Goal: Task Accomplishment & Management: Manage account settings

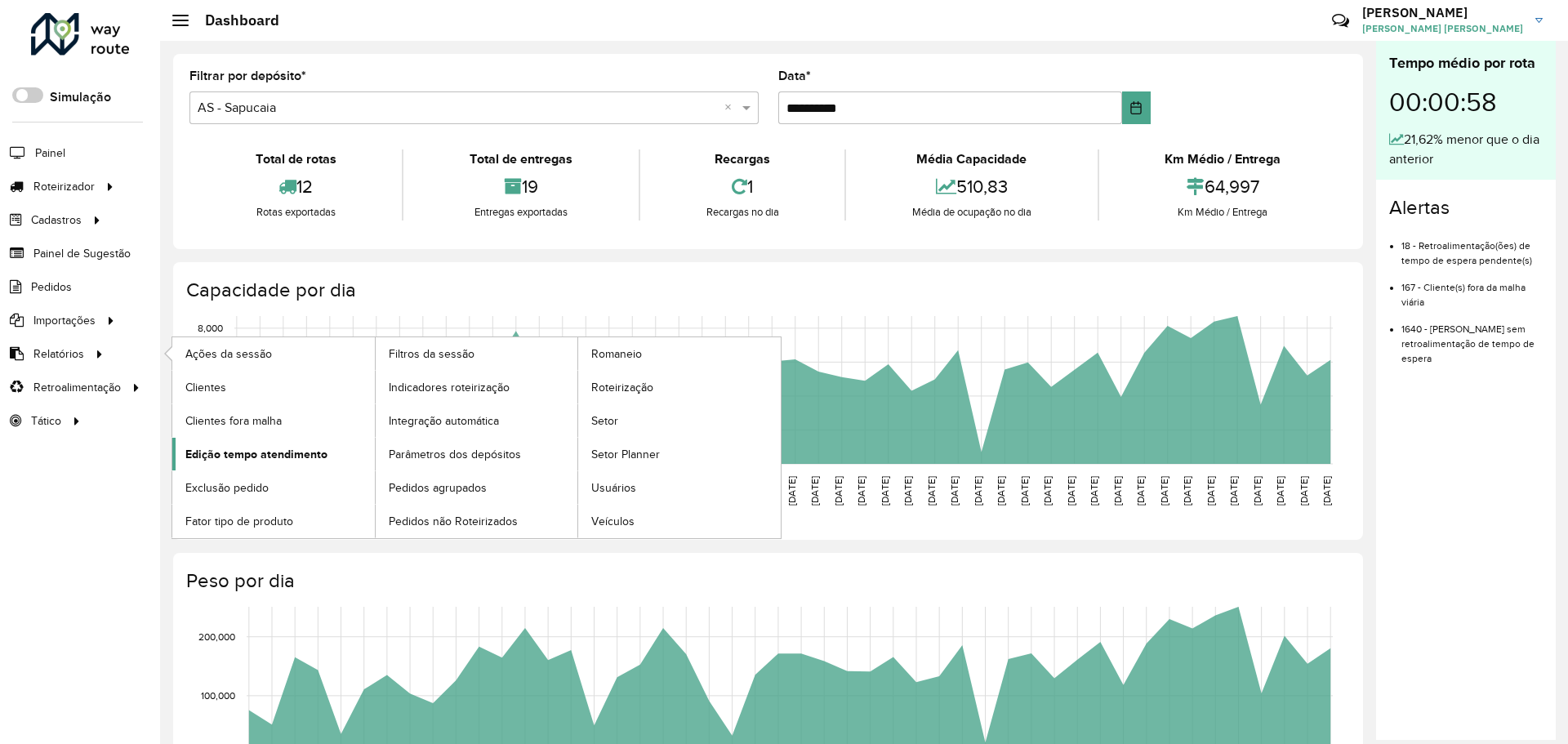
click at [282, 457] on span "Edição tempo atendimento" at bounding box center [256, 454] width 142 height 17
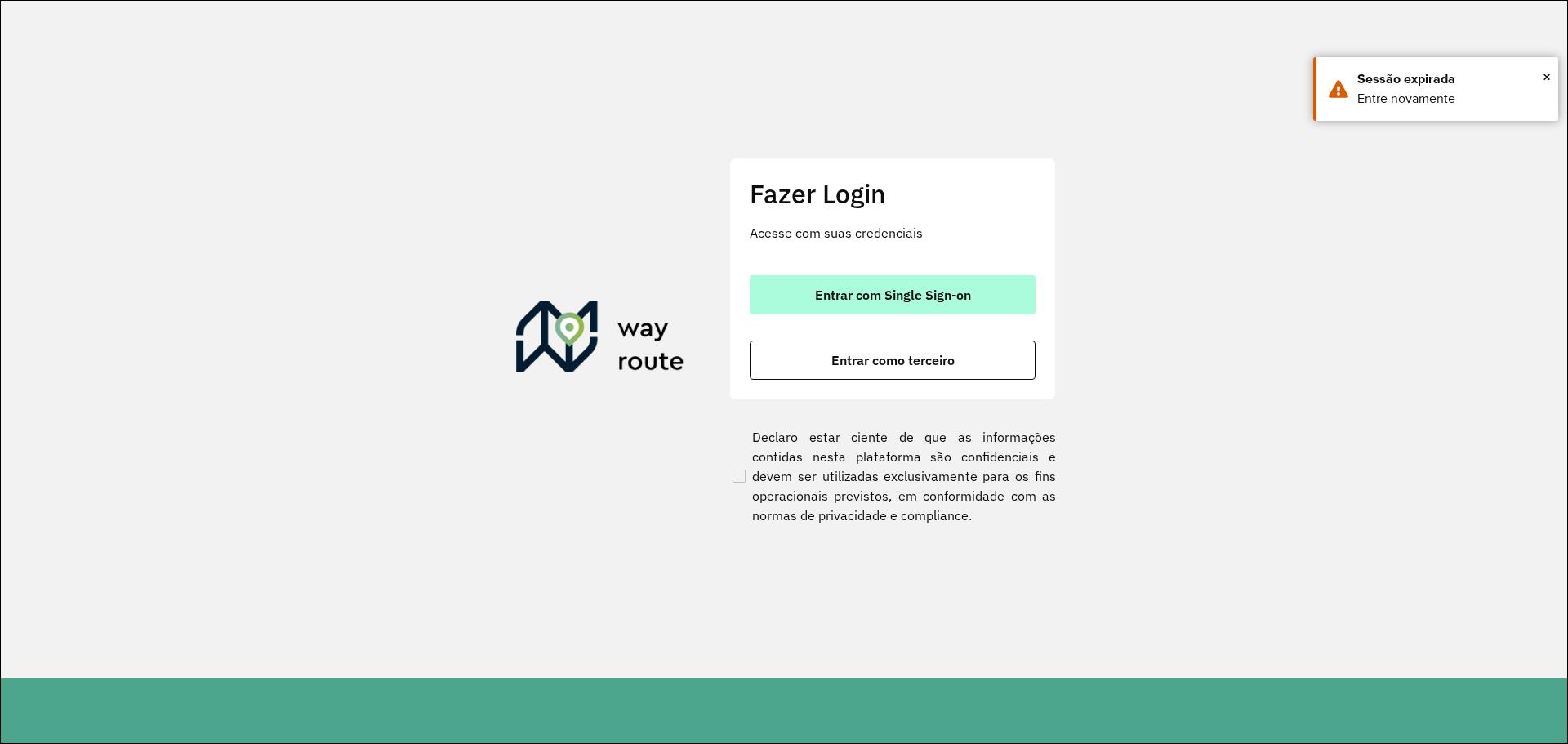
click at [950, 289] on span "Entrar com Single Sign-on" at bounding box center [894, 295] width 156 height 13
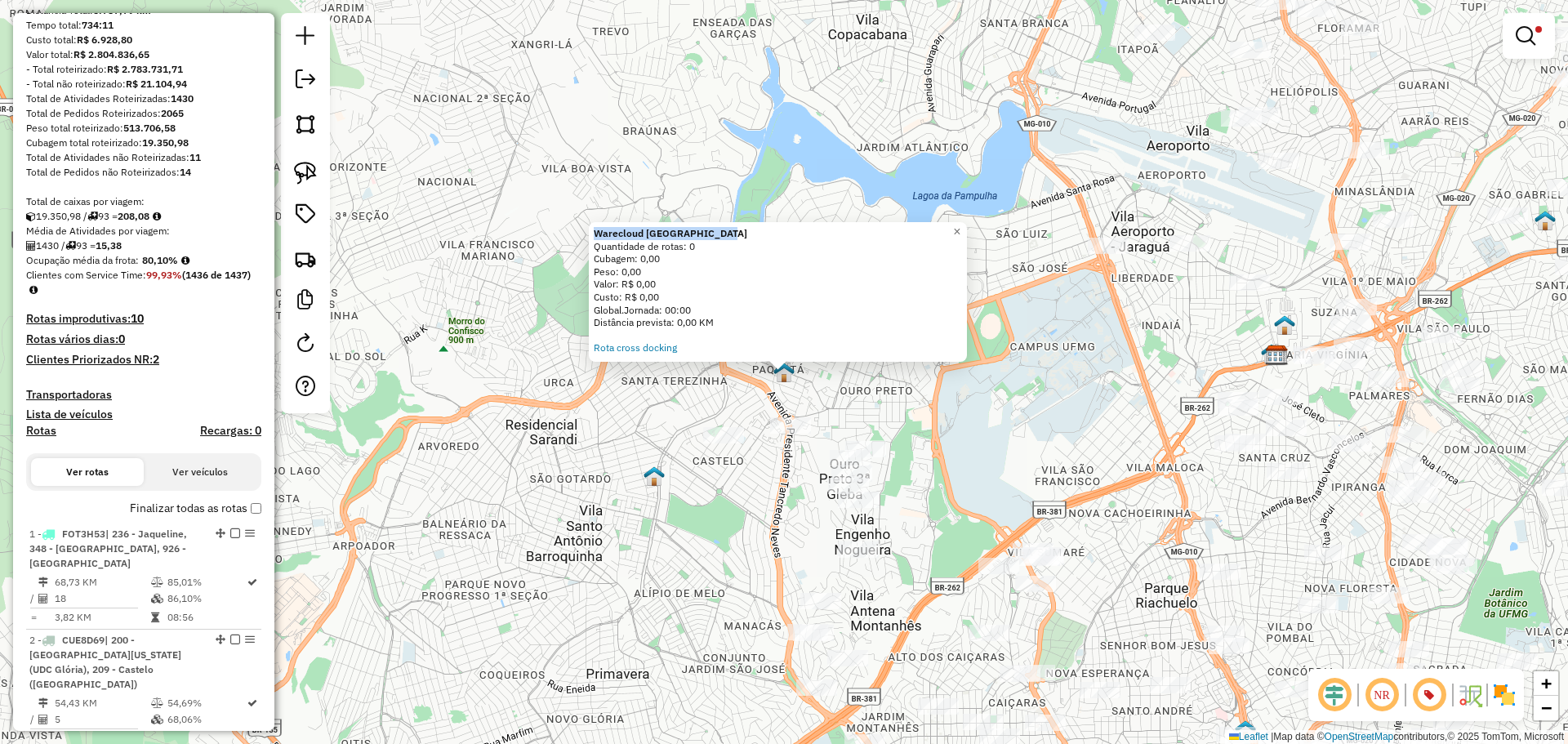
scroll to position [187, 0]
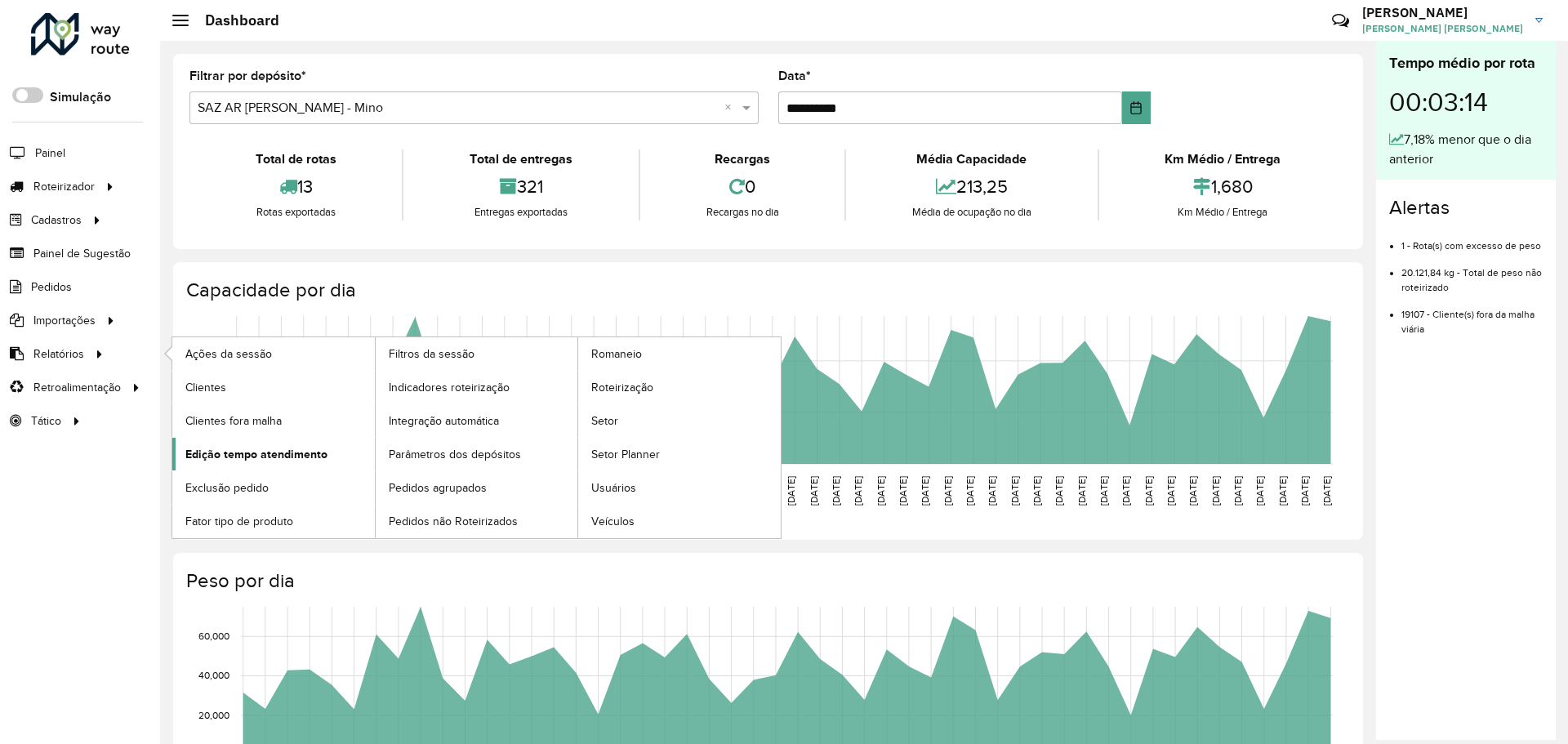
click at [284, 452] on span "Edição tempo atendimento" at bounding box center [256, 454] width 142 height 17
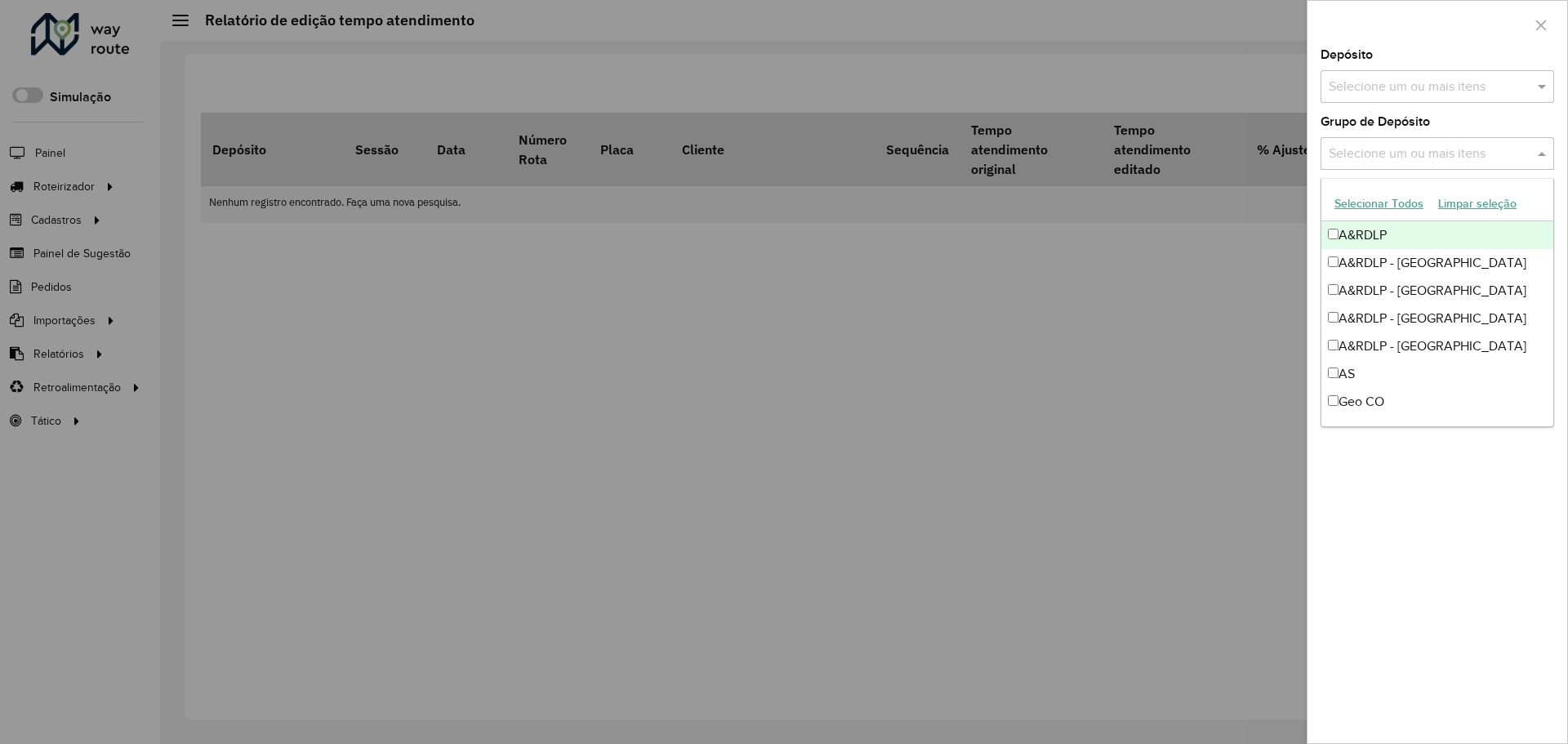
click at [1486, 155] on input "text" at bounding box center [1429, 154] width 209 height 19
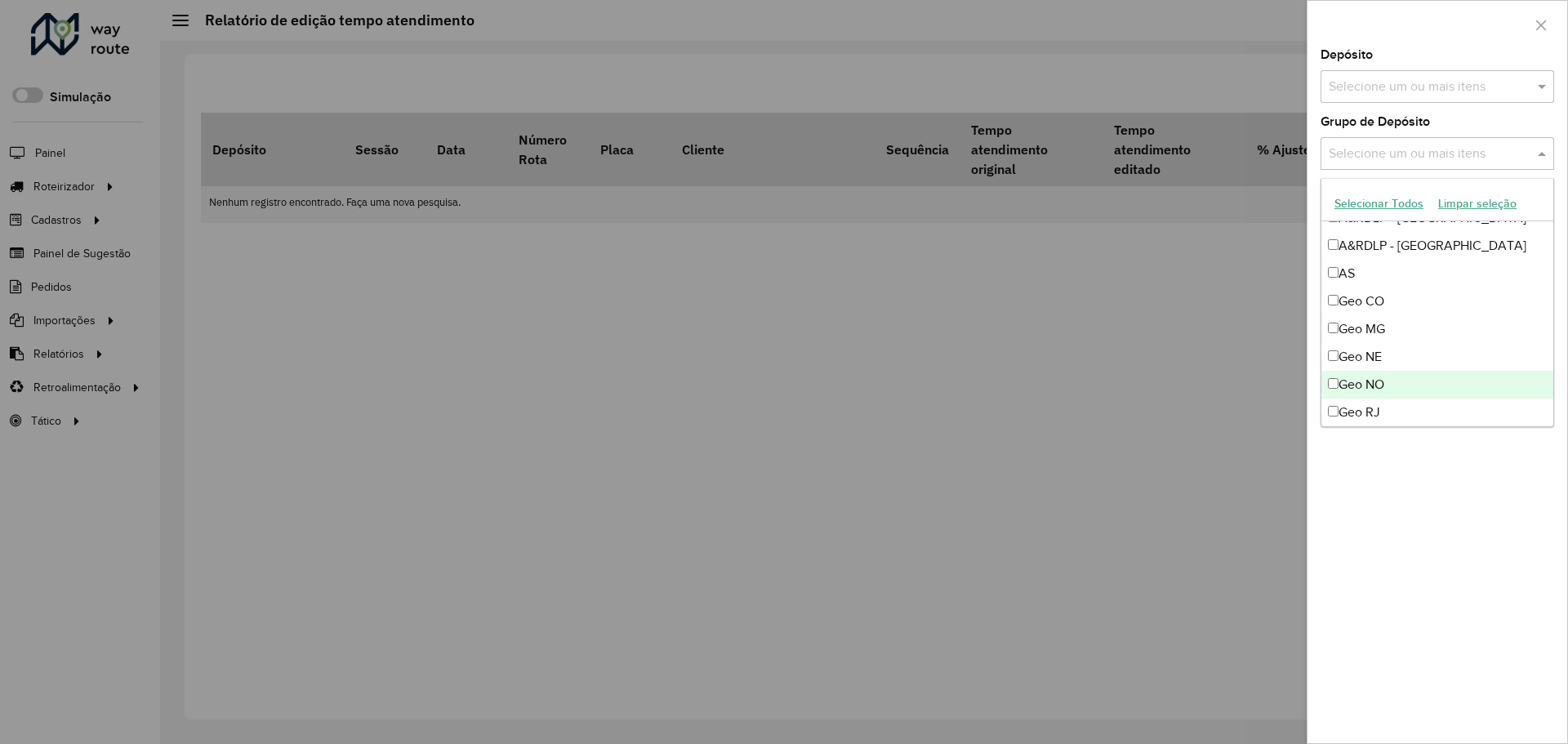
scroll to position [101, 0]
click at [1396, 300] on div "Geo CO" at bounding box center [1438, 300] width 232 height 28
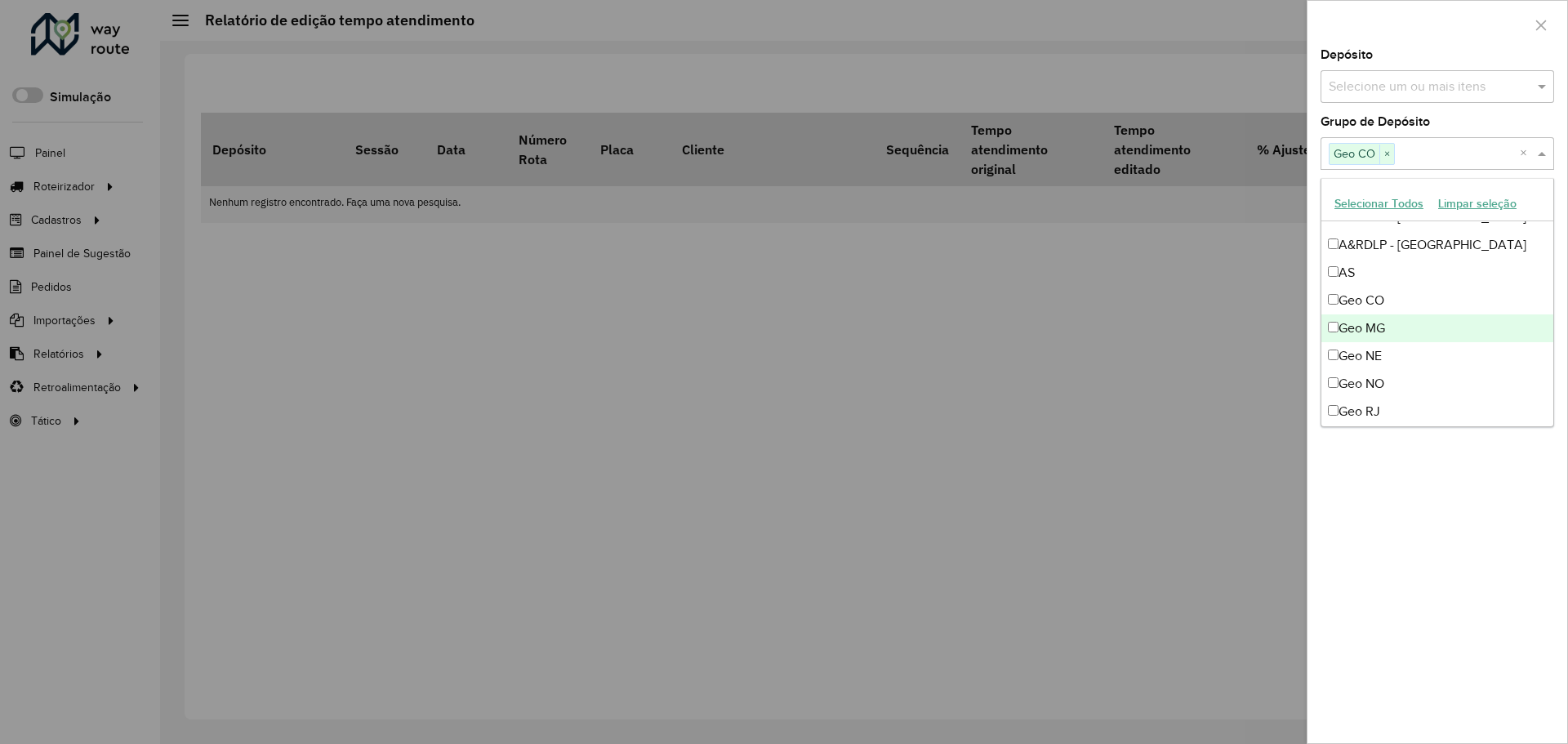
click at [1388, 315] on div "Geo MG" at bounding box center [1438, 328] width 232 height 28
click at [1386, 340] on div "Geo MG" at bounding box center [1438, 328] width 232 height 28
click at [1383, 354] on div "Geo NE" at bounding box center [1438, 356] width 232 height 28
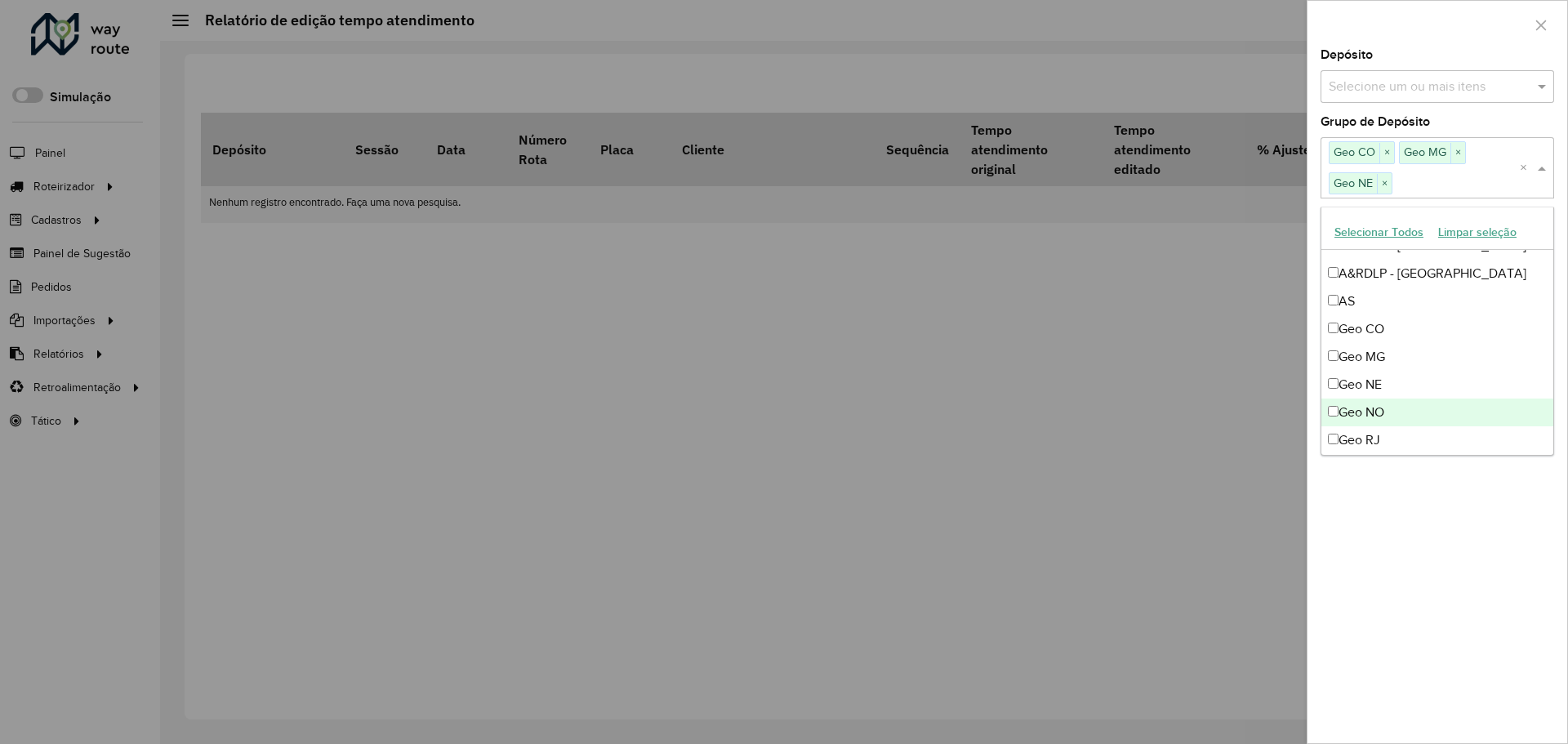
click at [1378, 409] on div "Geo NO" at bounding box center [1438, 412] width 232 height 28
click at [1383, 430] on div "Geo RJ" at bounding box center [1438, 440] width 232 height 28
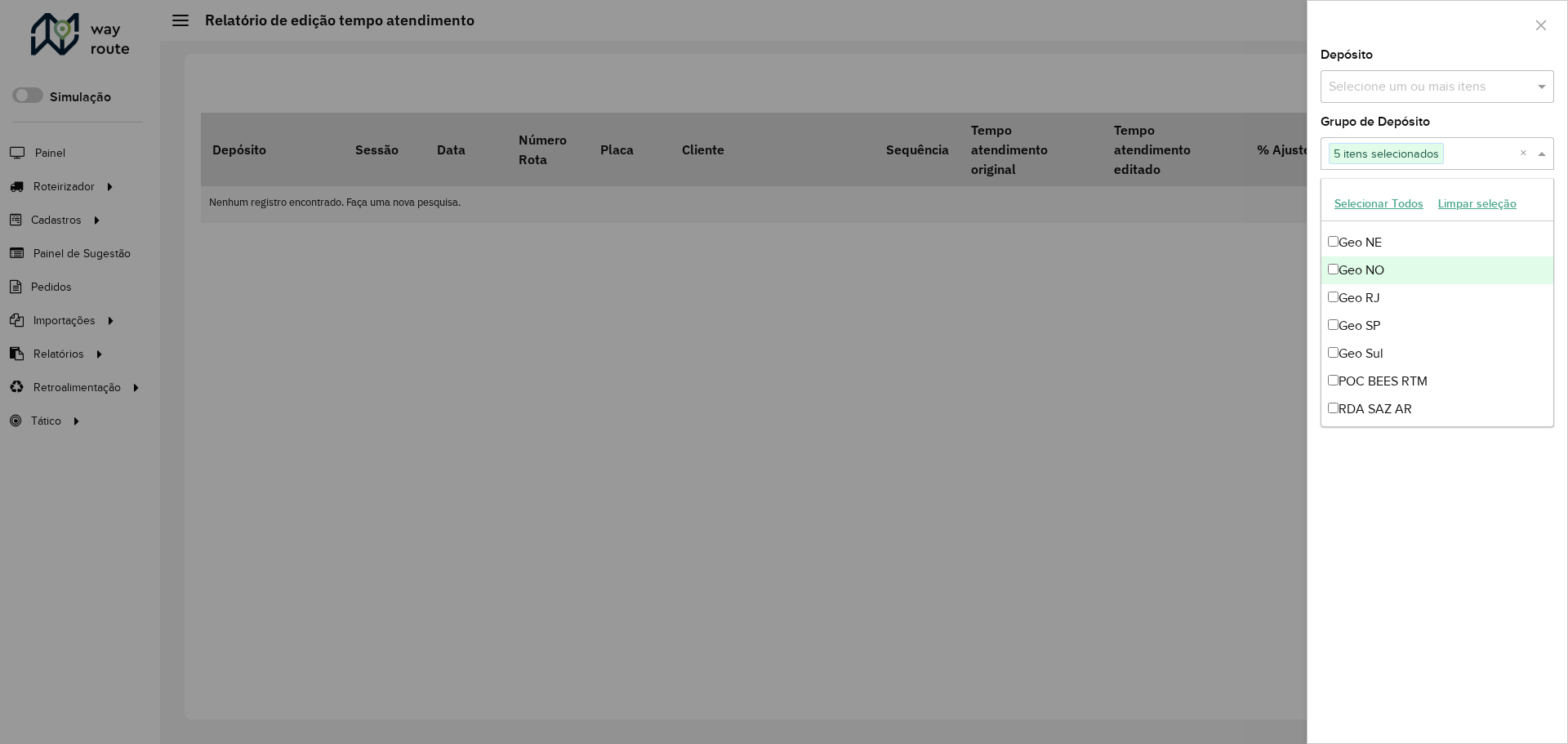
scroll to position [215, 0]
click at [1384, 325] on div "Geo SP" at bounding box center [1438, 325] width 232 height 28
click at [1395, 341] on div "Geo Sul" at bounding box center [1438, 352] width 232 height 28
click at [1420, 530] on div "**********" at bounding box center [1437, 396] width 260 height 694
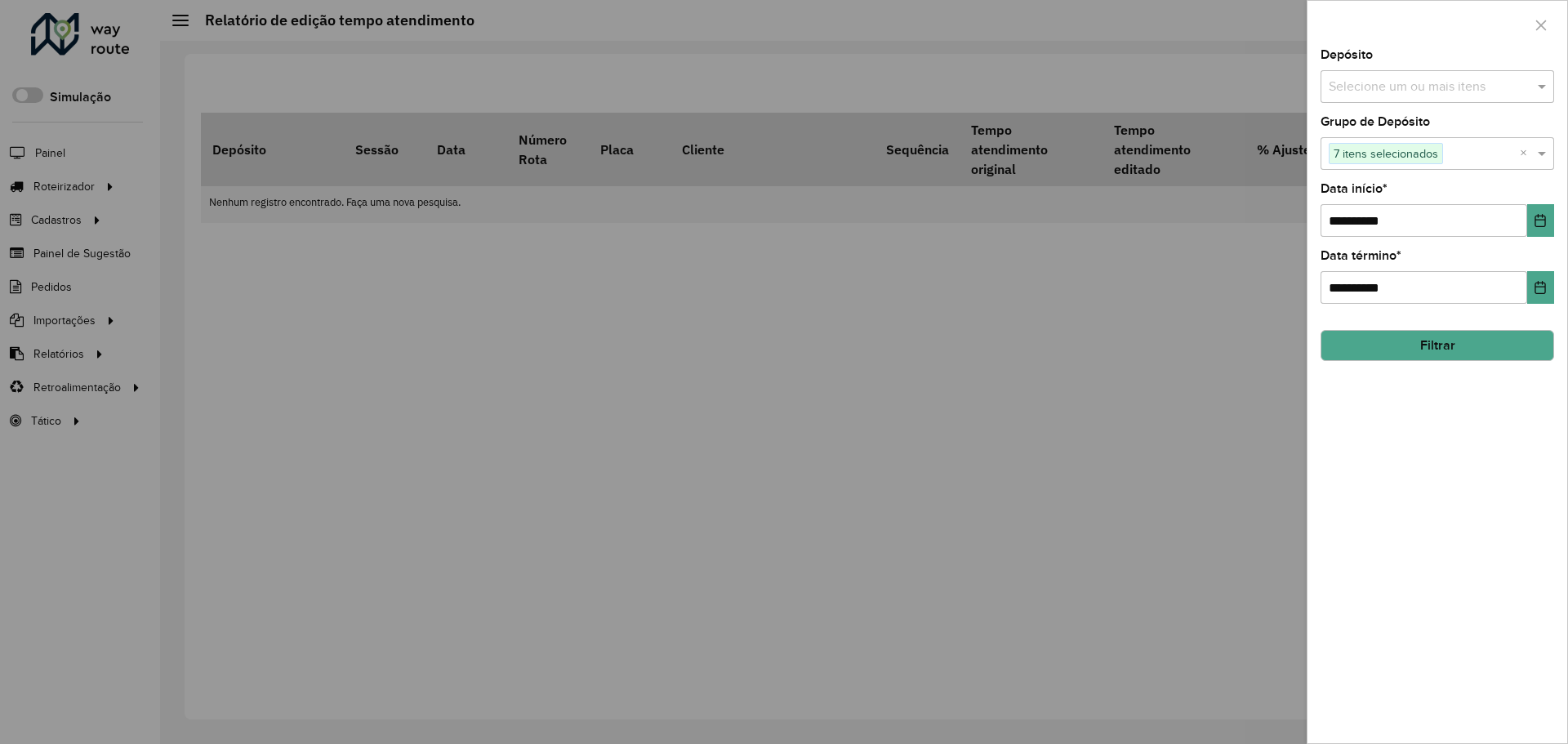
click at [1440, 346] on button "Filtrar" at bounding box center [1438, 345] width 234 height 31
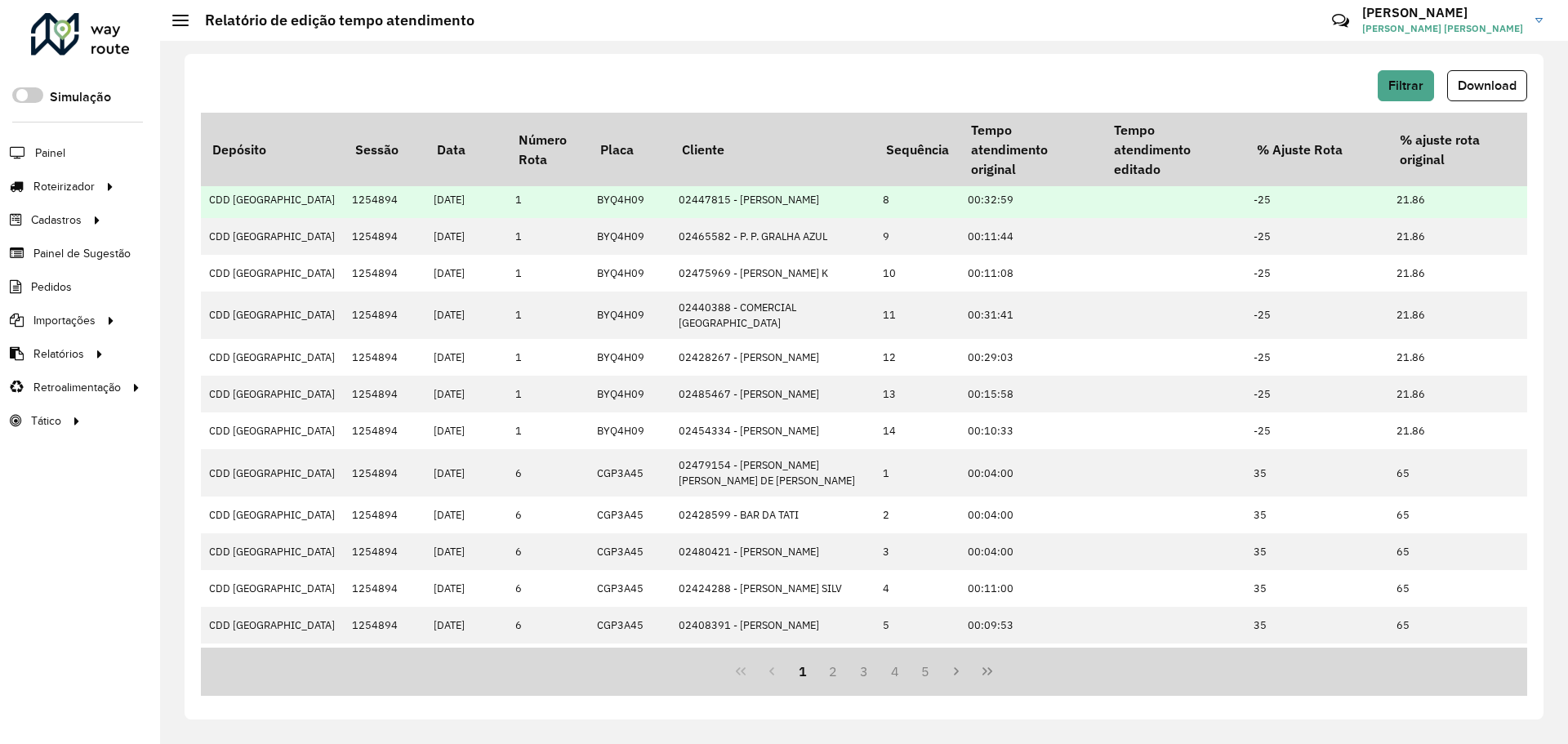
scroll to position [278, 0]
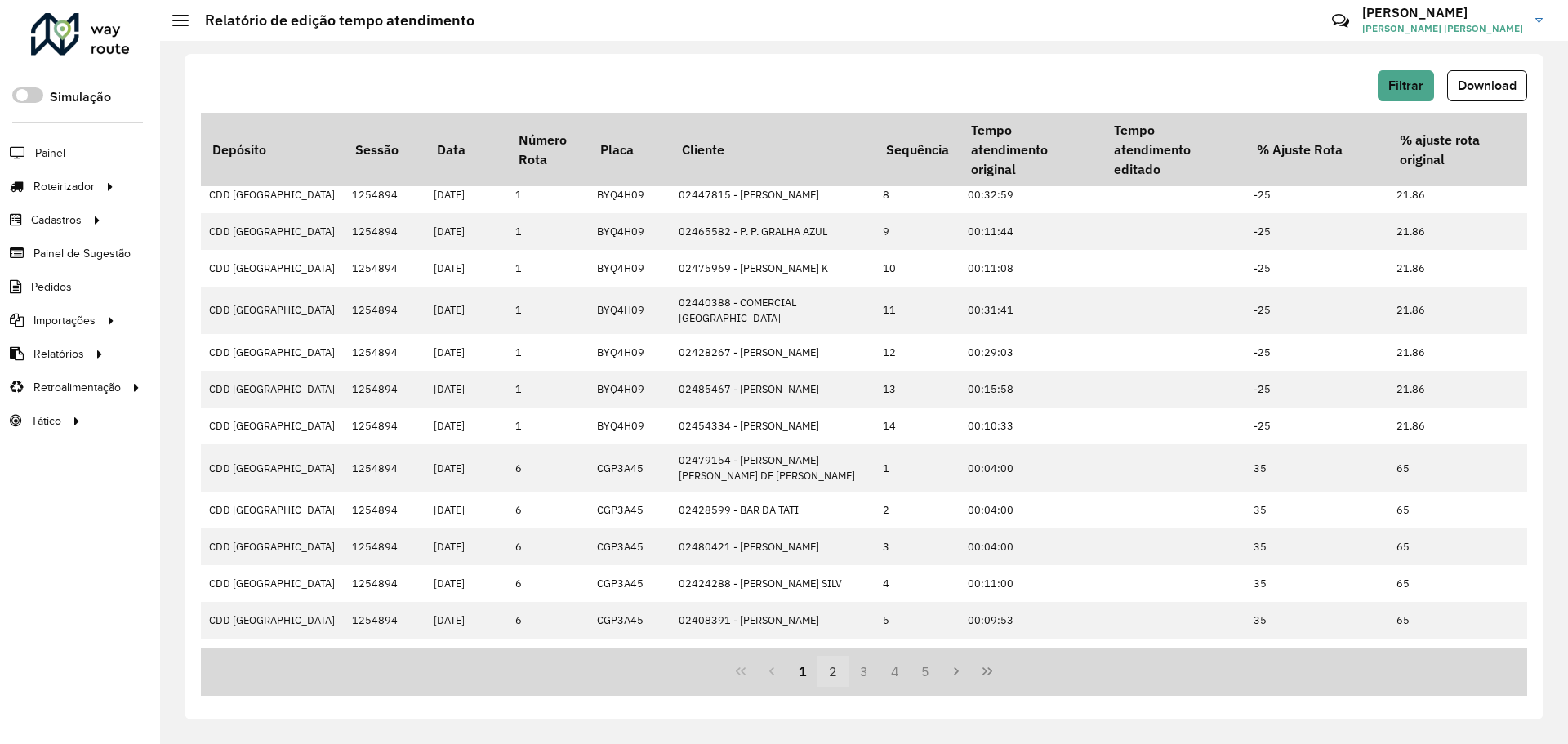
click at [828, 667] on button "2" at bounding box center [832, 671] width 31 height 31
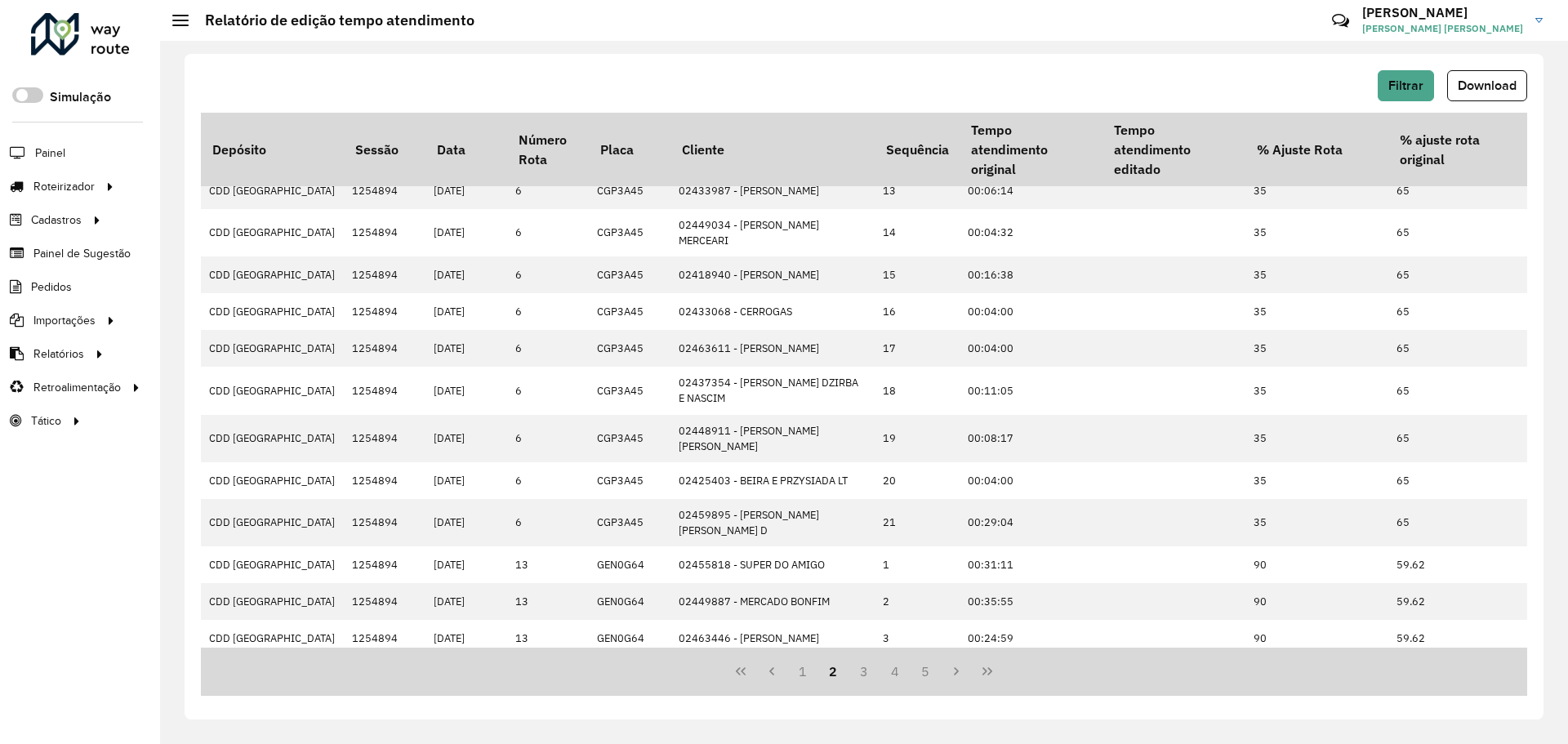
scroll to position [0, 0]
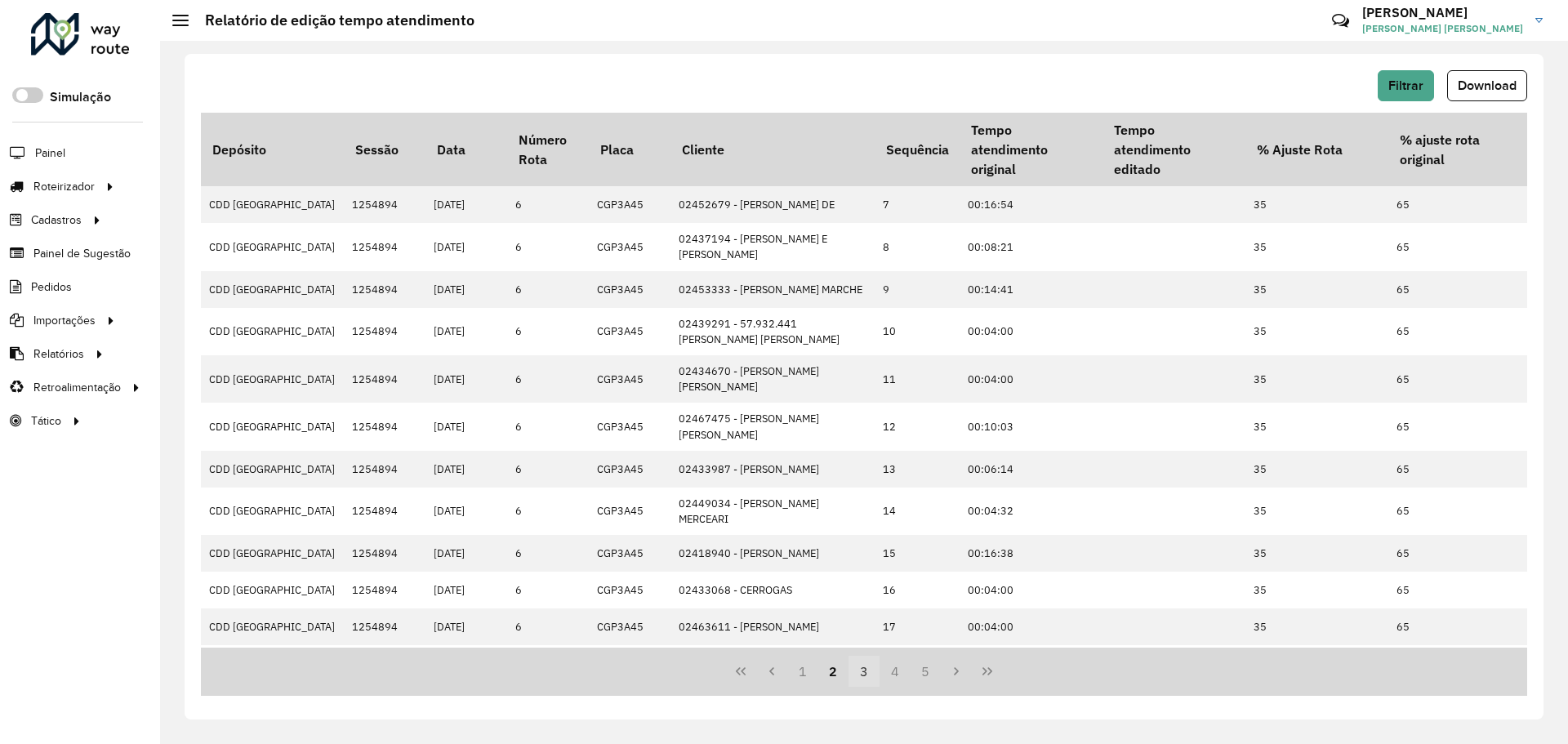
click at [858, 673] on button "3" at bounding box center [863, 671] width 31 height 31
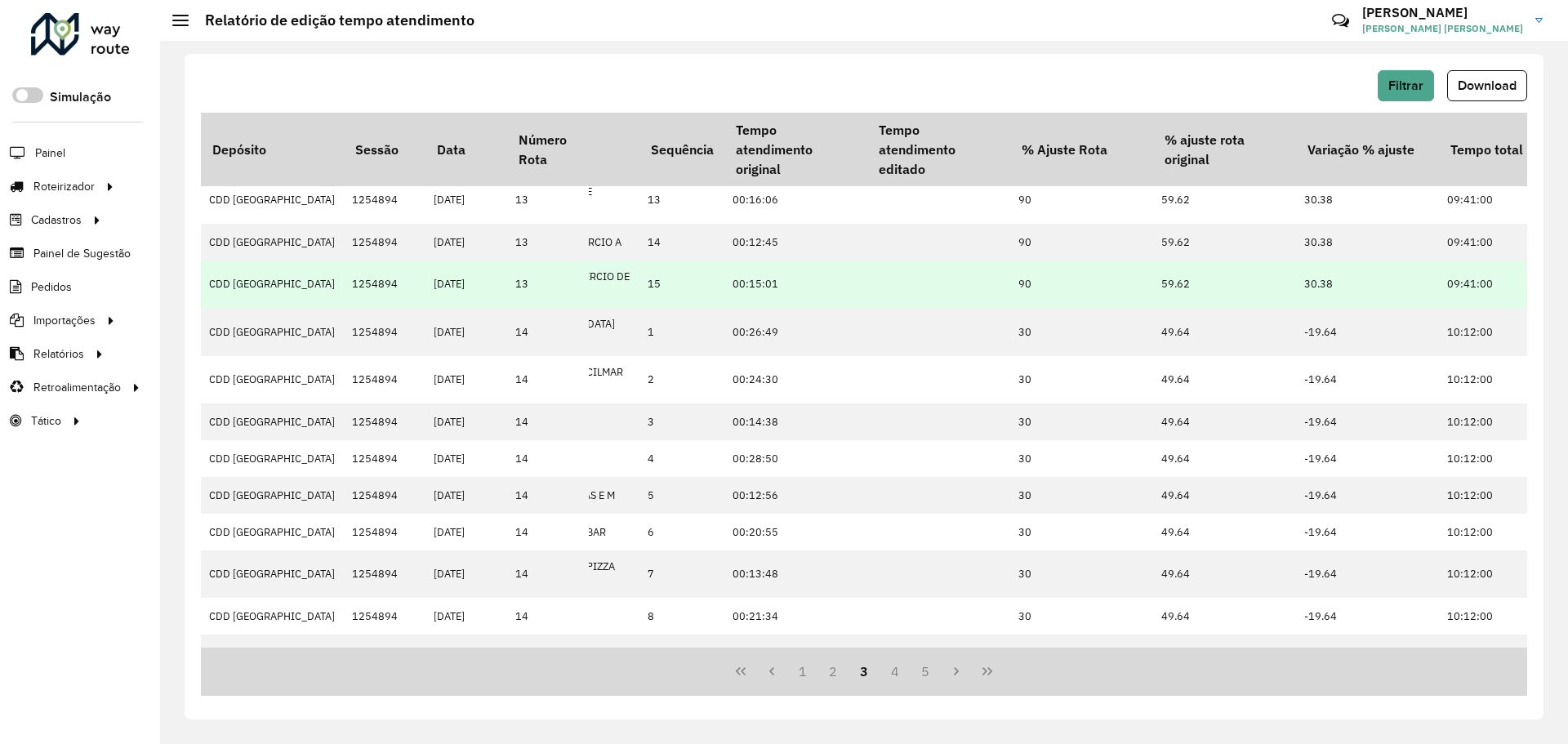
scroll to position [300, 236]
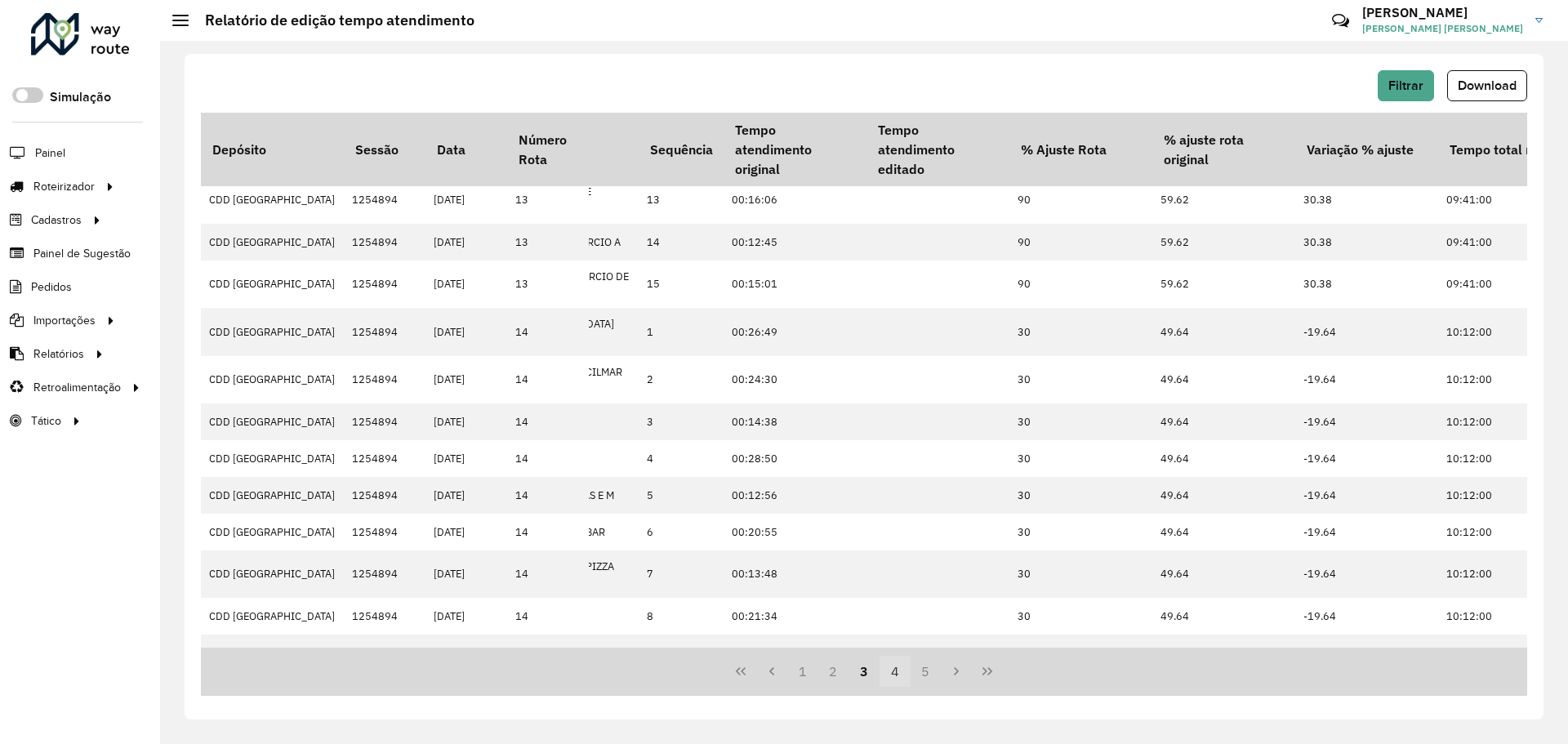
click at [897, 678] on button "4" at bounding box center [895, 671] width 31 height 31
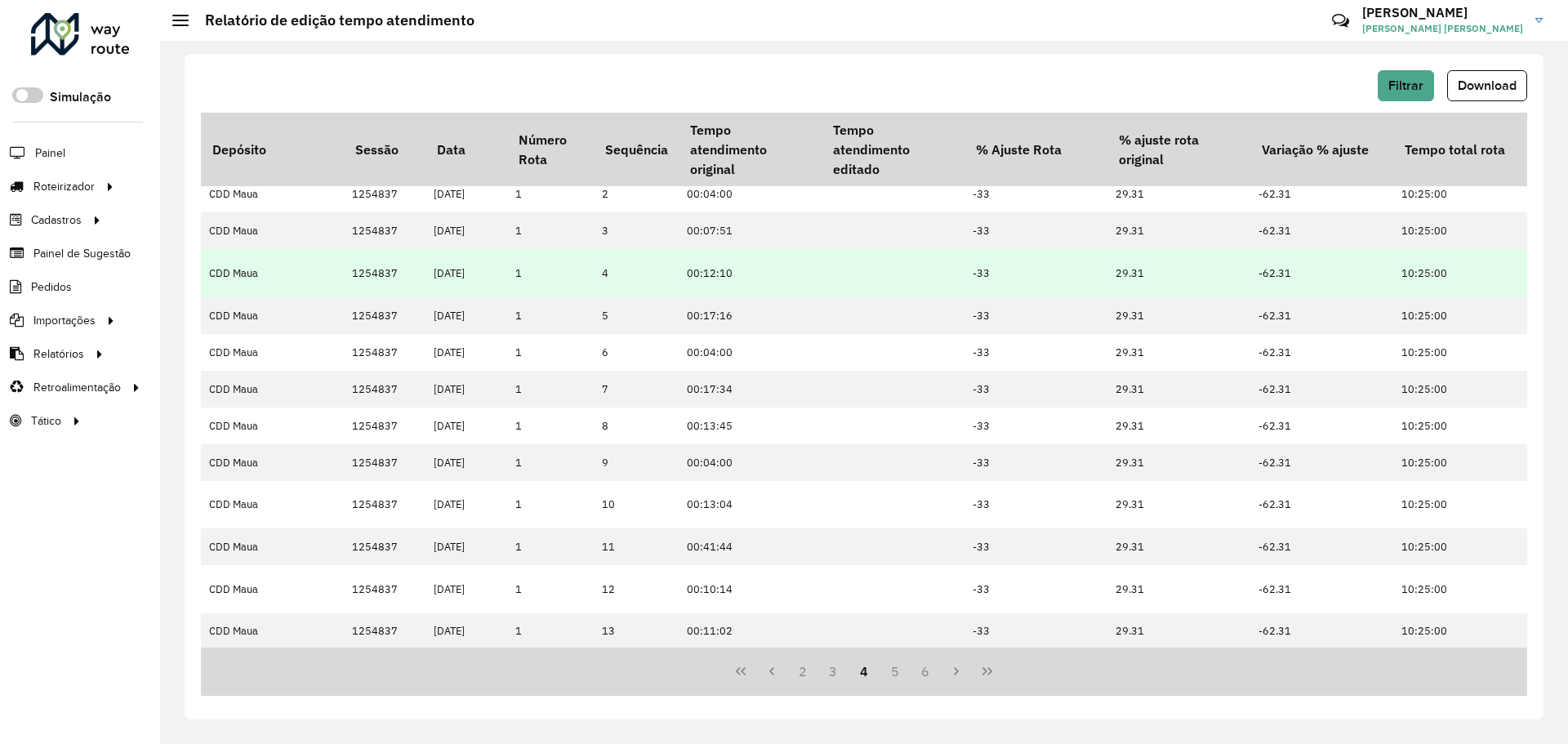
scroll to position [300, 296]
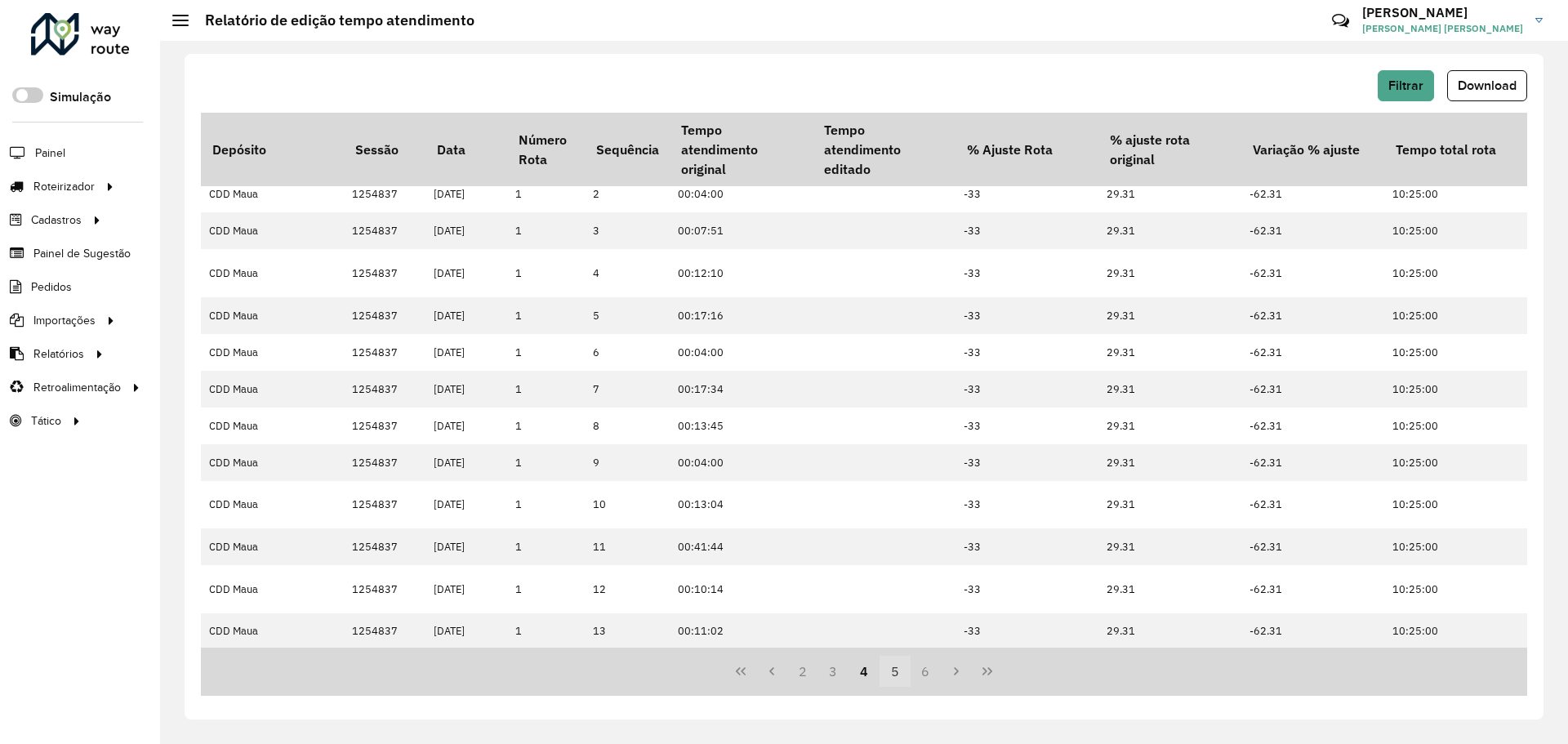
click at [897, 673] on button "5" at bounding box center [895, 671] width 31 height 31
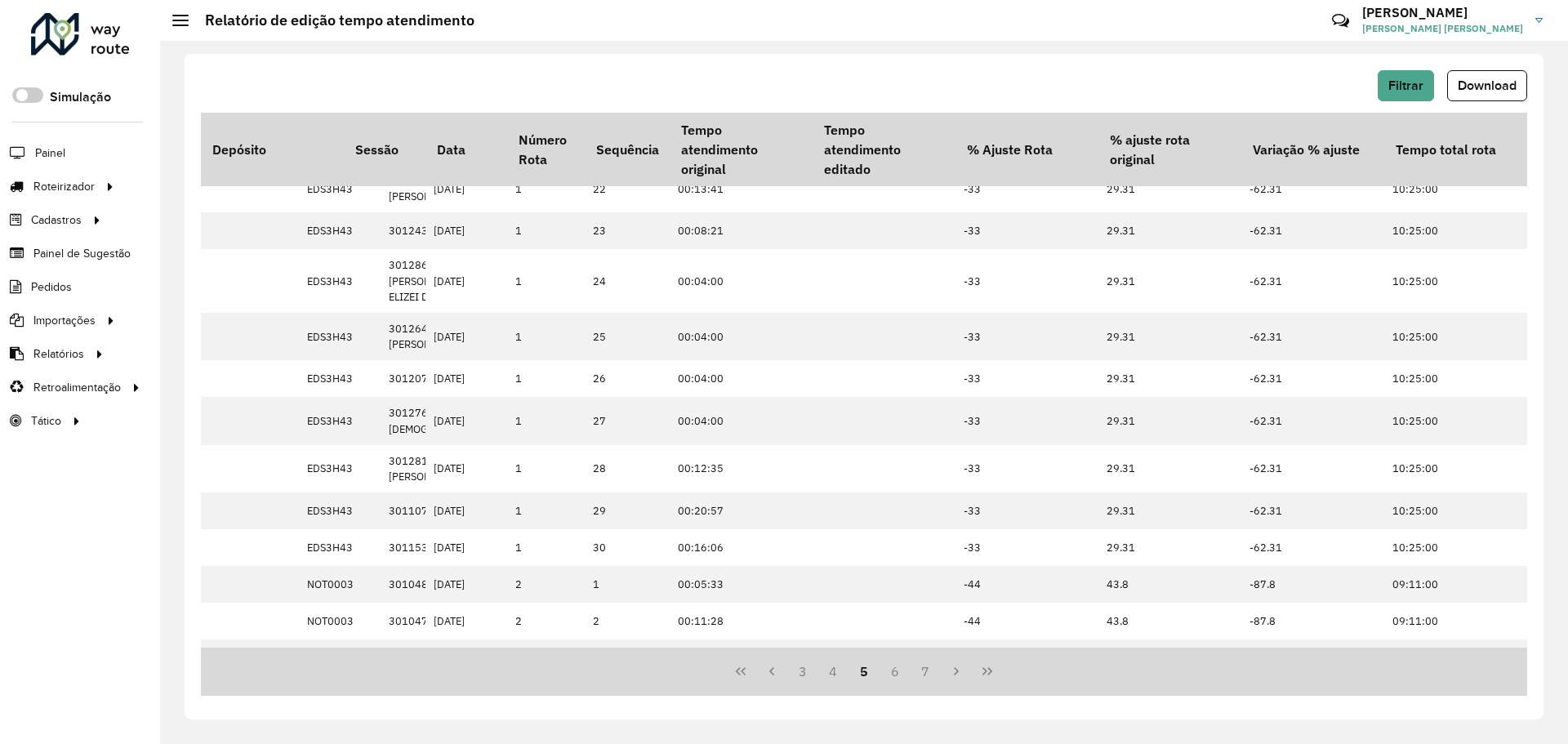
scroll to position [0, 296]
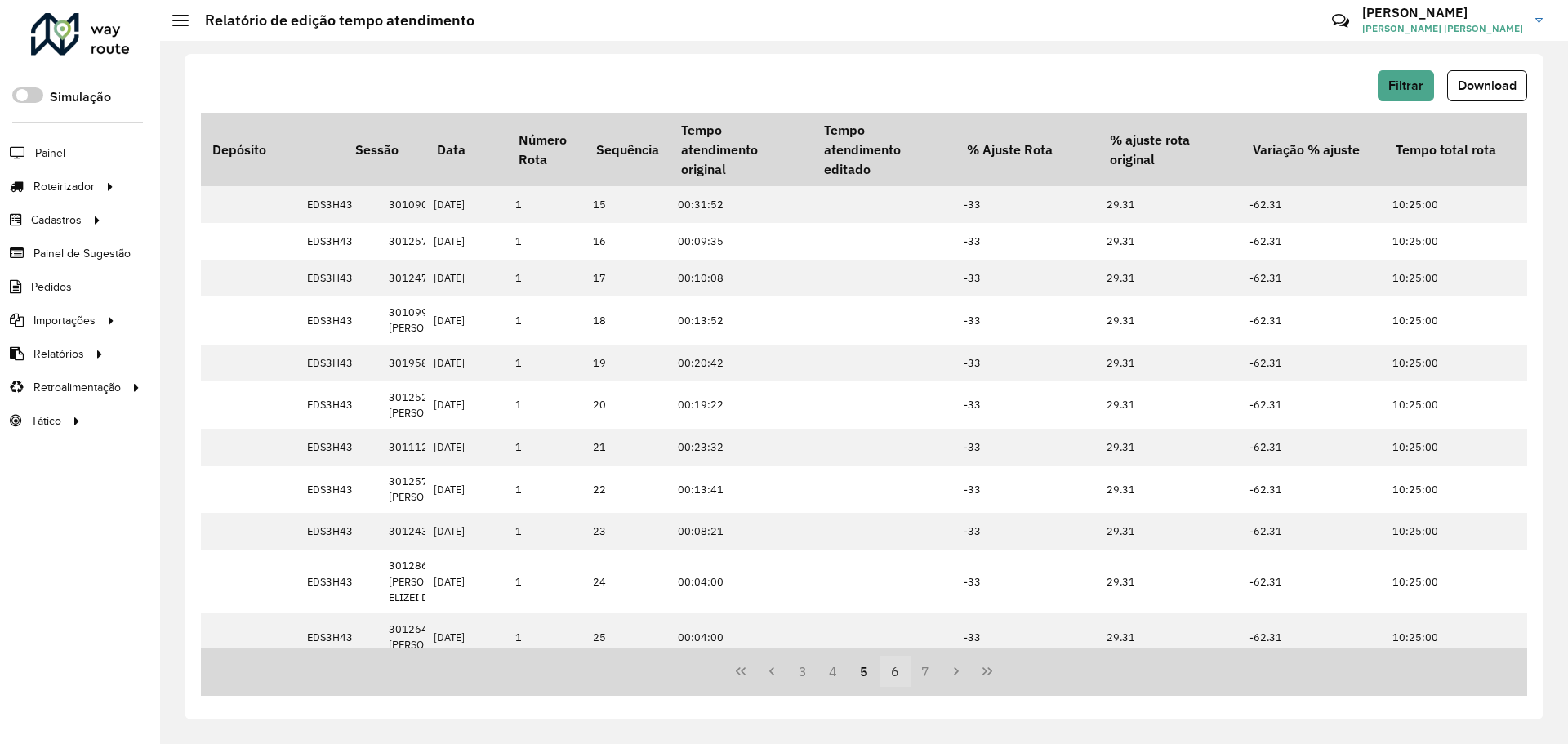
click at [904, 657] on button "6" at bounding box center [895, 671] width 31 height 31
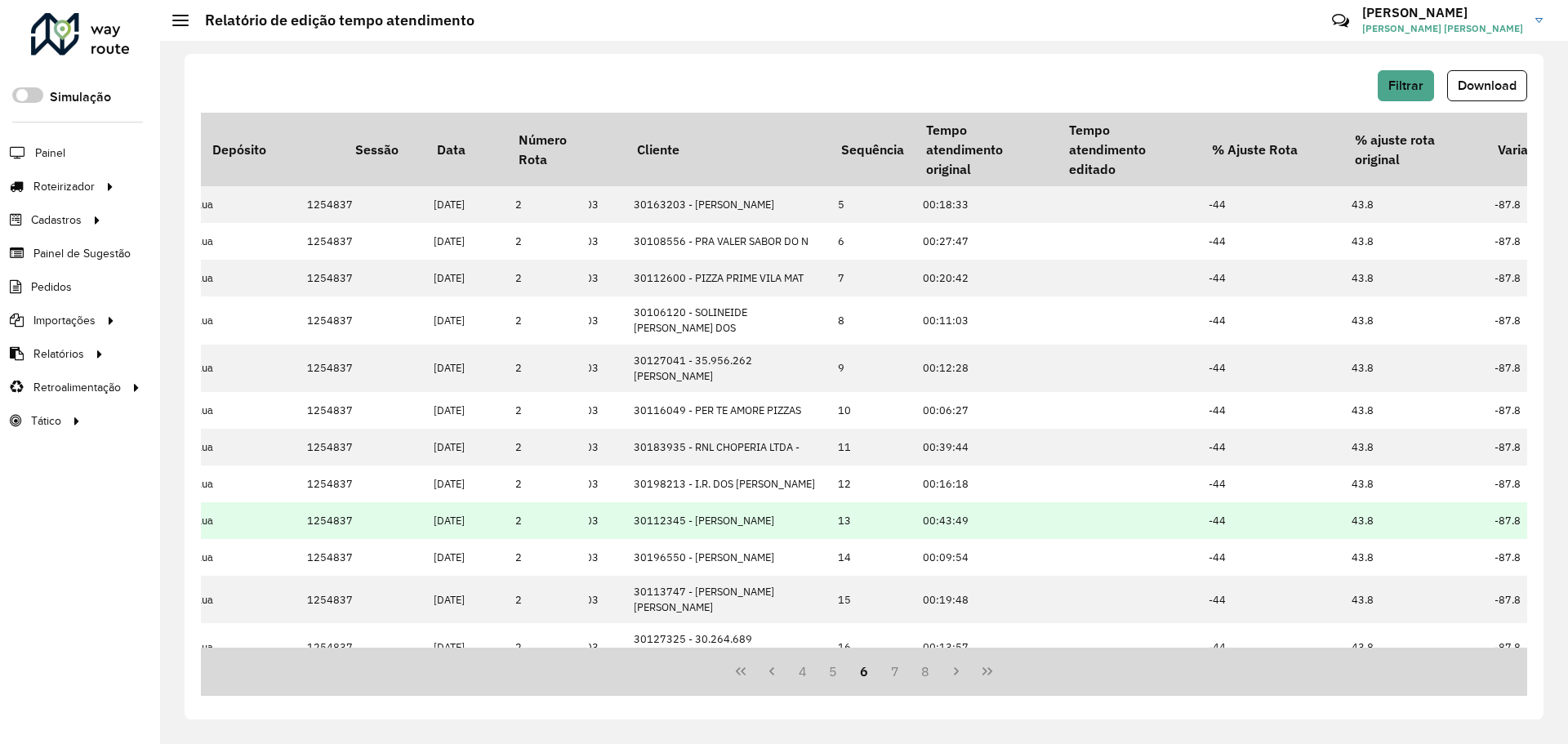
scroll to position [0, 0]
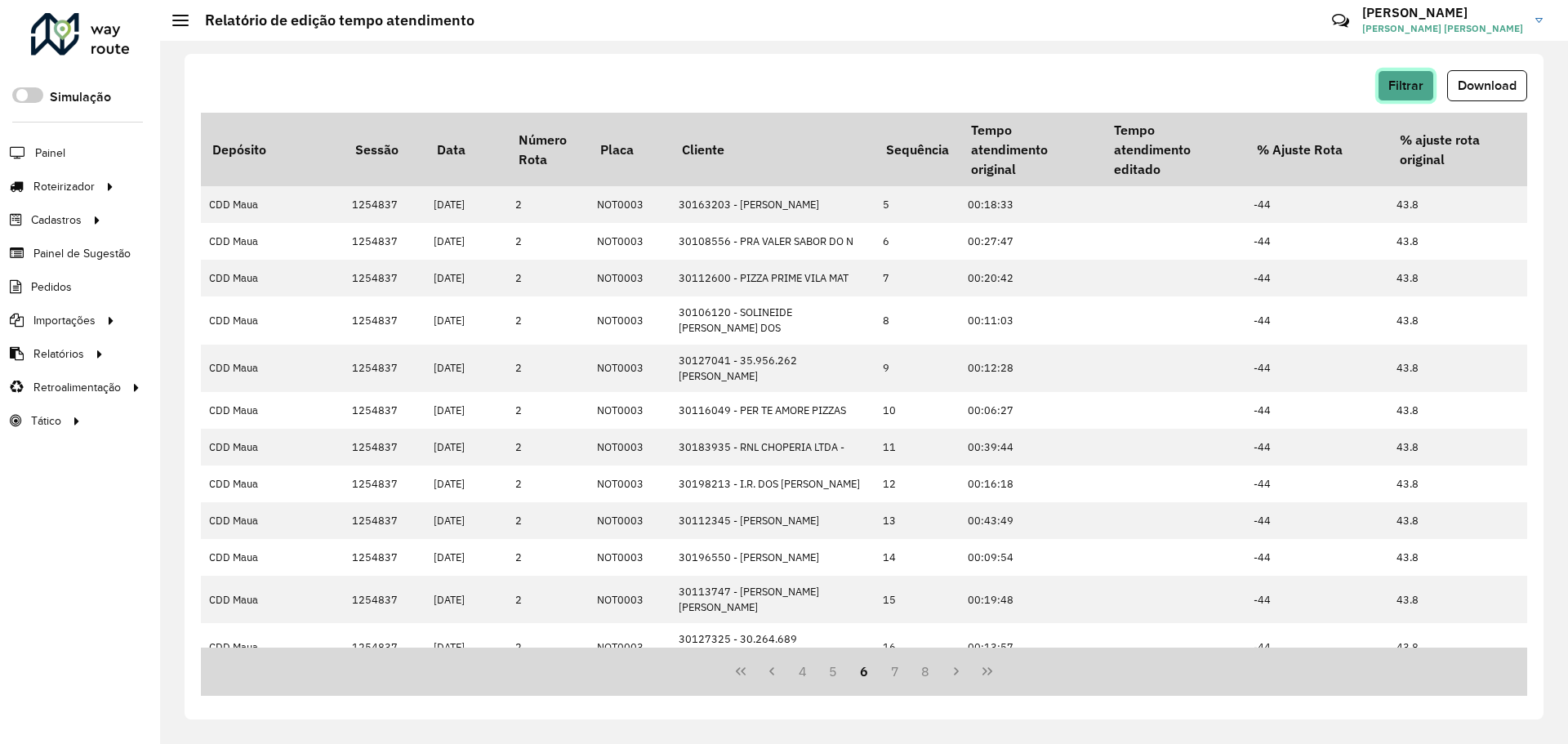
click at [1380, 89] on button "Filtrar" at bounding box center [1406, 86] width 56 height 31
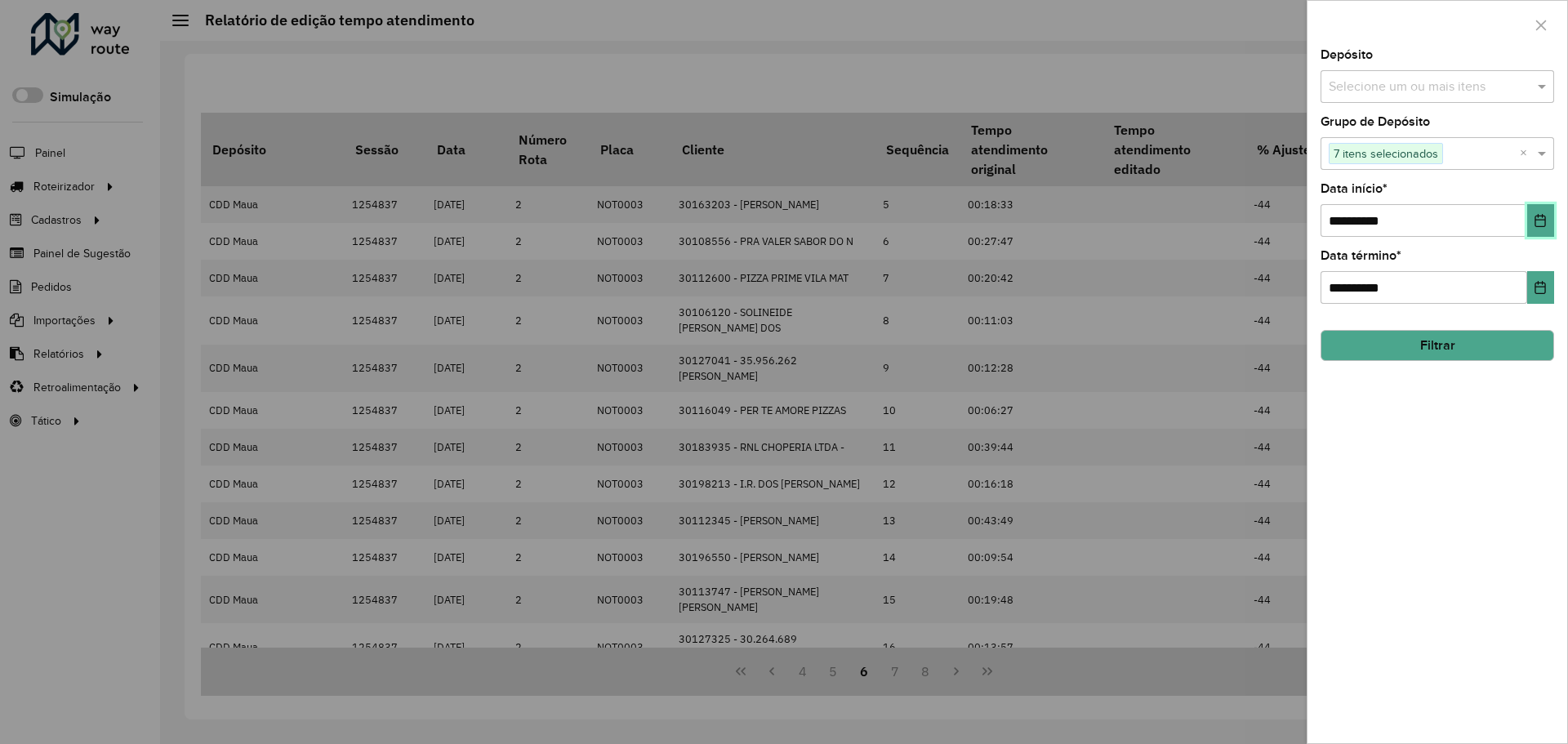
click at [1532, 214] on button "Choose Date" at bounding box center [1541, 220] width 27 height 33
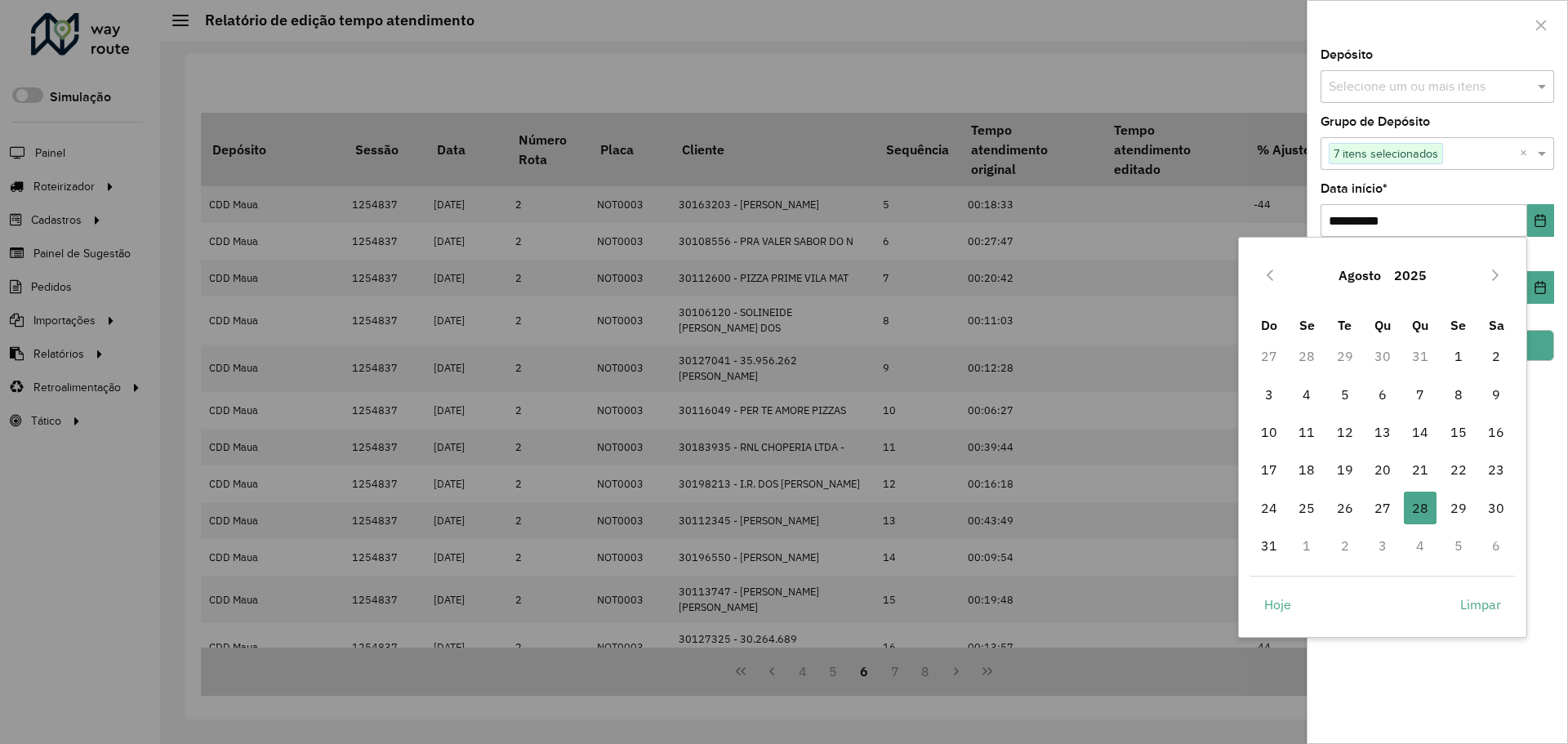
click at [1200, 648] on div at bounding box center [784, 372] width 1568 height 744
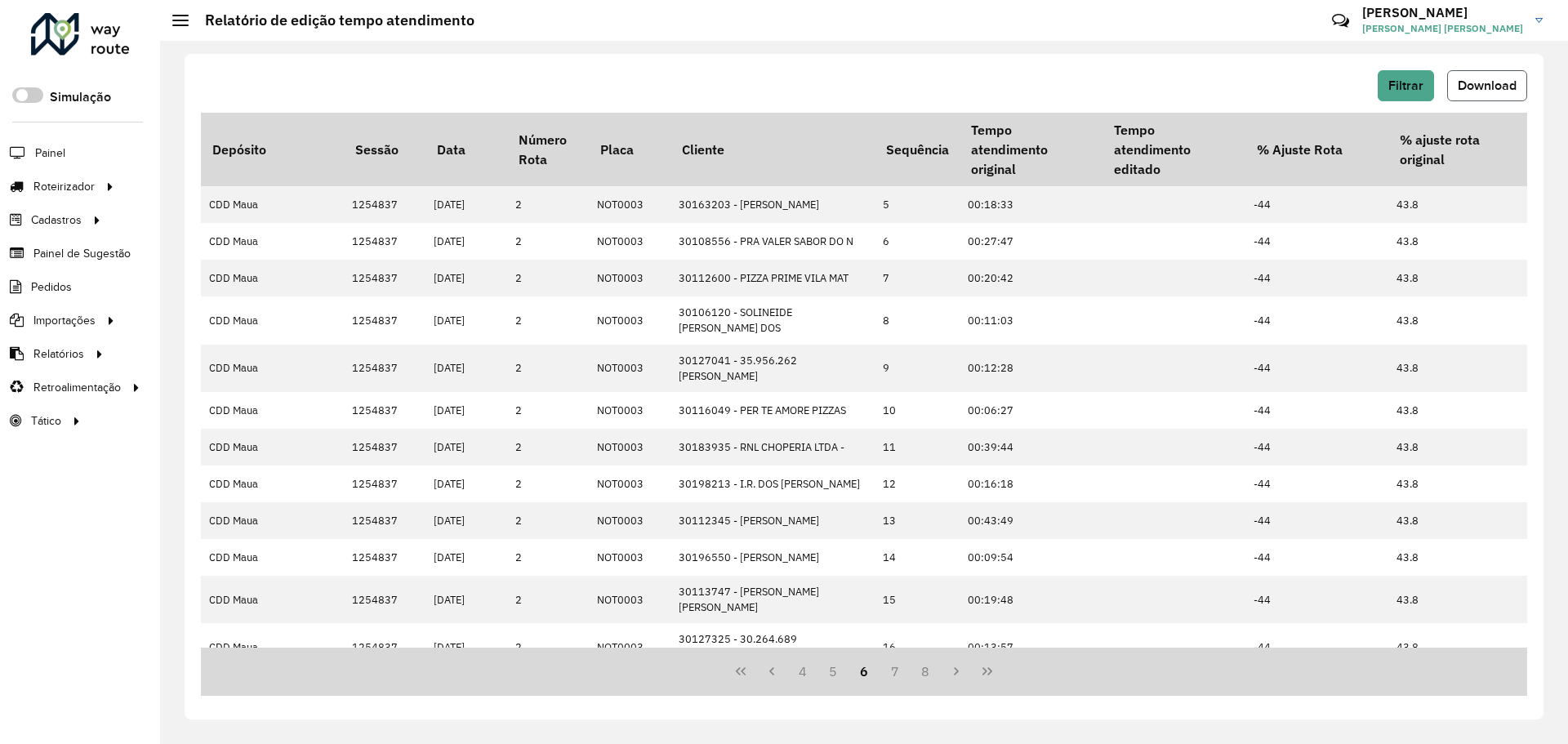
click at [1480, 81] on span "Download" at bounding box center [1487, 85] width 59 height 14
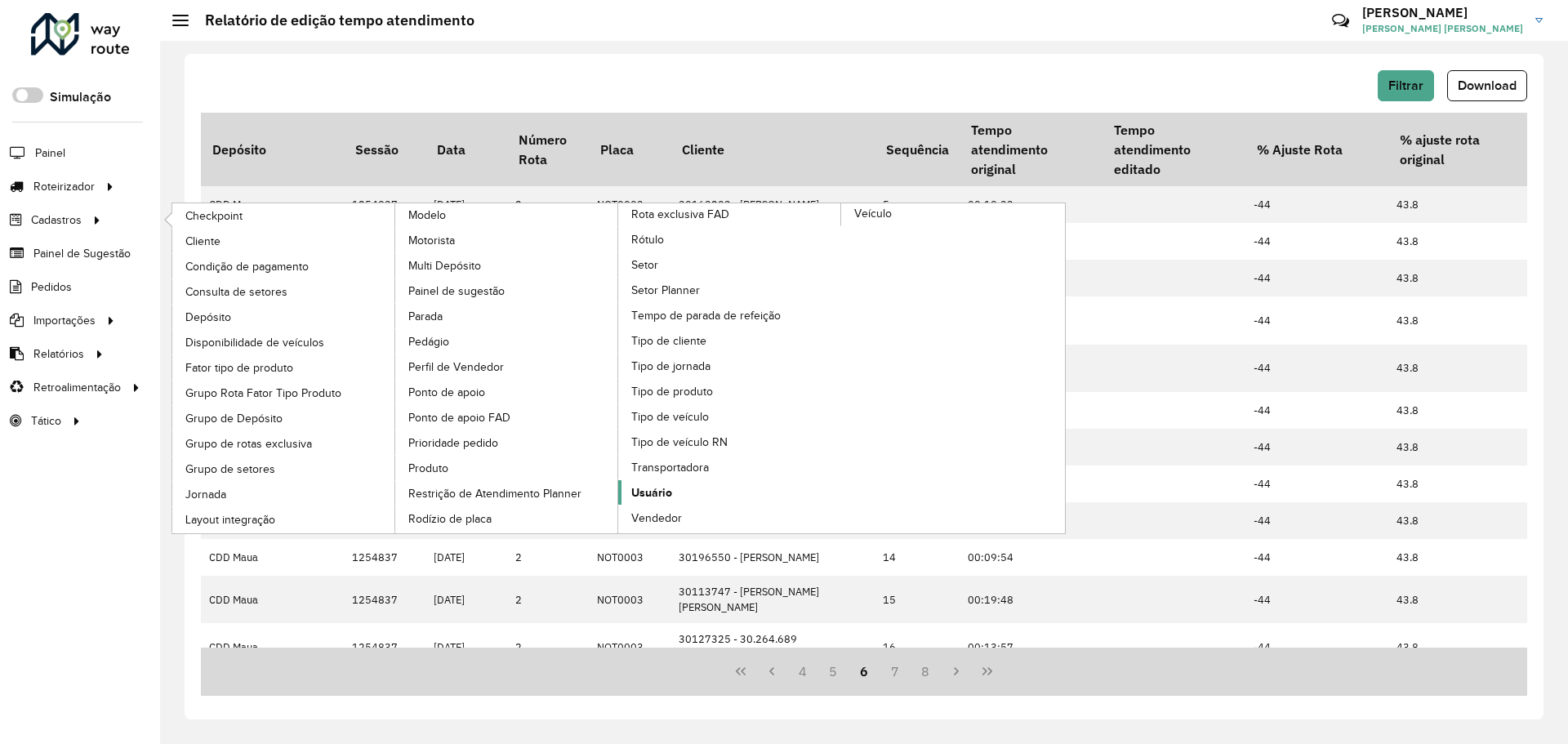
click at [664, 484] on span "Usuário" at bounding box center [652, 493] width 41 height 17
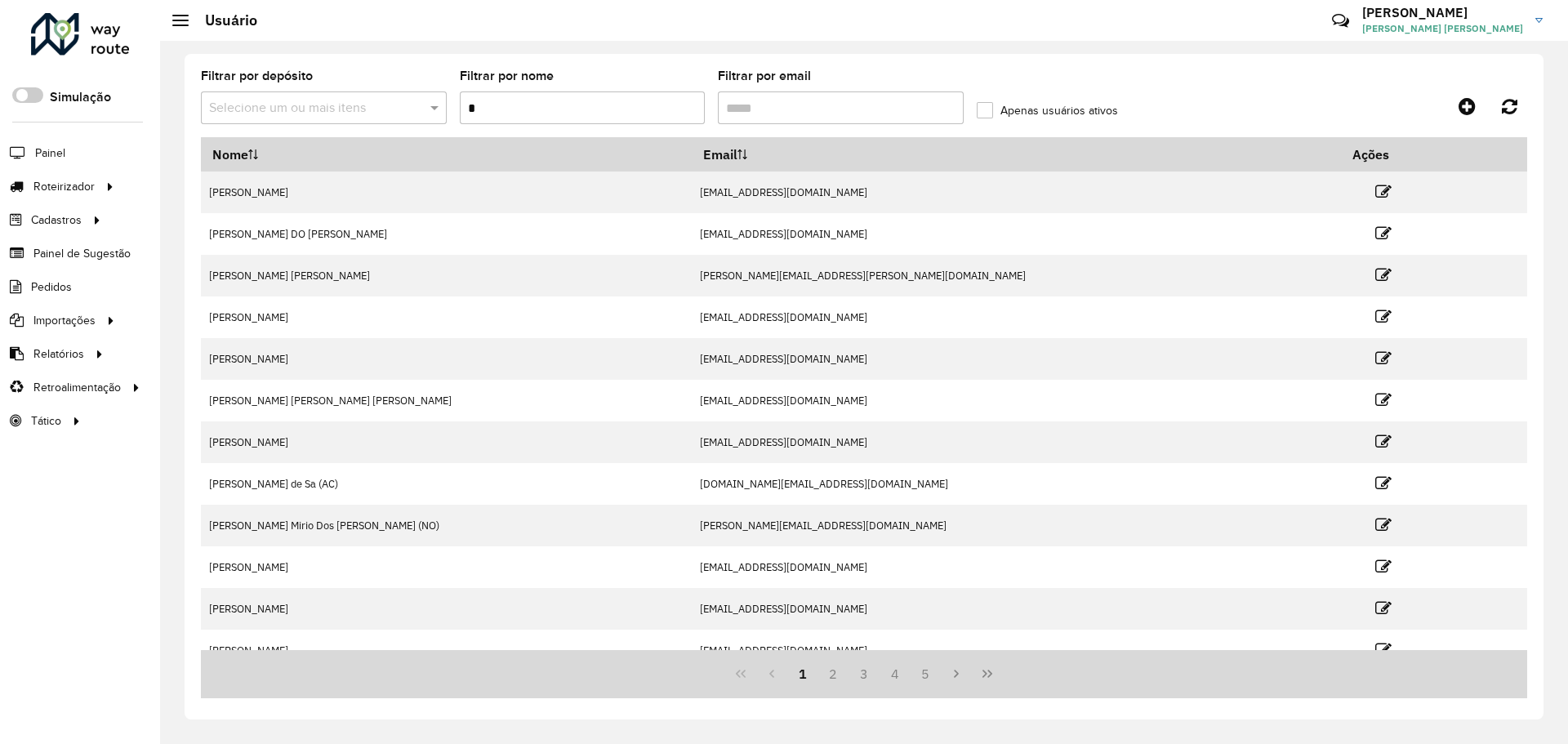
click at [608, 99] on input "*" at bounding box center [583, 108] width 245 height 33
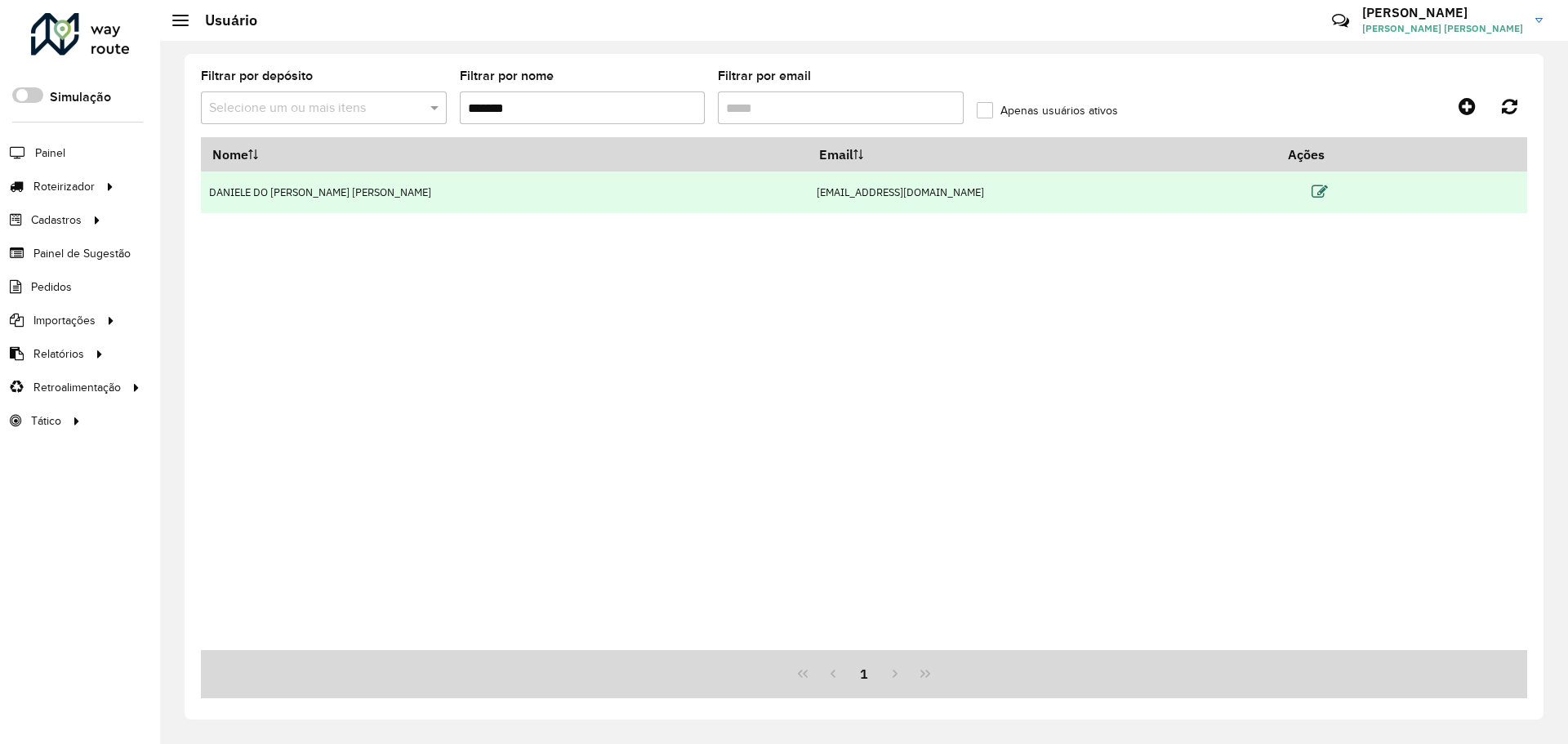
type input "*******"
click at [1312, 192] on icon at bounding box center [1319, 192] width 16 height 16
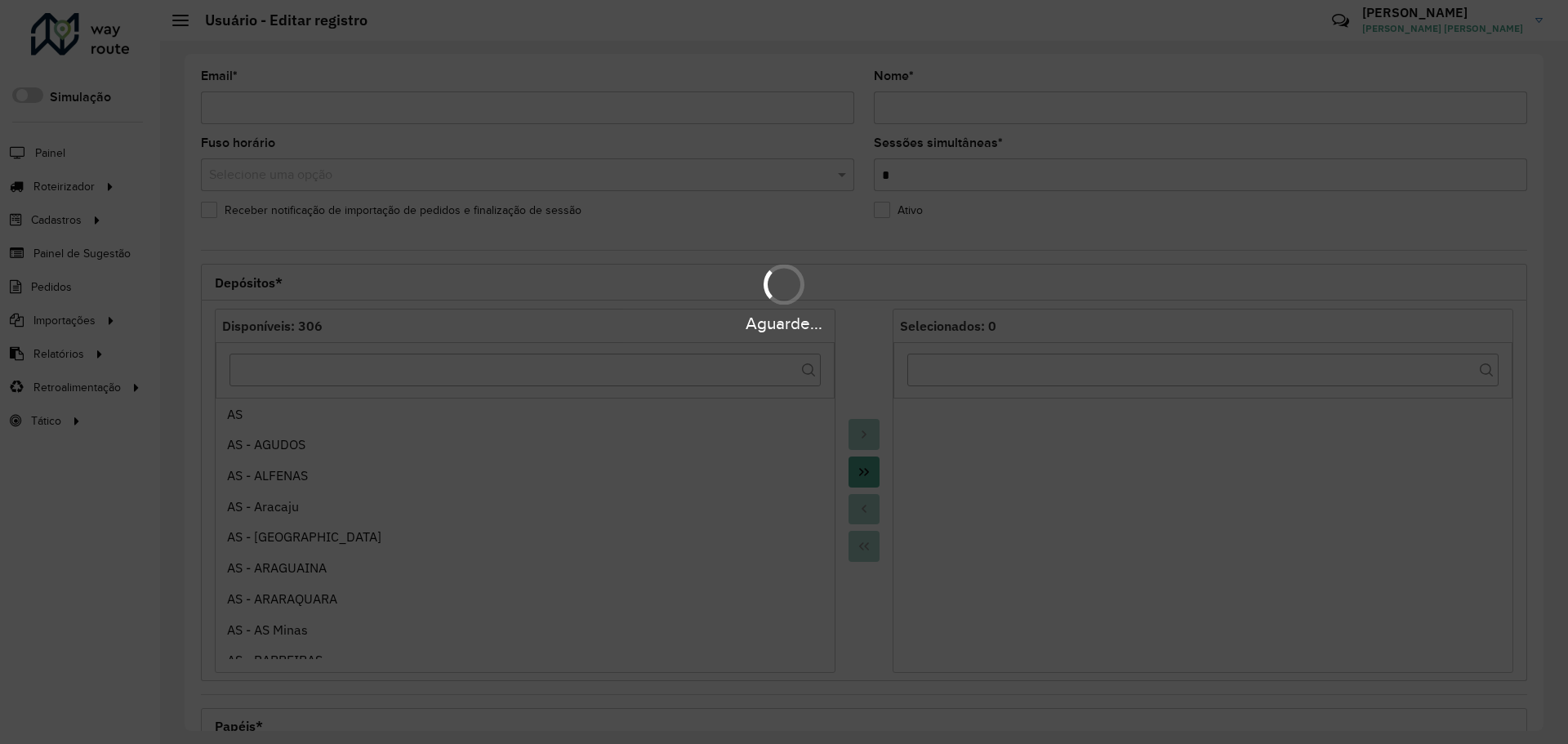
type input "**********"
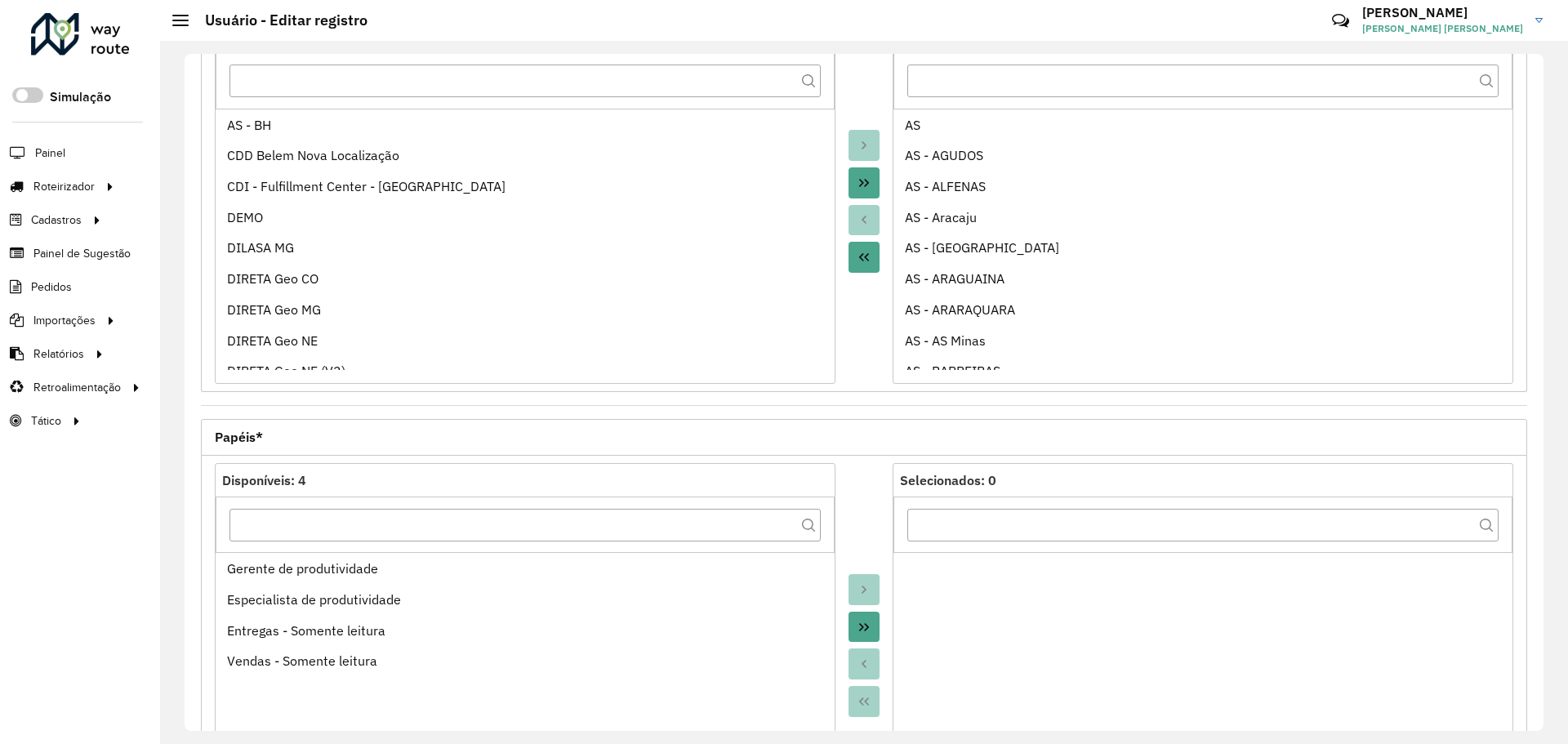
scroll to position [468, 0]
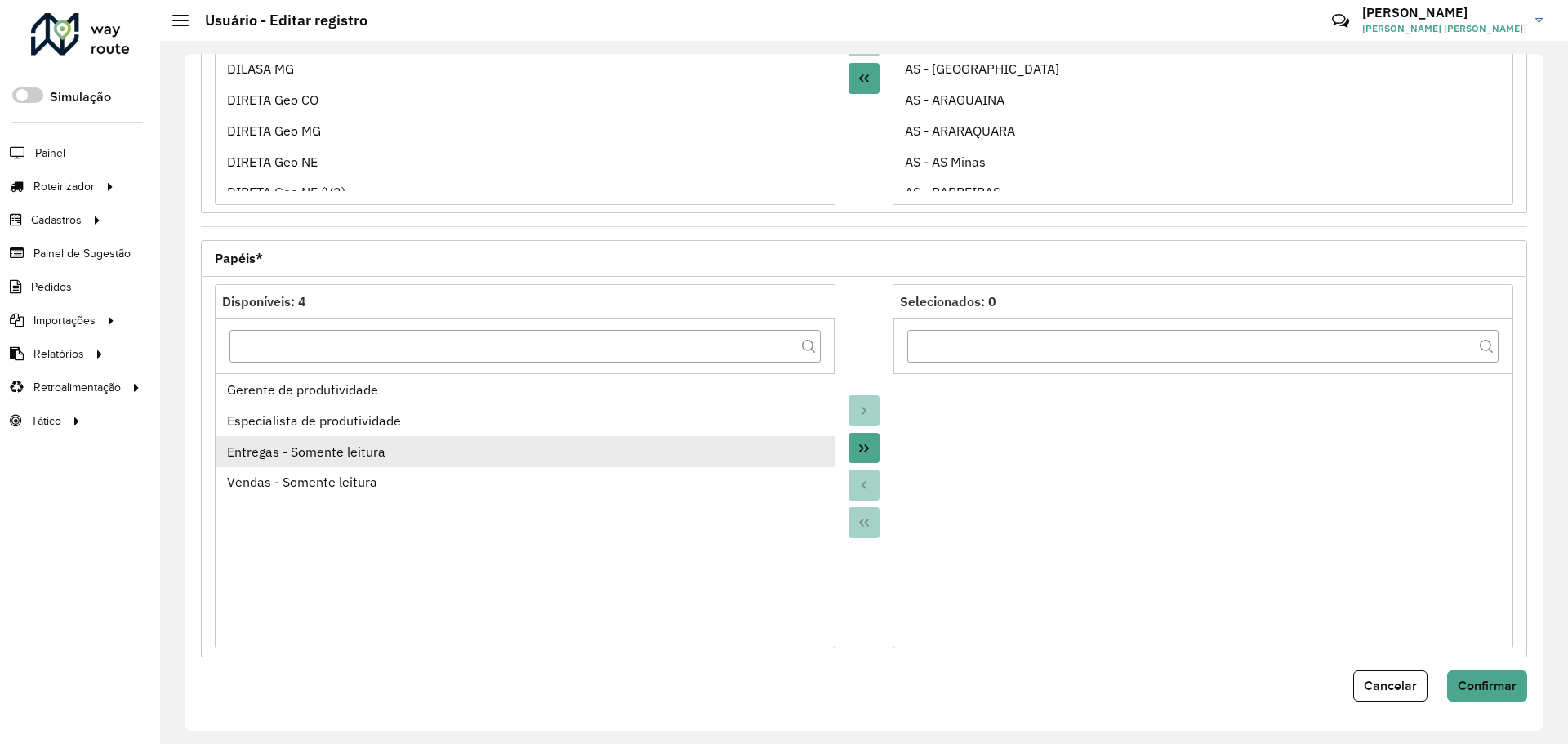
click at [732, 459] on div "Entregas - Somente leitura" at bounding box center [525, 451] width 597 height 19
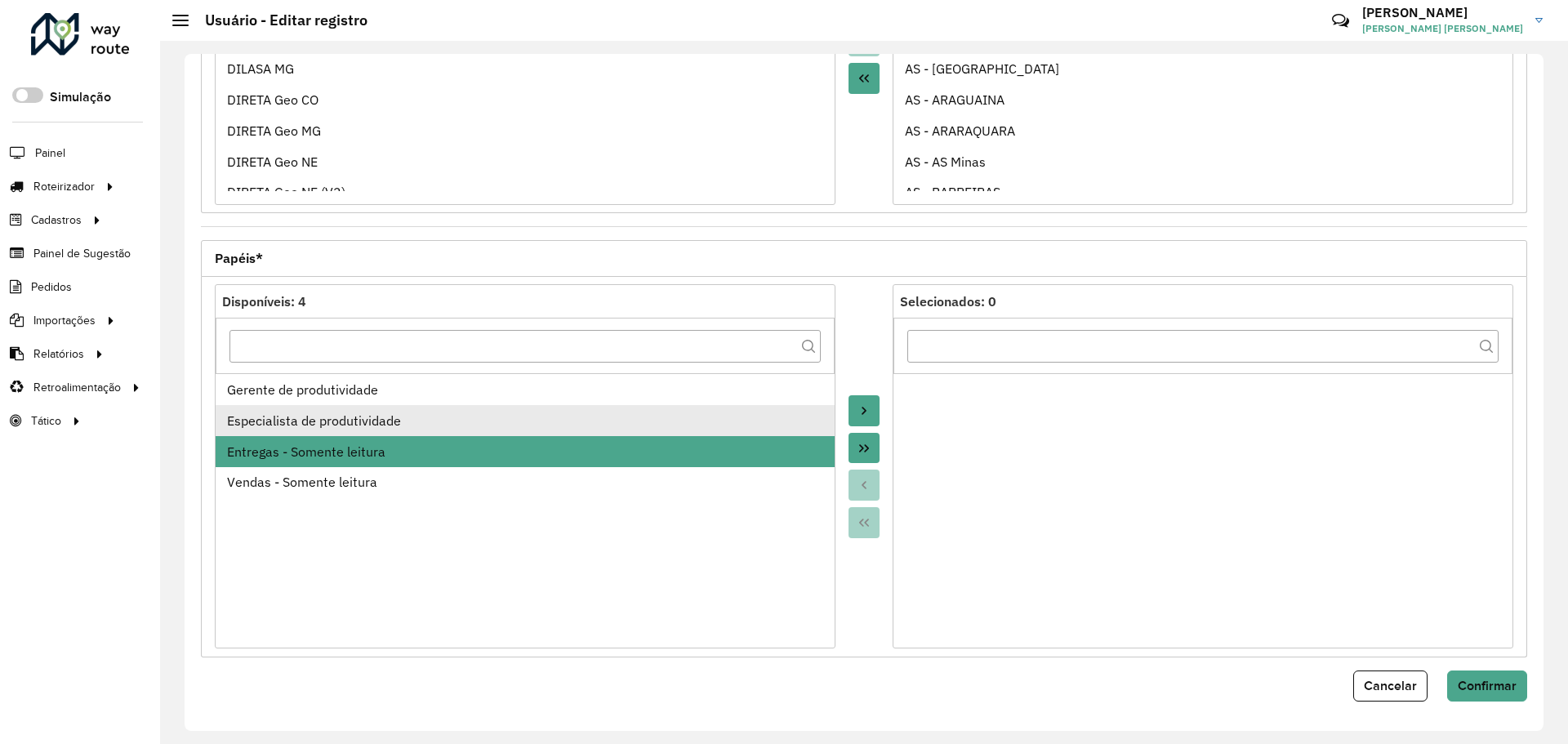
click at [704, 424] on div "Especialista de produtividade" at bounding box center [525, 420] width 597 height 19
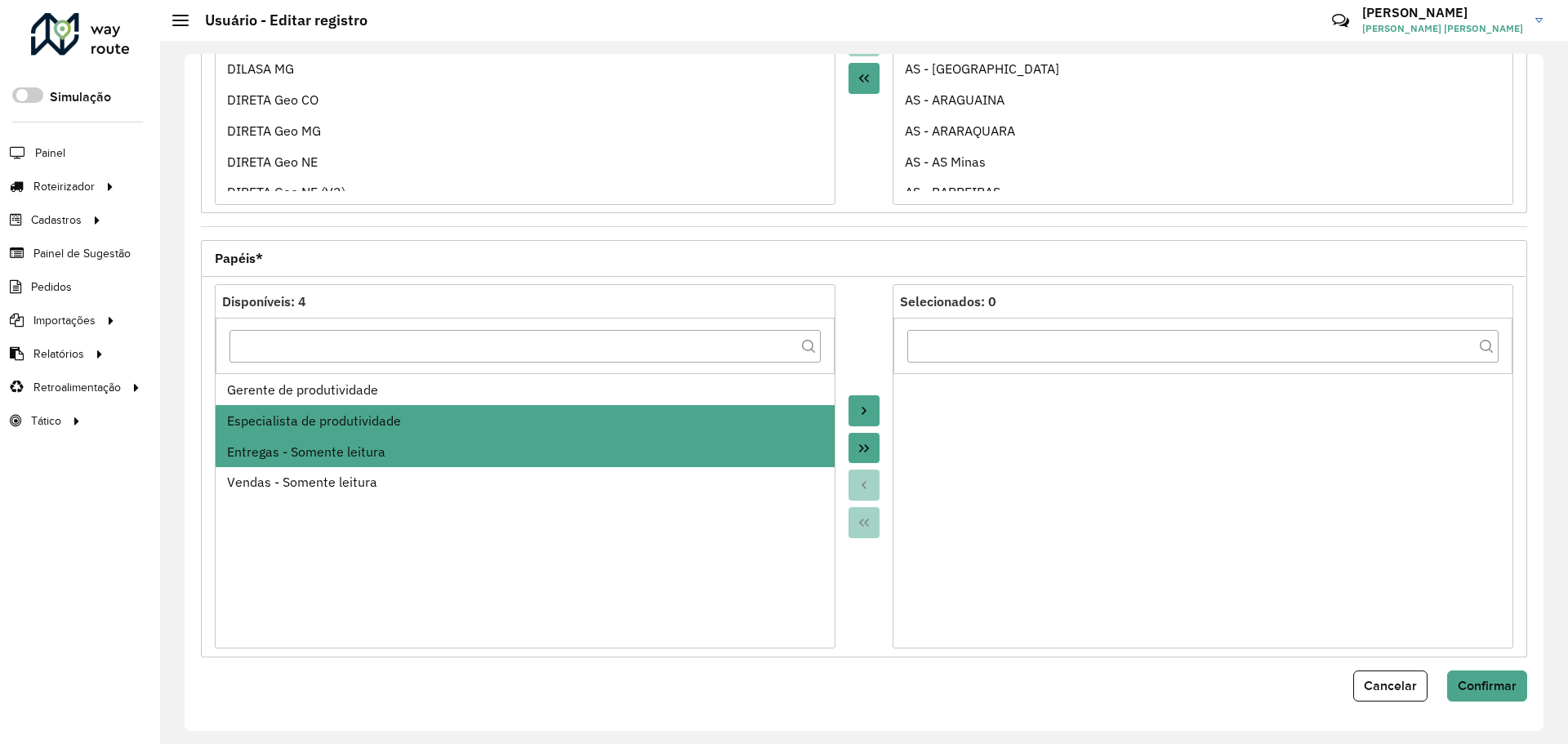
click at [779, 457] on div "Entregas - Somente leitura" at bounding box center [525, 451] width 597 height 19
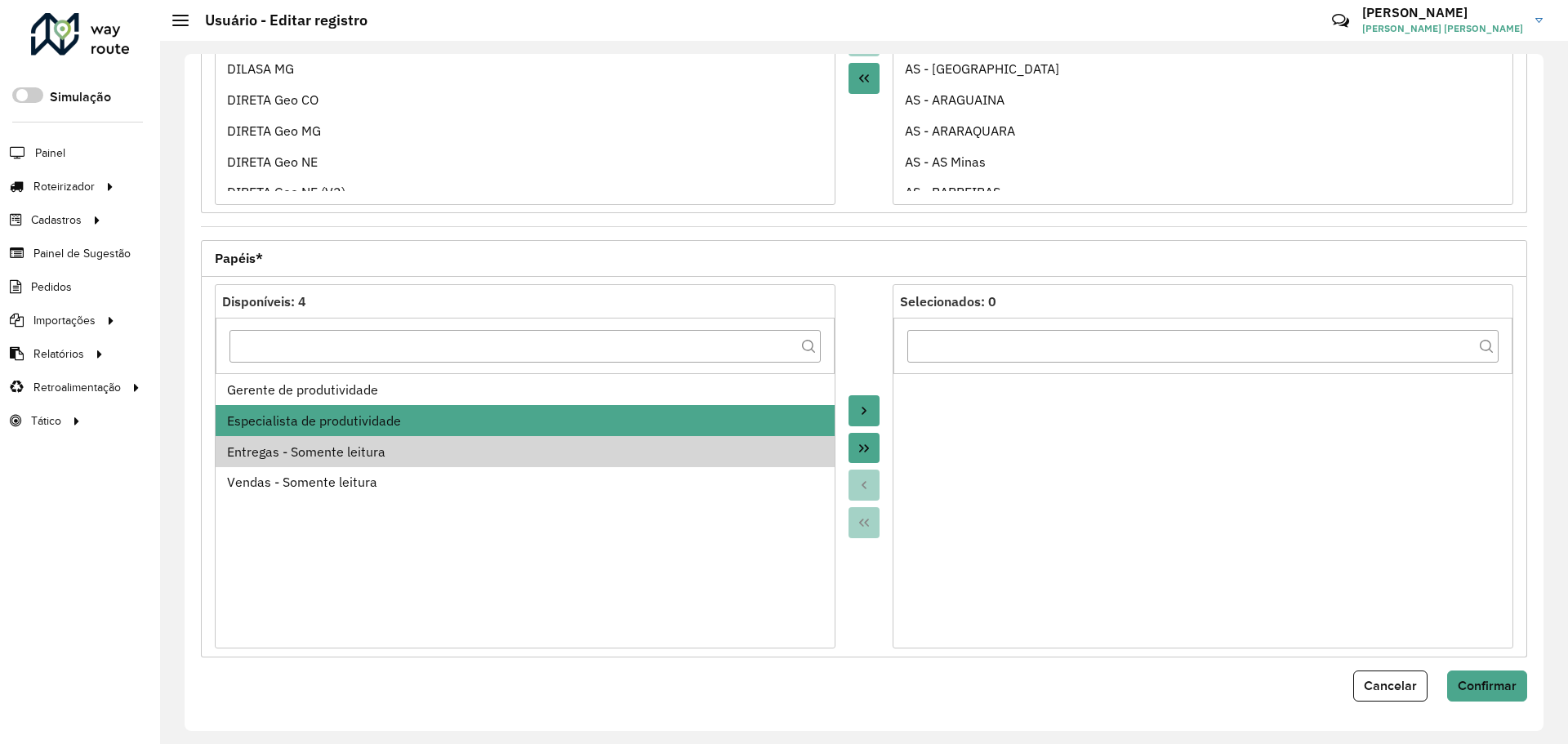
click at [853, 420] on button "Move to Target" at bounding box center [863, 410] width 31 height 31
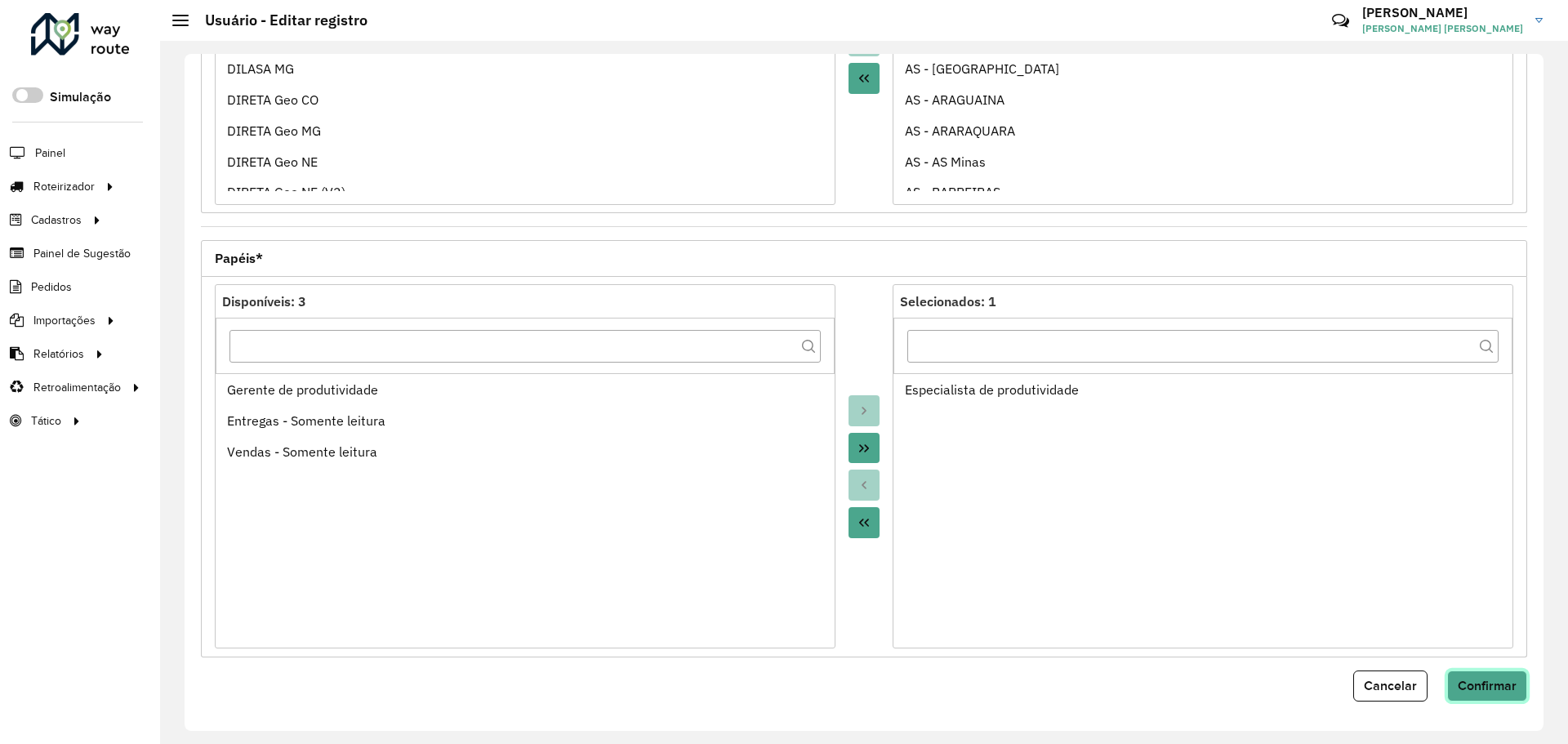
click at [1476, 692] on span "Confirmar" at bounding box center [1487, 685] width 59 height 14
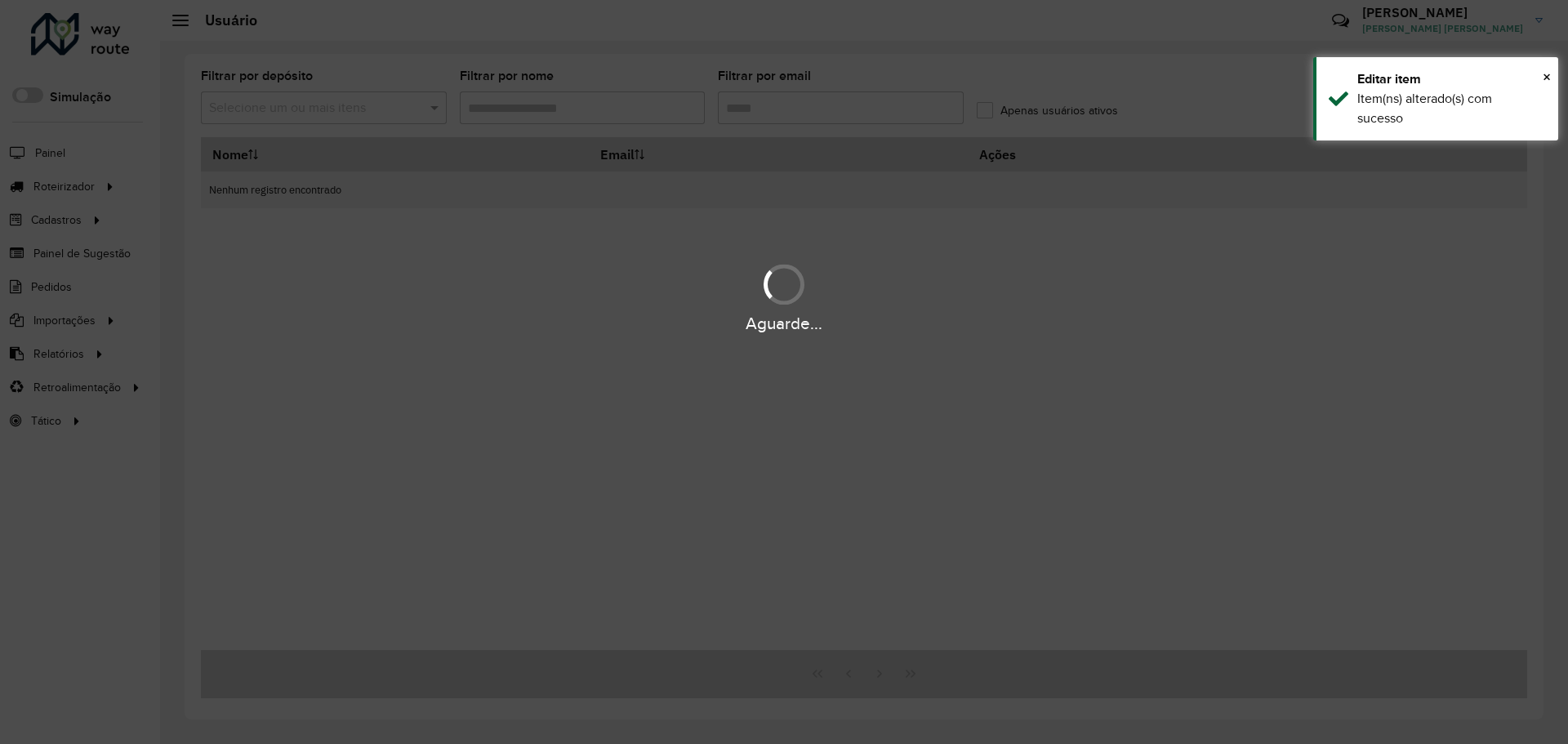
type input "*******"
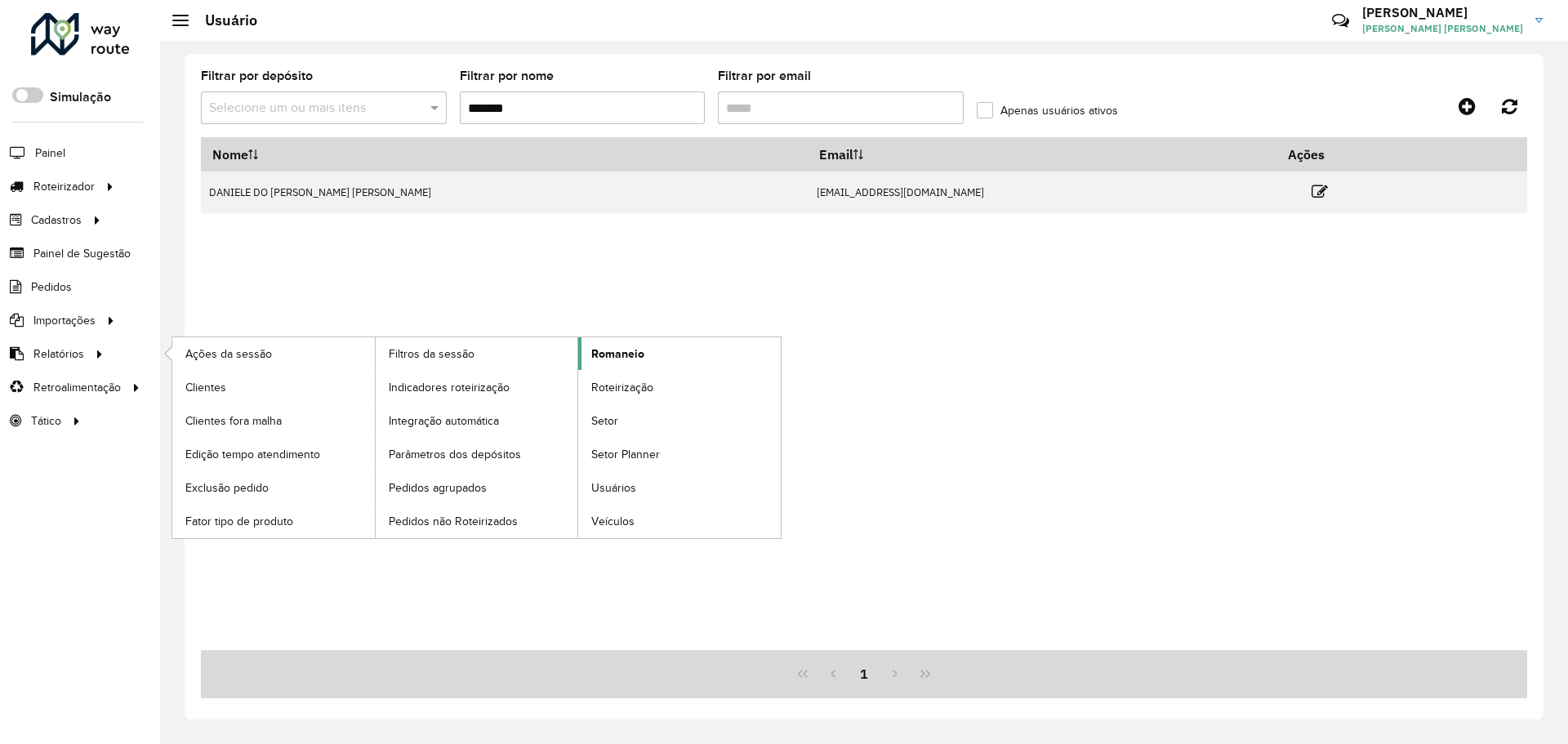
click at [636, 364] on link "Romaneio" at bounding box center [679, 353] width 203 height 33
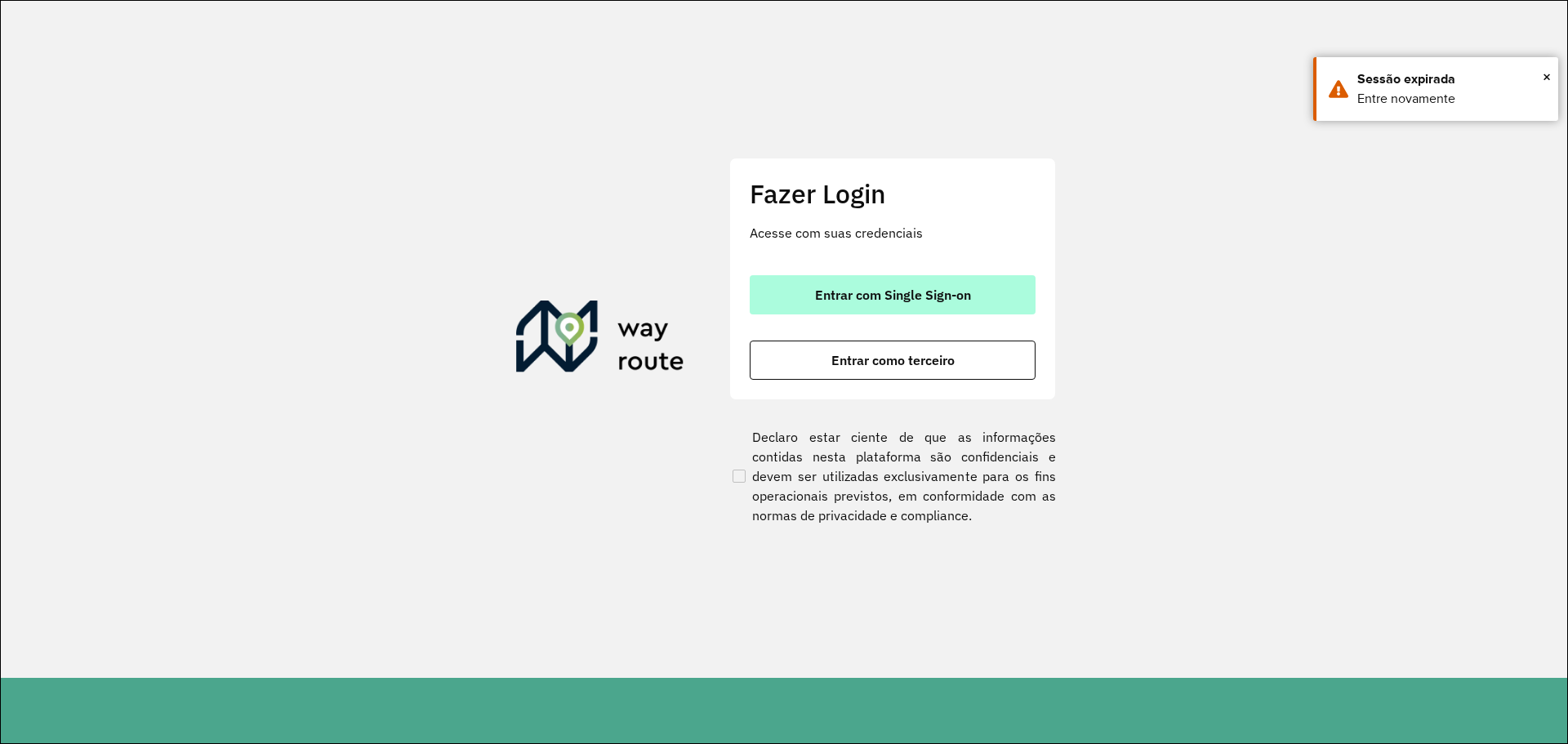
click at [878, 288] on span "Entrar com Single Sign-on" at bounding box center [894, 295] width 156 height 13
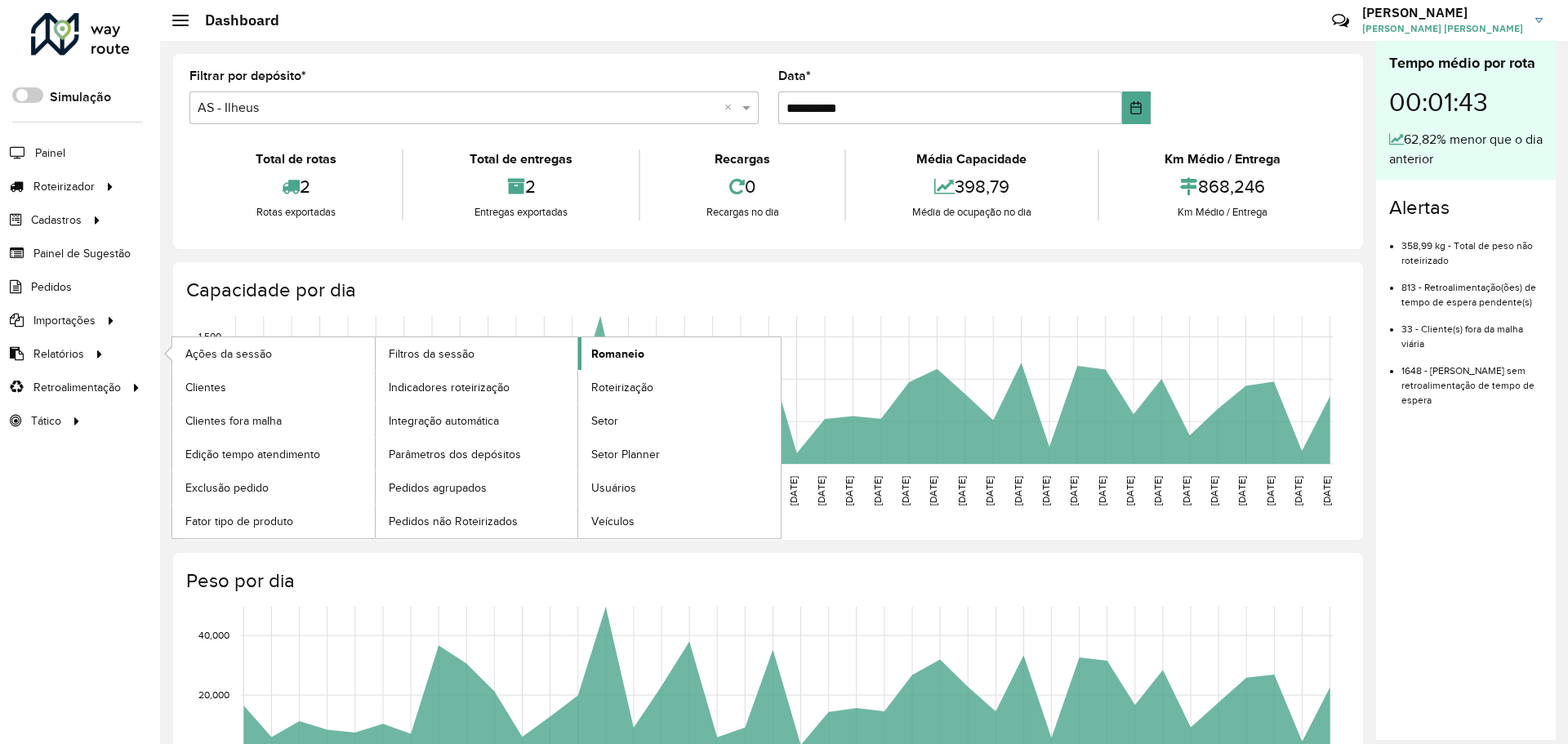
click at [647, 362] on link "Romaneio" at bounding box center [679, 353] width 203 height 33
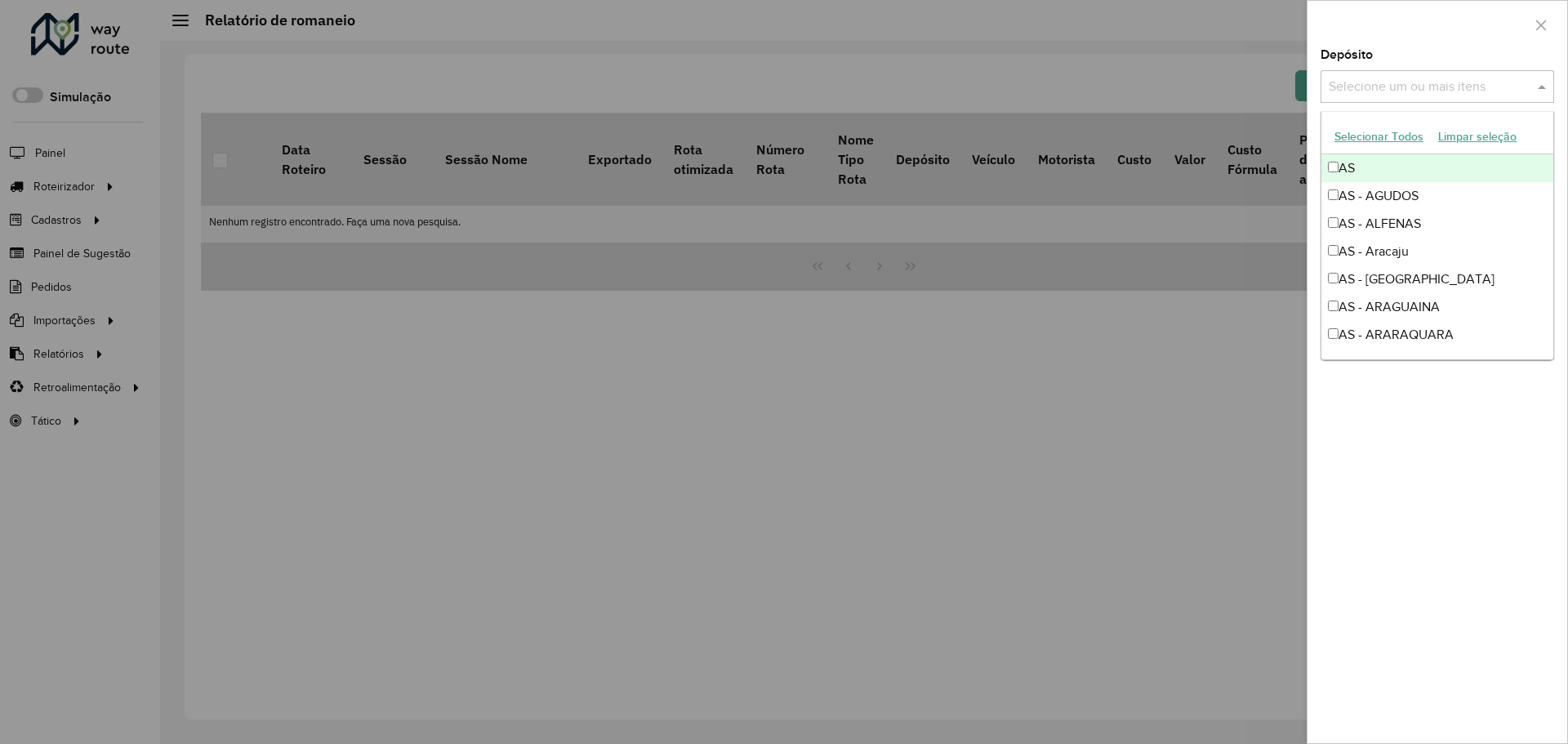
click at [1436, 100] on div "Selecione um ou mais itens" at bounding box center [1438, 87] width 234 height 33
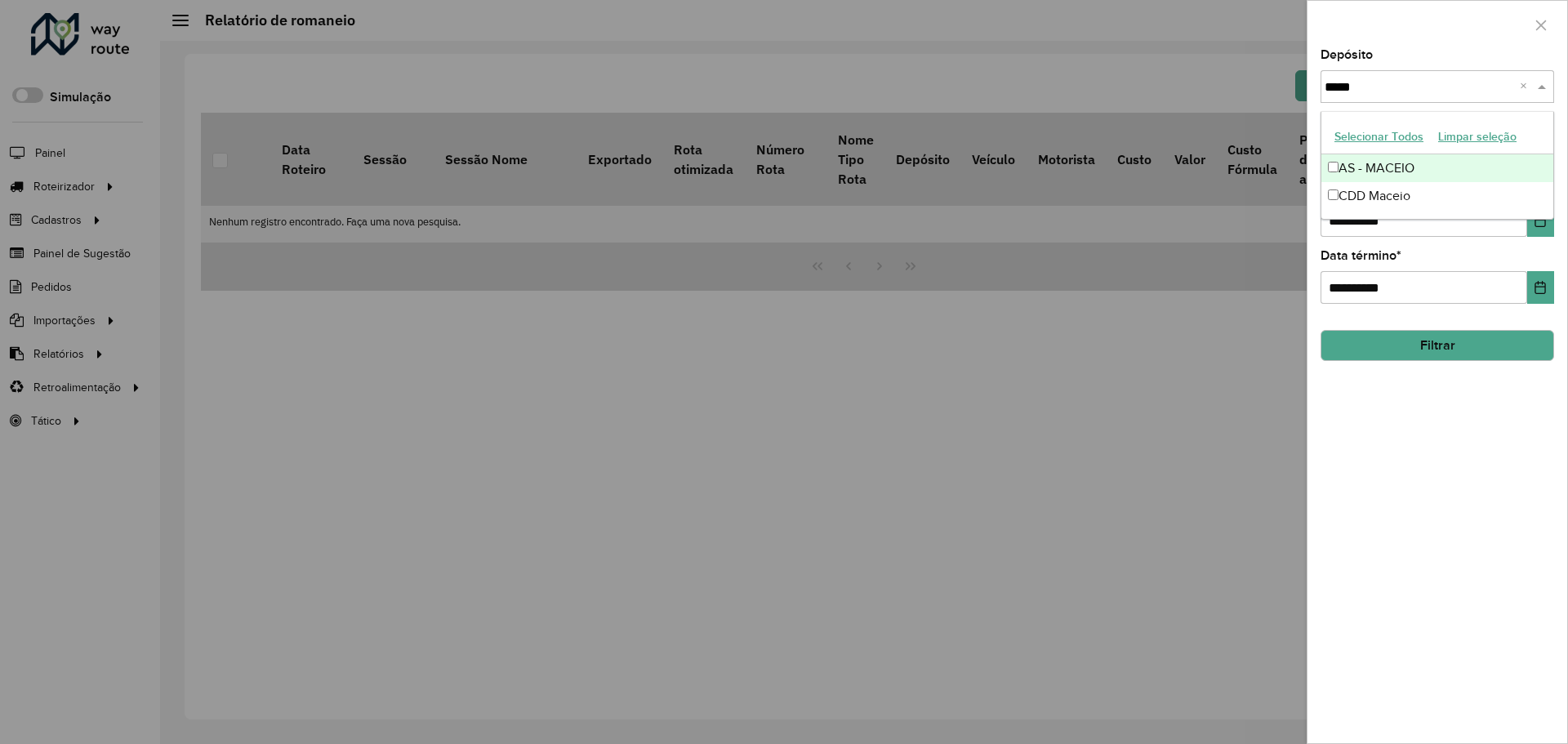
type input "******"
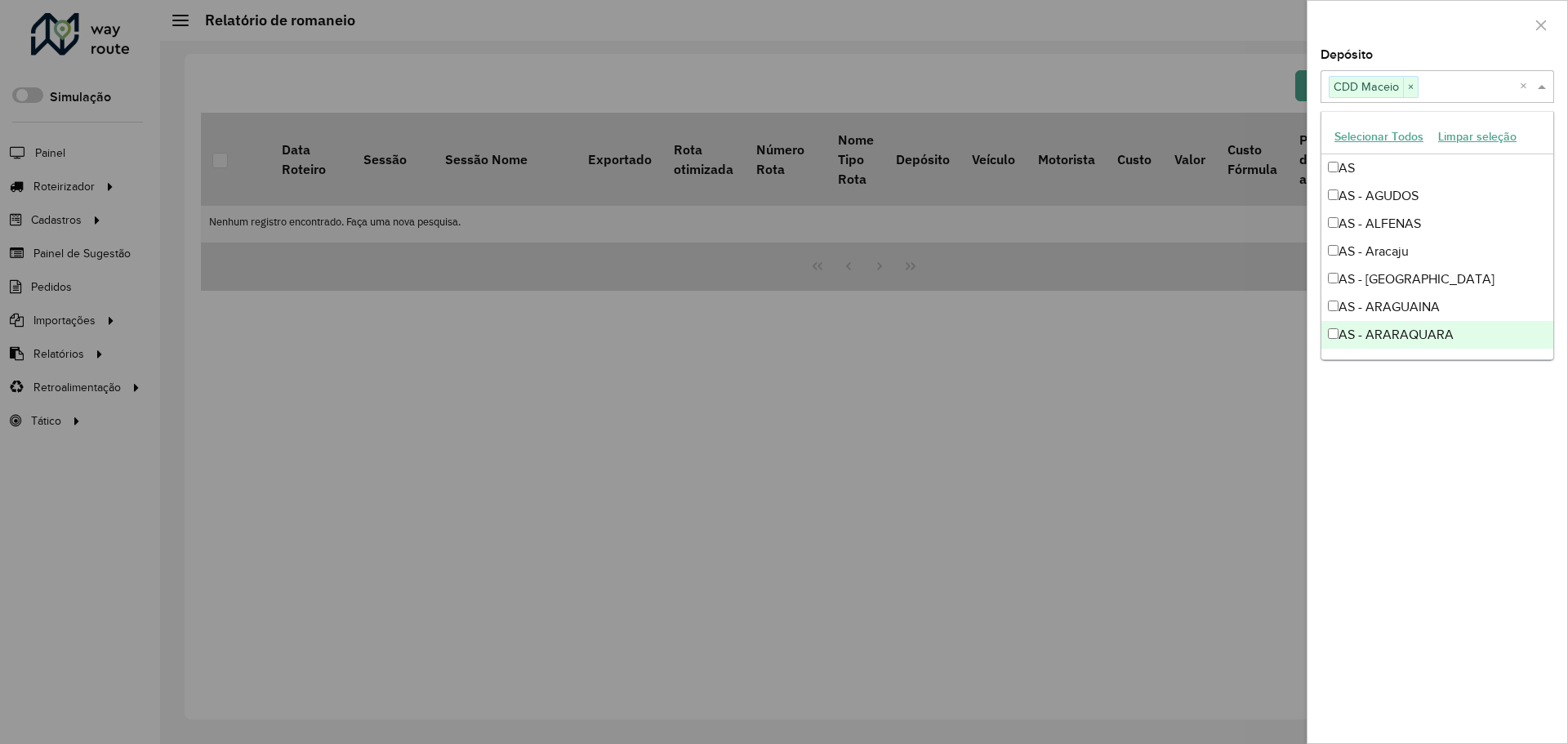
drag, startPoint x: 1510, startPoint y: 484, endPoint x: 1449, endPoint y: 431, distance: 80.8
click at [1449, 431] on div "**********" at bounding box center [1437, 396] width 260 height 694
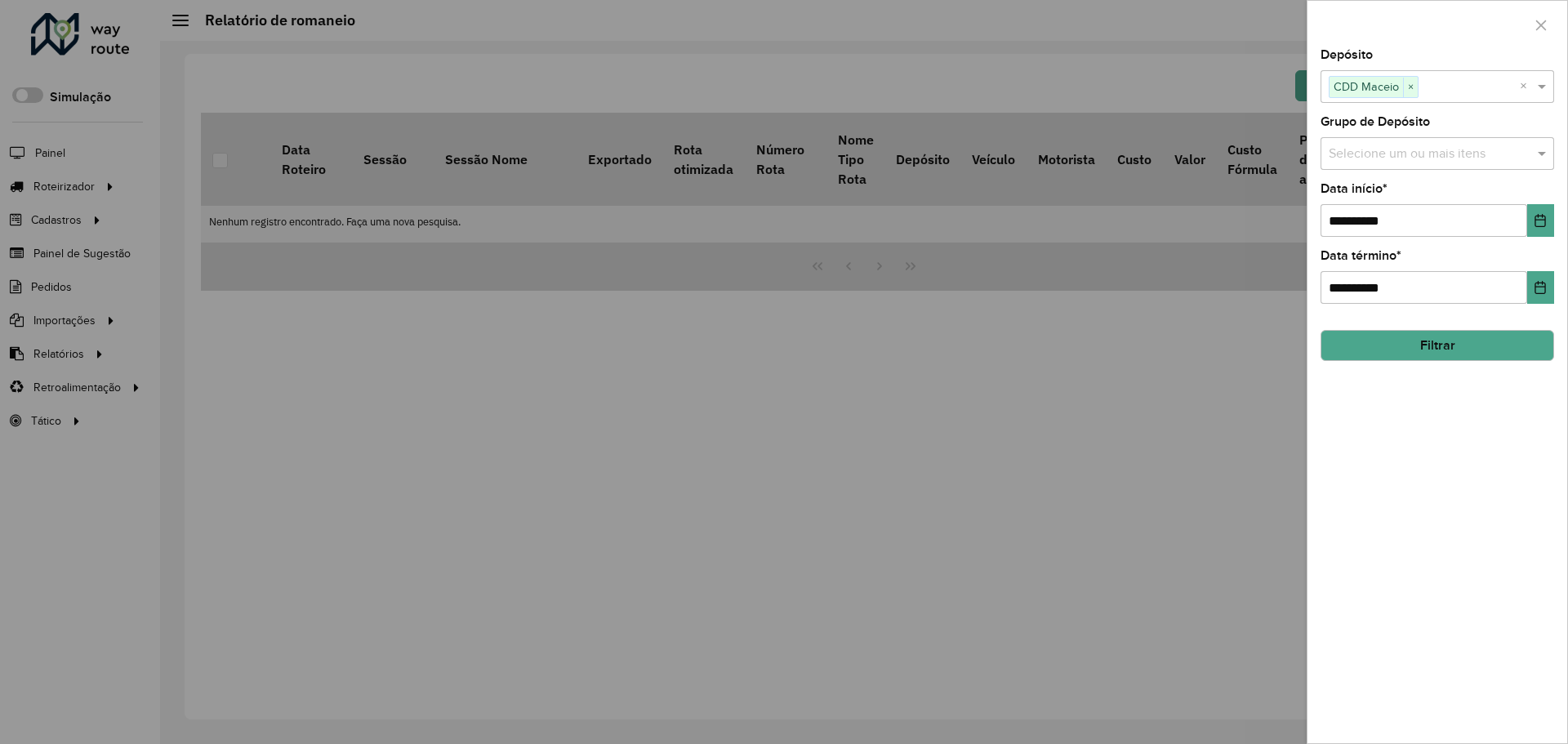
click at [1449, 431] on div "**********" at bounding box center [1437, 396] width 260 height 694
click at [1450, 349] on button "Filtrar" at bounding box center [1438, 345] width 234 height 31
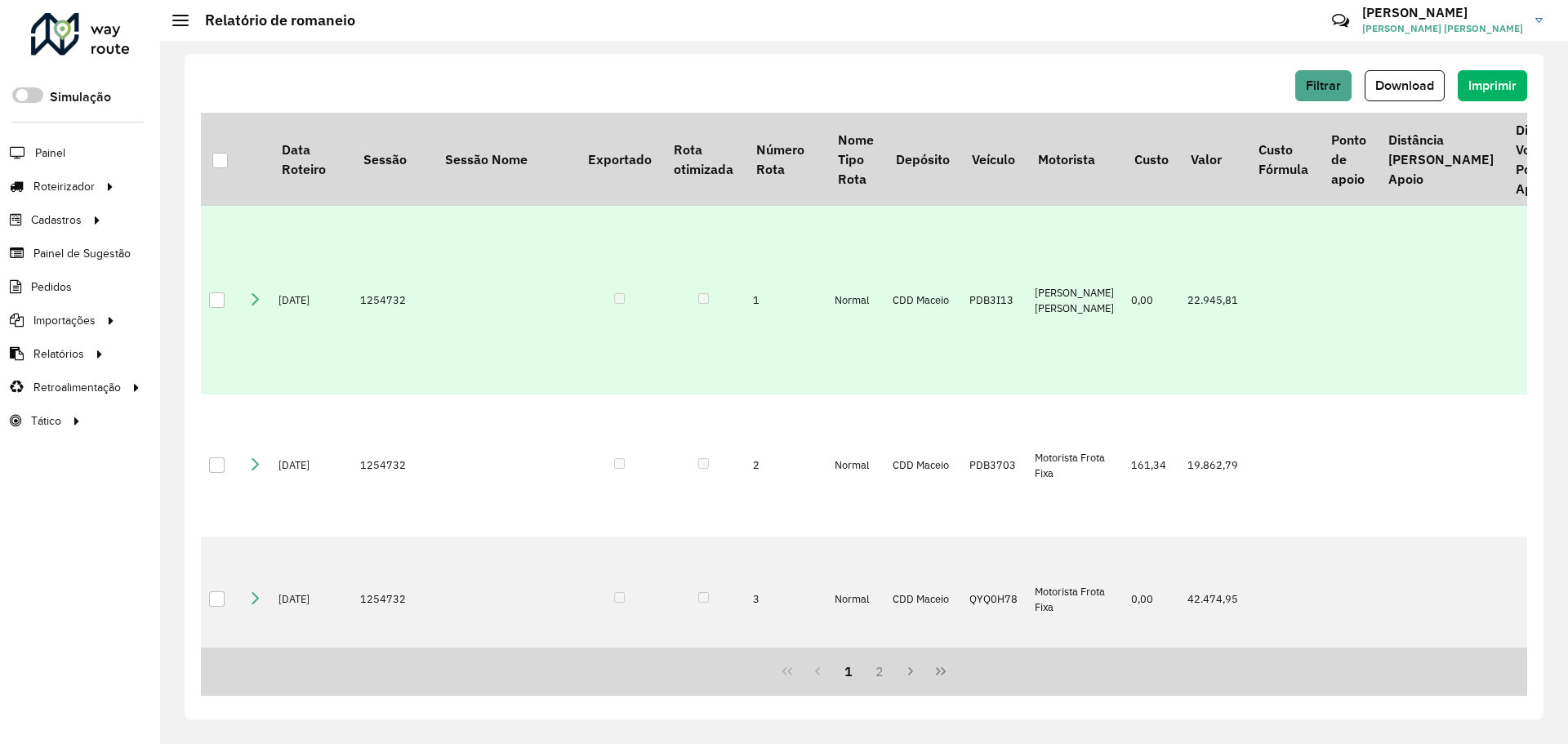
click at [255, 299] on icon at bounding box center [255, 299] width 13 height 13
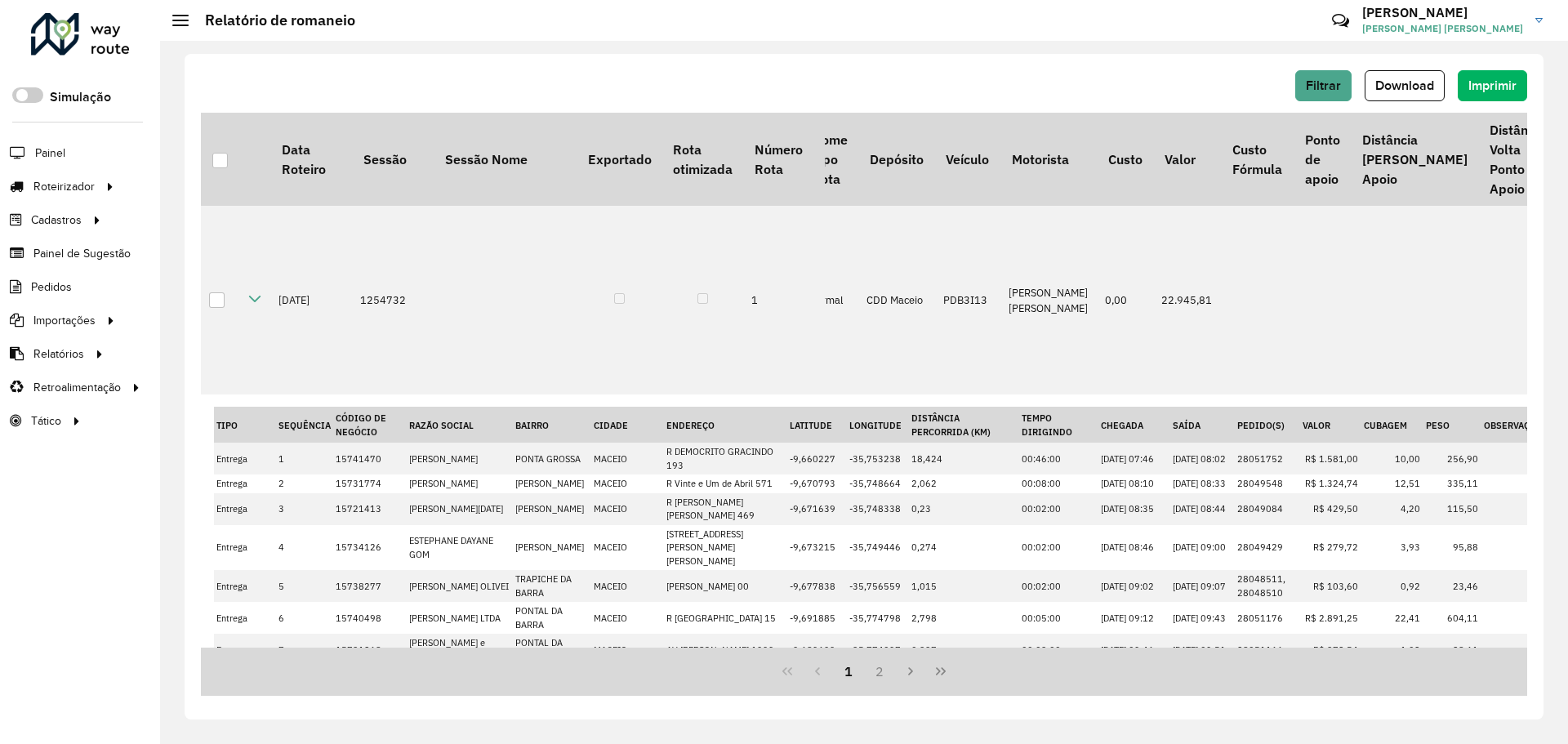
scroll to position [553, 0]
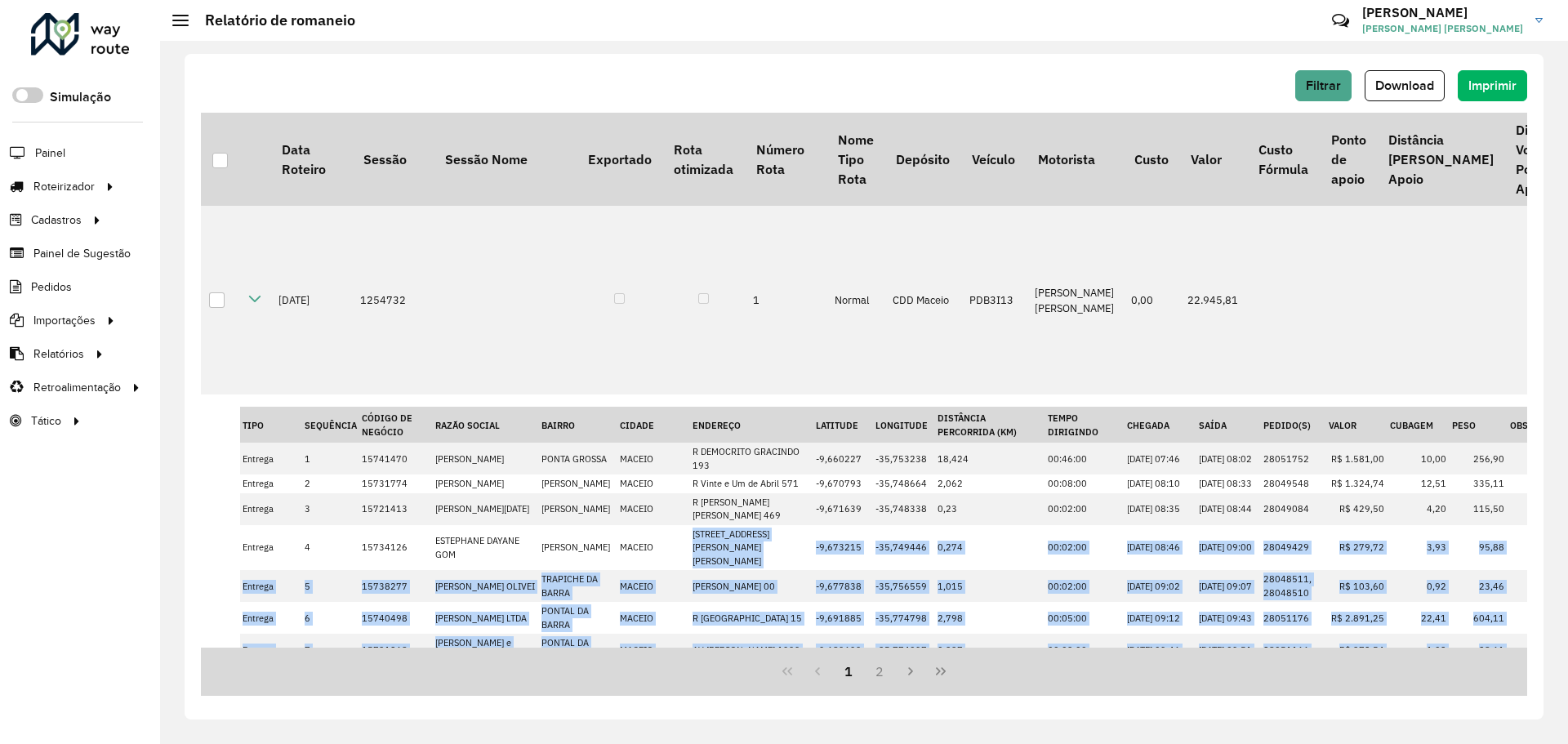
drag, startPoint x: 652, startPoint y: 558, endPoint x: 705, endPoint y: 644, distance: 101.0
click at [705, 644] on div "Data Roteiro Sessão Sessão Nome Exportado Rota otimizada Número Rota Nome Tipo …" at bounding box center [864, 380] width 1327 height 535
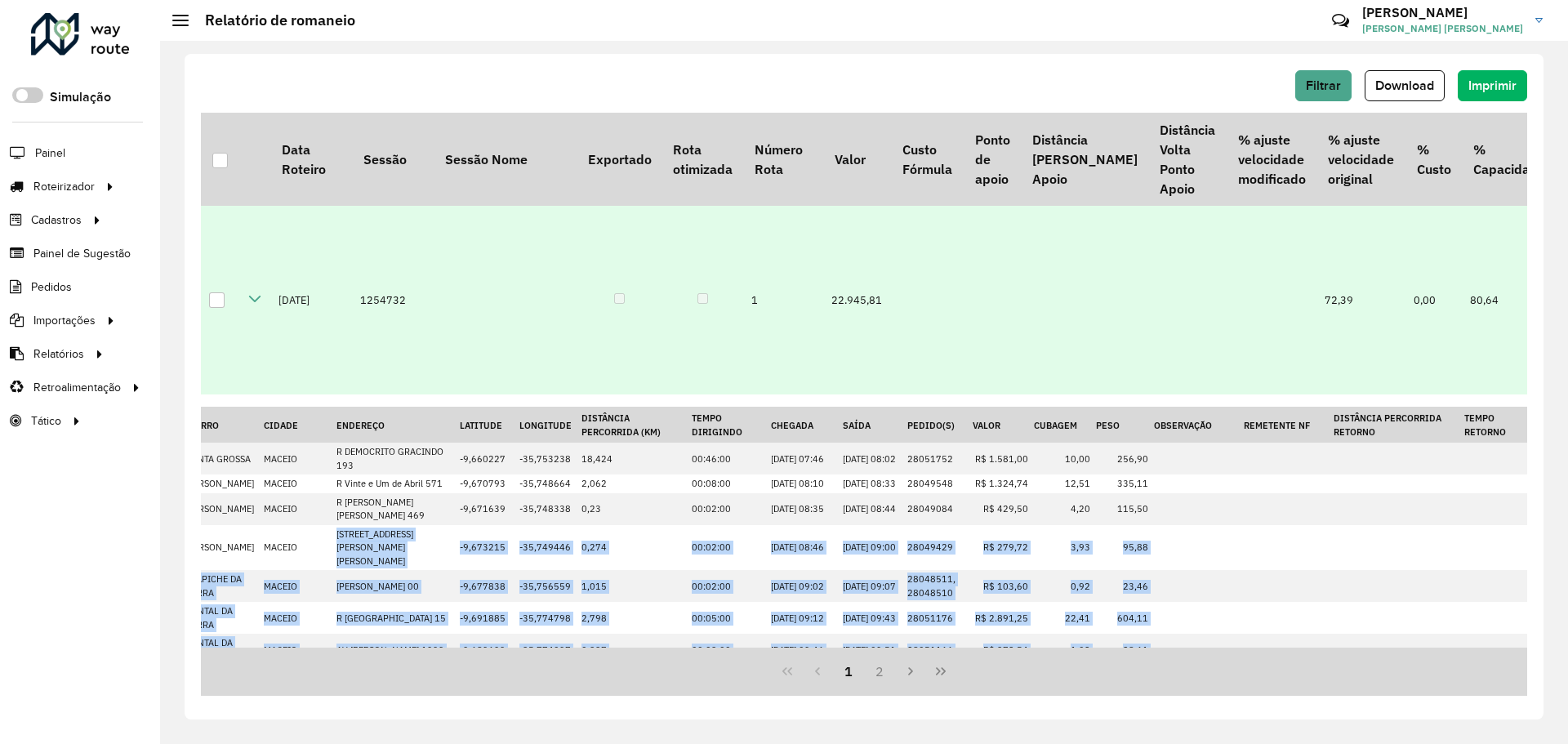
scroll to position [2340, 0]
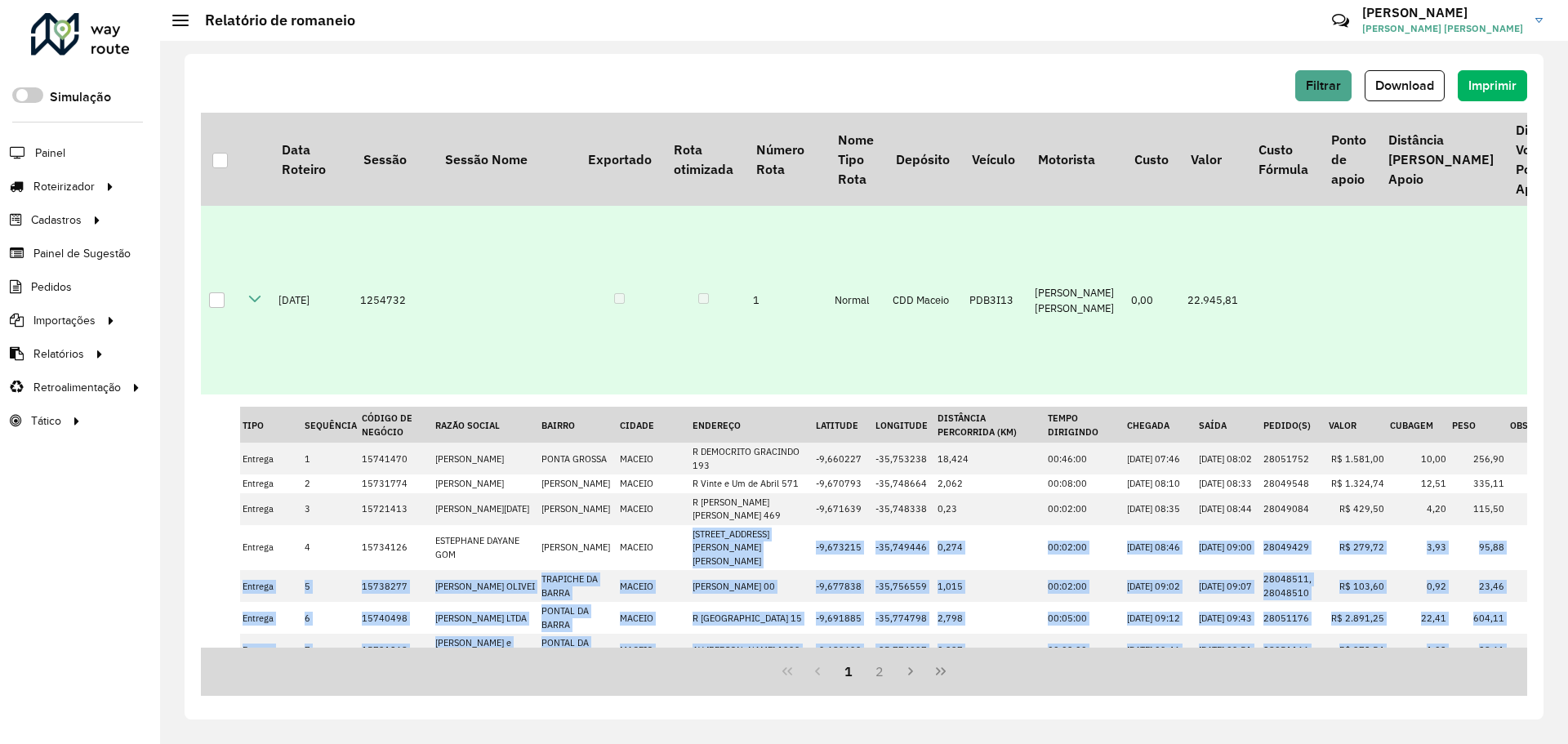
click at [249, 300] on icon at bounding box center [255, 298] width 13 height 13
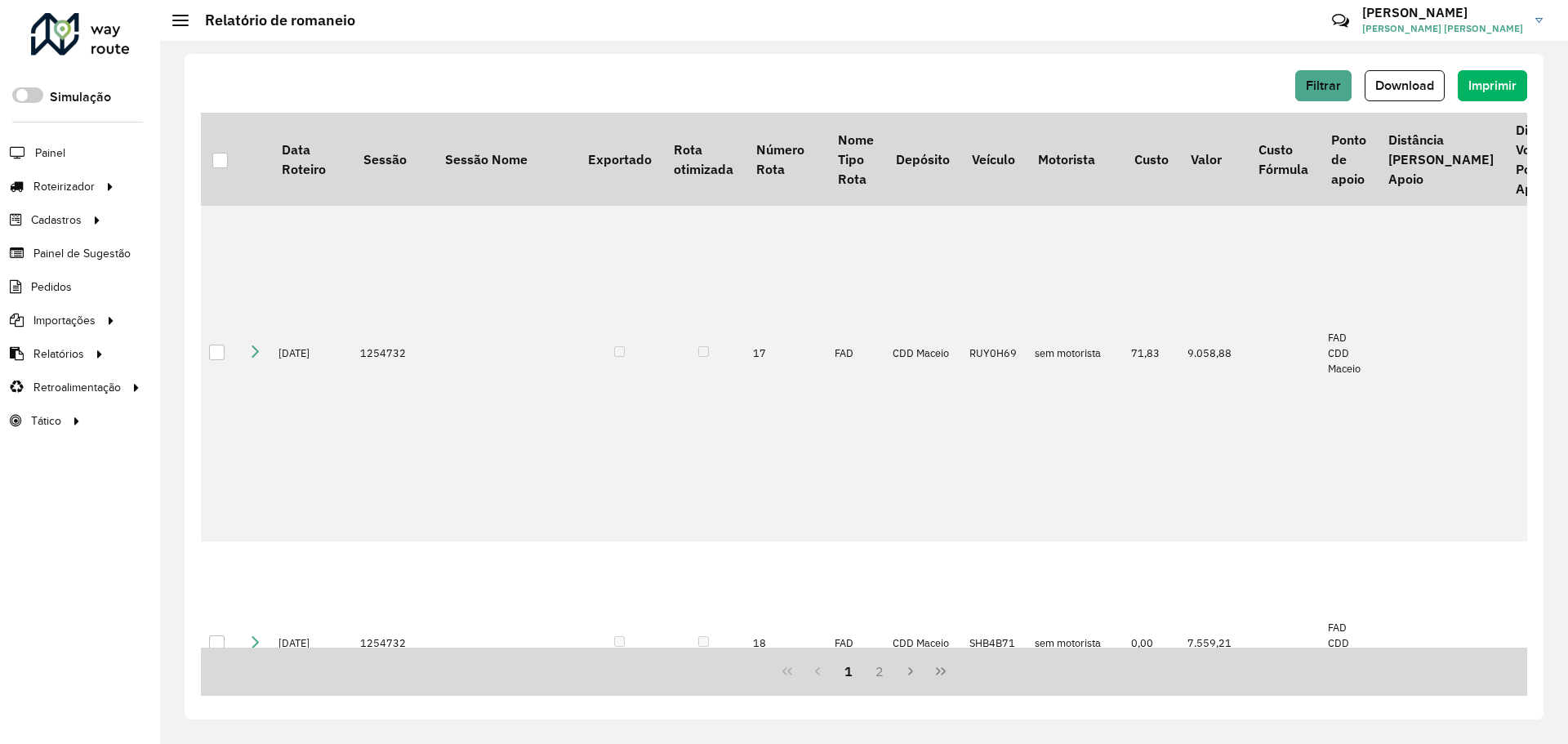
scroll to position [1465, 0]
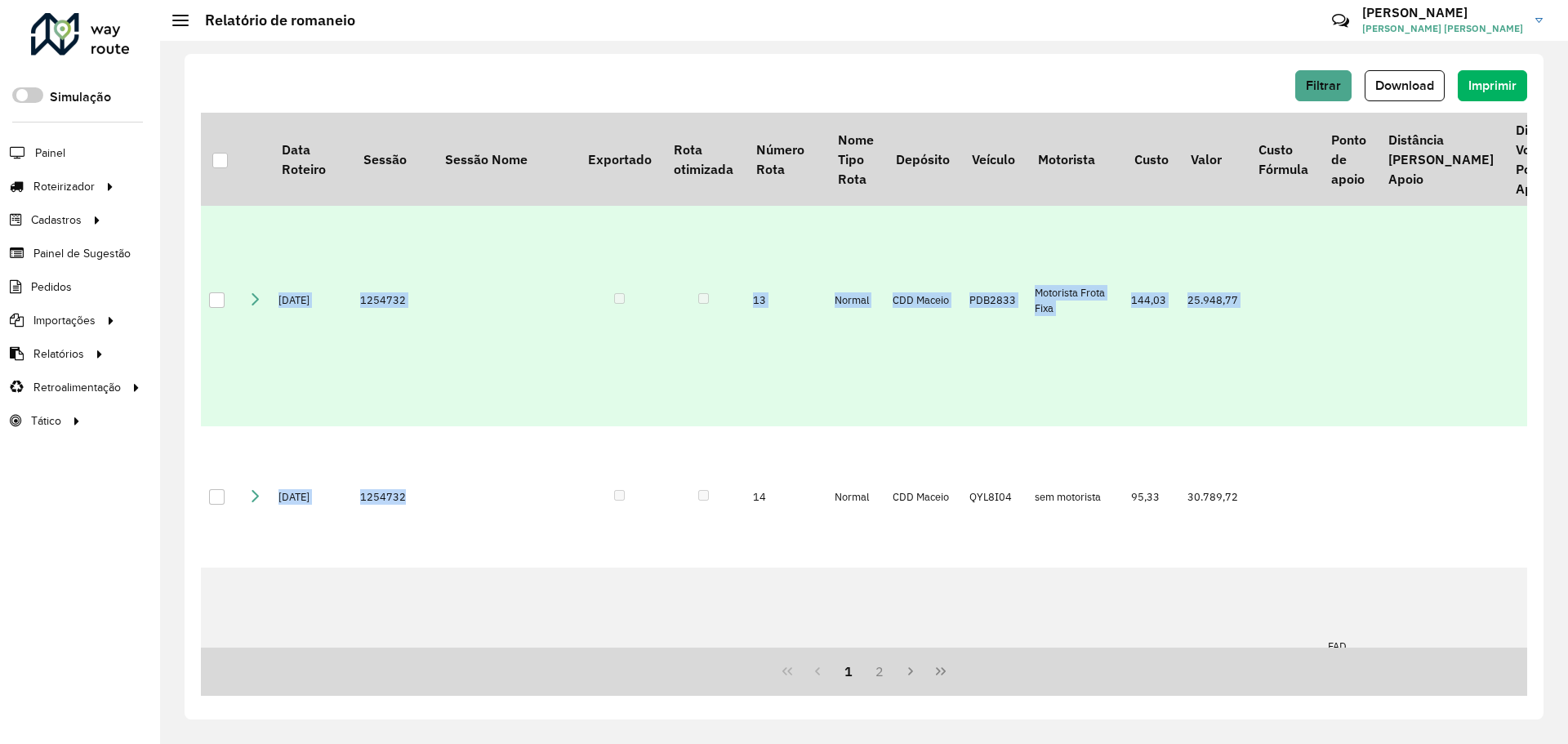
click at [248, 383] on td at bounding box center [256, 300] width 30 height 251
click at [253, 305] on icon at bounding box center [255, 299] width 13 height 13
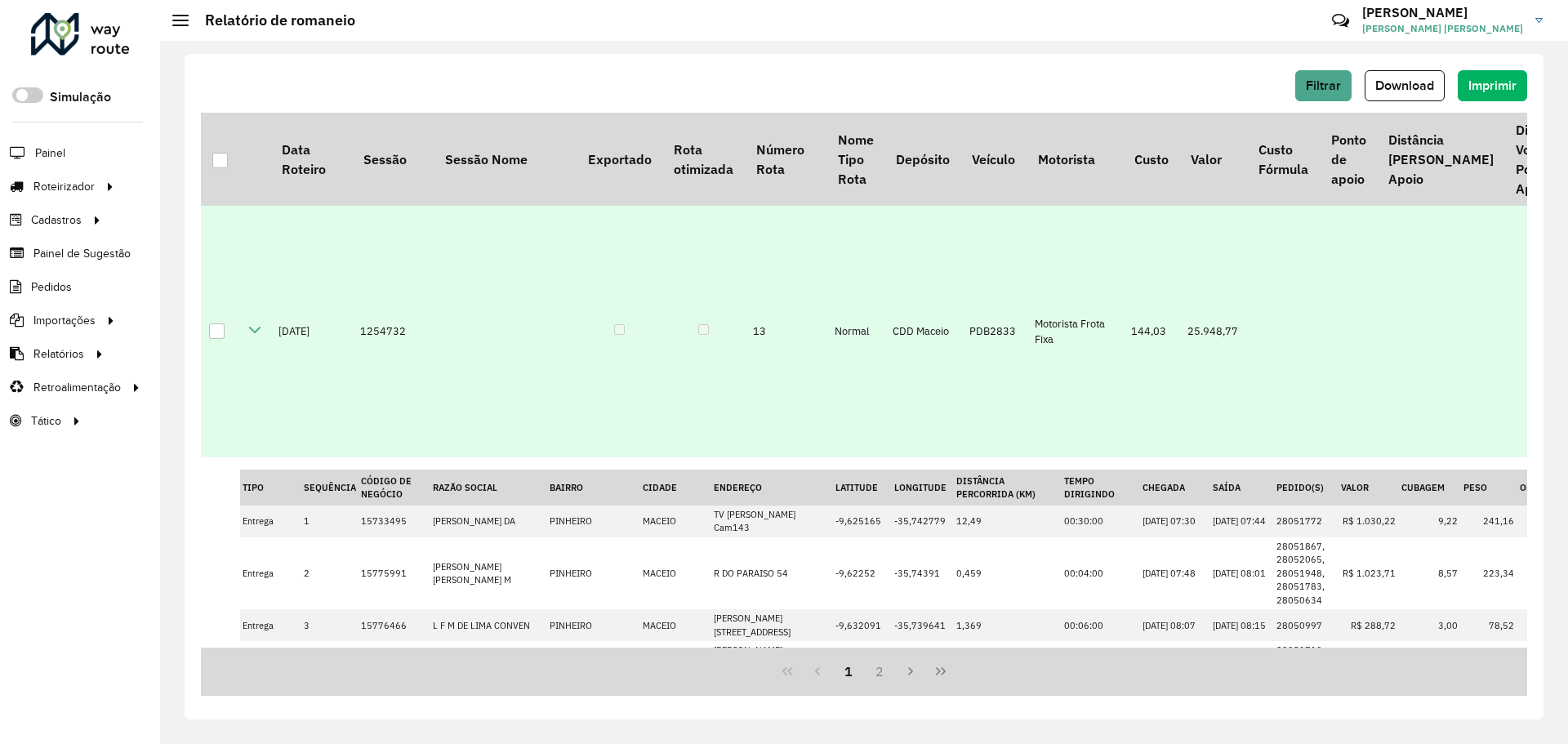
click at [215, 339] on div at bounding box center [217, 331] width 15 height 15
click at [1419, 80] on span "Download" at bounding box center [1405, 85] width 59 height 14
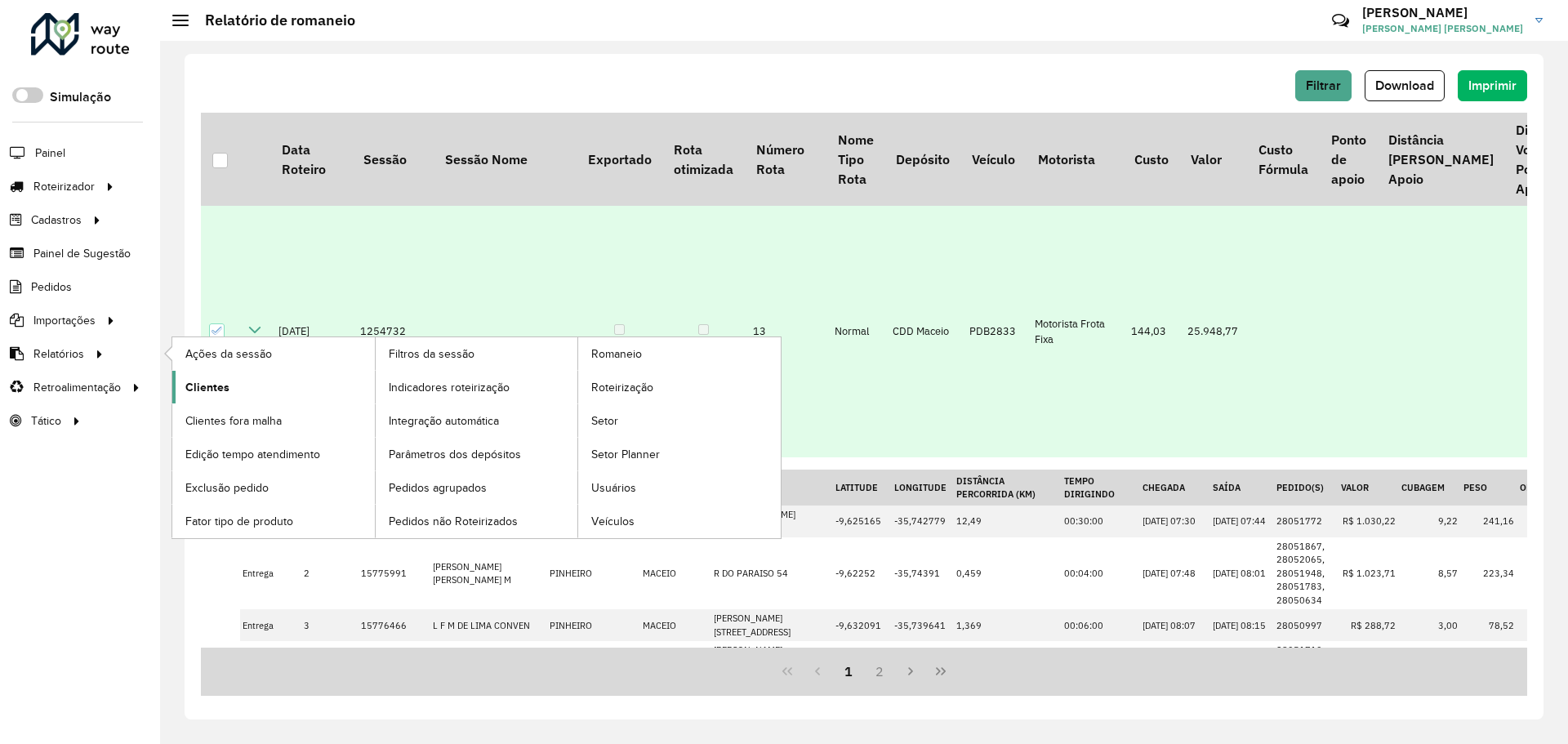
click at [240, 388] on link "Clientes" at bounding box center [273, 387] width 203 height 33
click at [627, 425] on link "Setor" at bounding box center [679, 420] width 203 height 33
click at [461, 495] on span "Pedidos agrupados" at bounding box center [439, 488] width 101 height 17
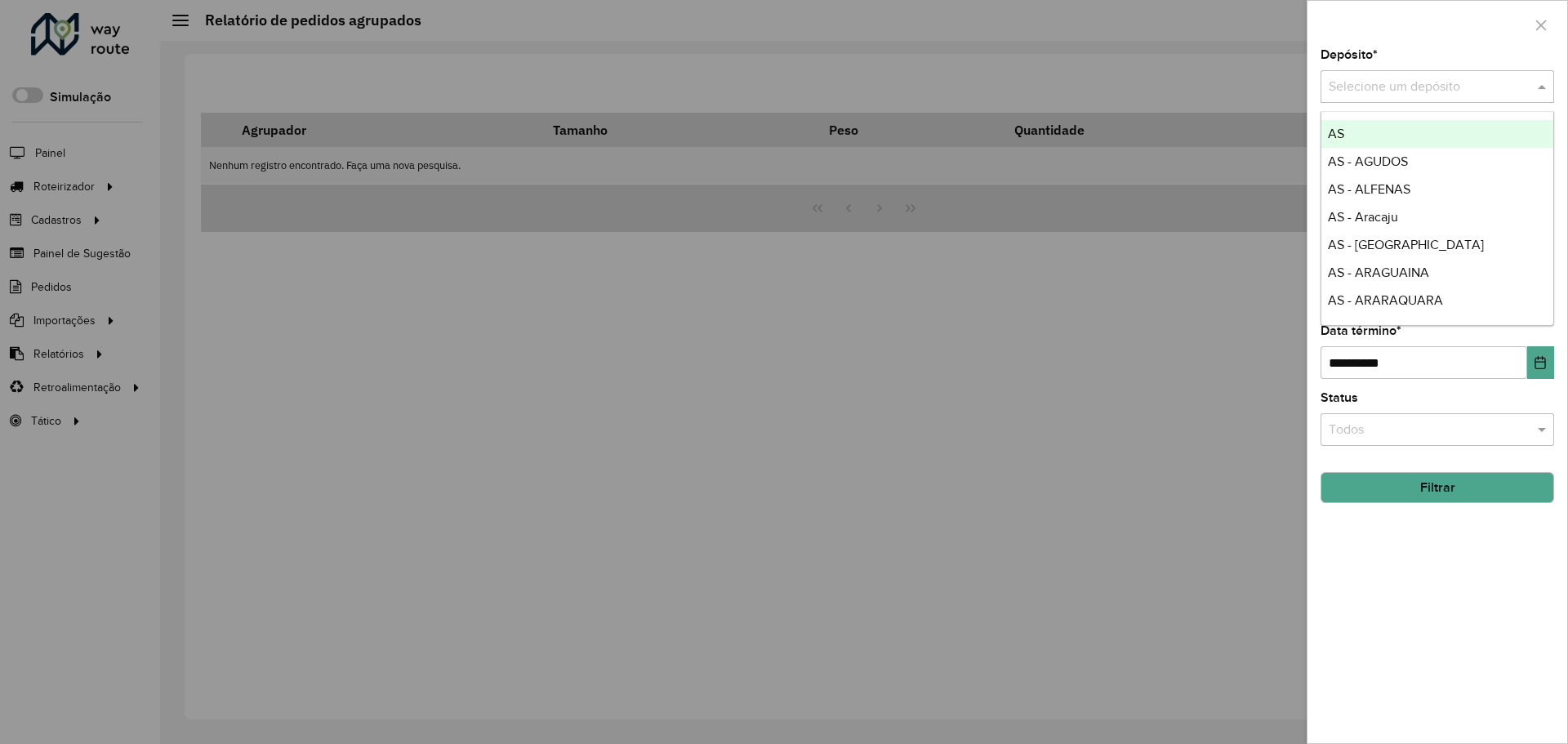
click at [1365, 87] on input "text" at bounding box center [1422, 87] width 185 height 19
type input "*******"
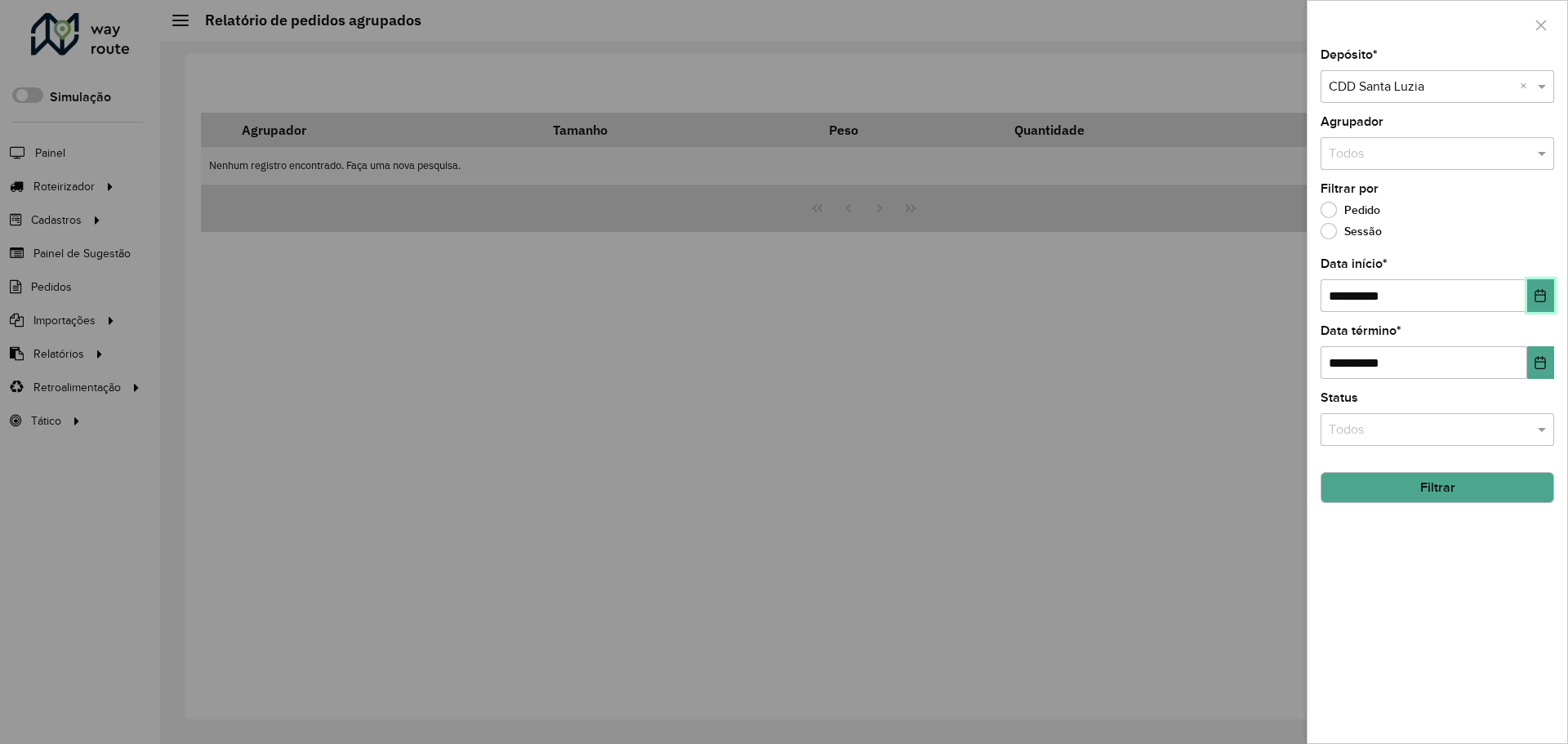
click at [1542, 303] on button "Choose Date" at bounding box center [1541, 295] width 27 height 33
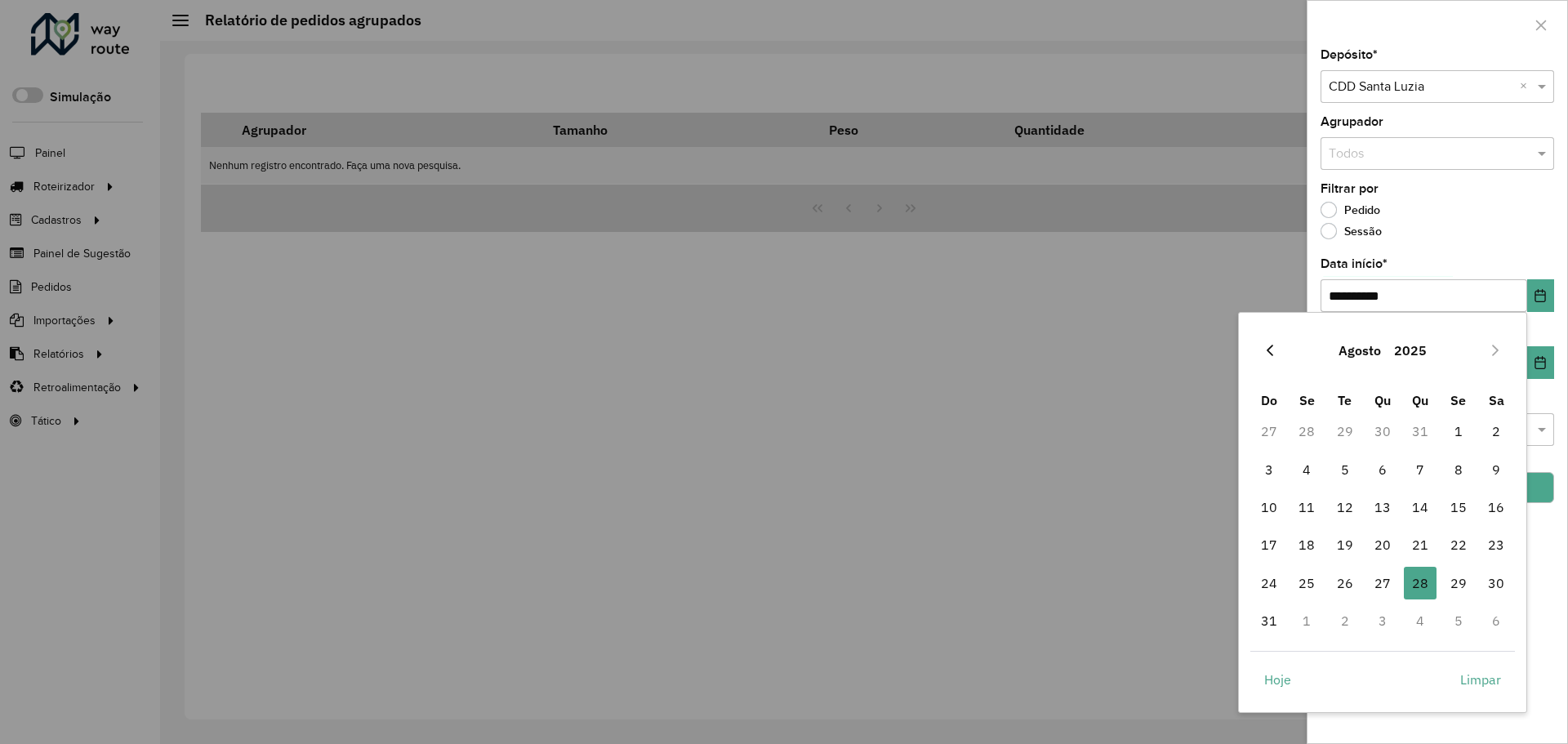
click at [1264, 350] on icon "Previous Month" at bounding box center [1270, 351] width 13 height 13
click at [1344, 428] on span "1" at bounding box center [1345, 431] width 33 height 33
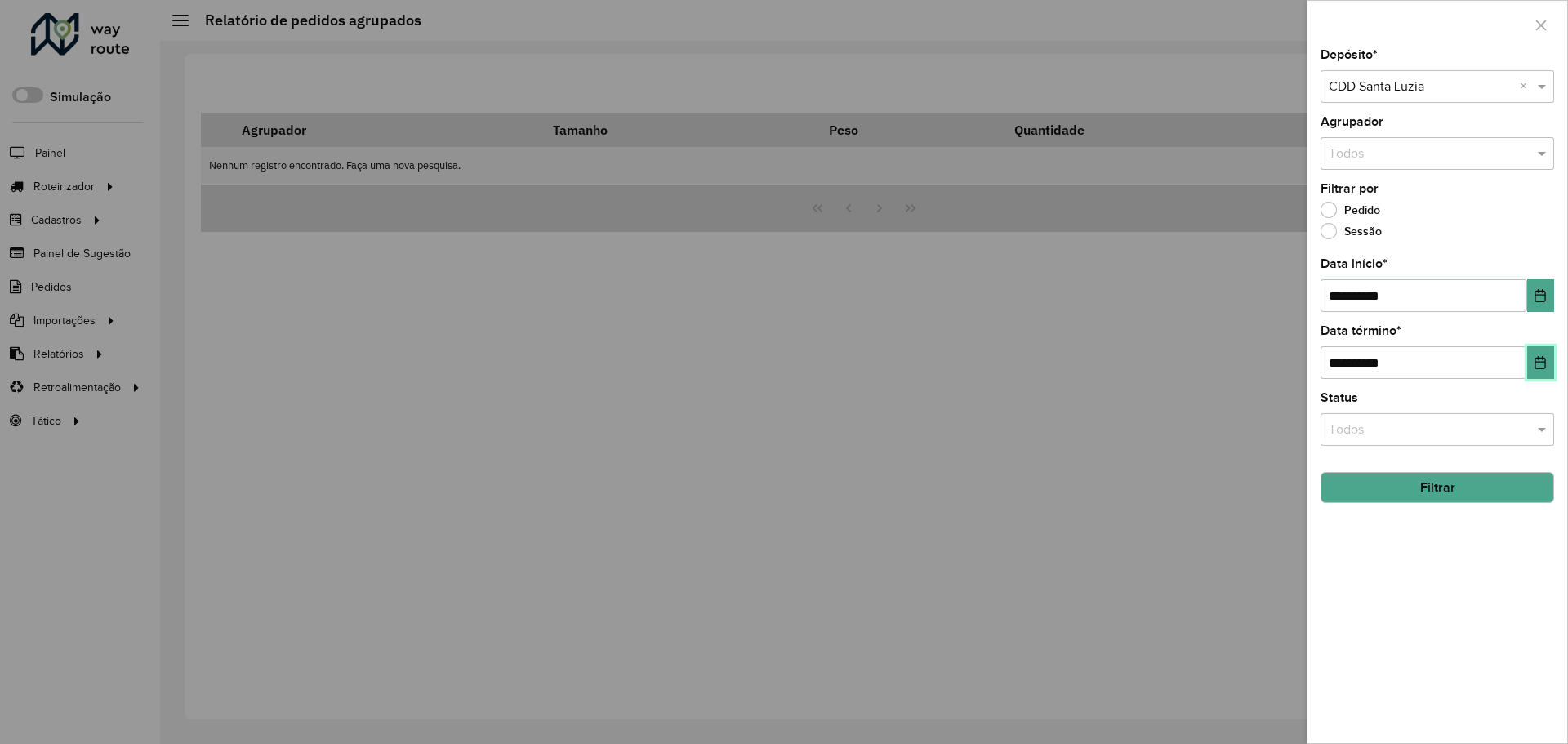
click at [1542, 358] on icon "Choose Date" at bounding box center [1540, 363] width 11 height 13
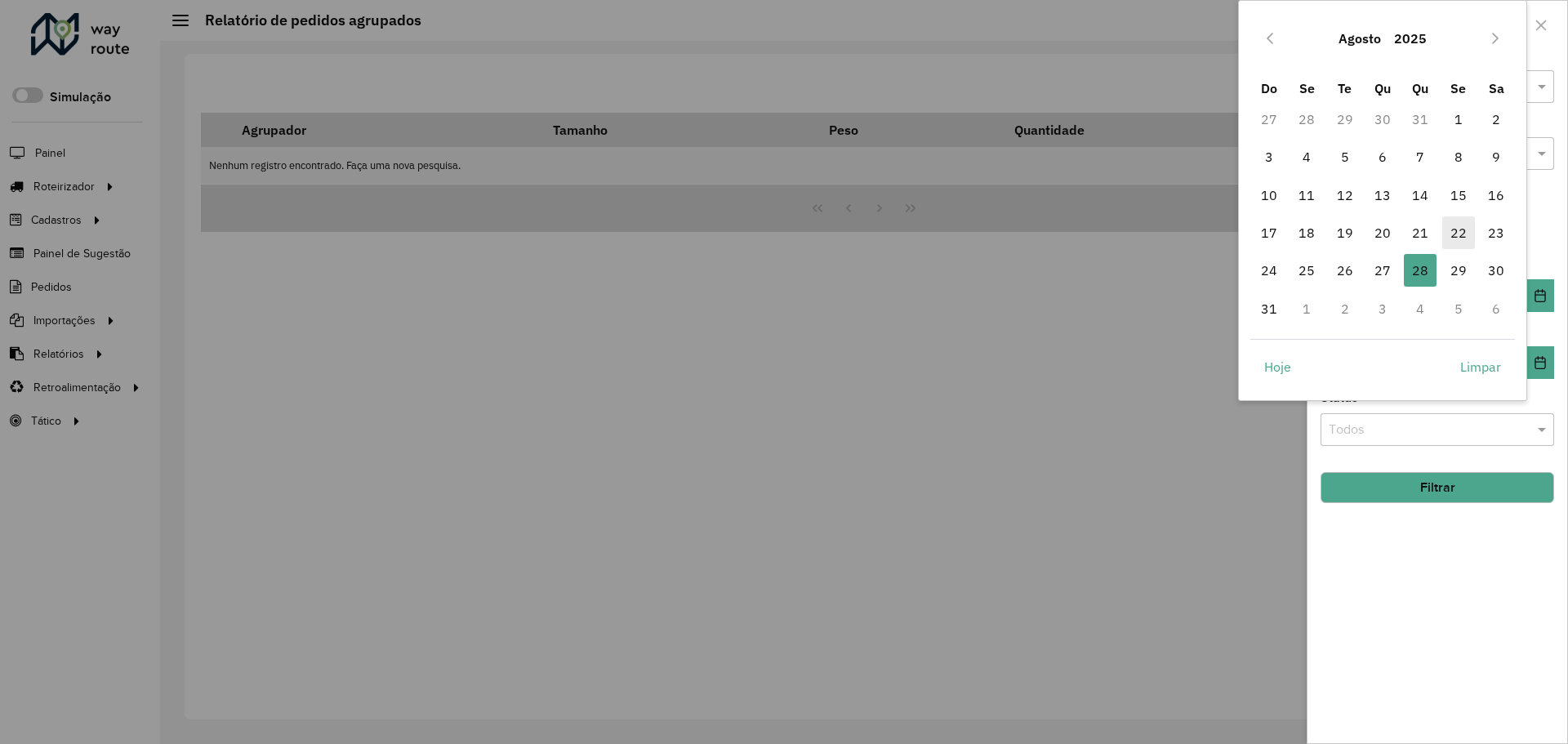
click at [1462, 233] on span "22" at bounding box center [1459, 232] width 33 height 33
type input "**********"
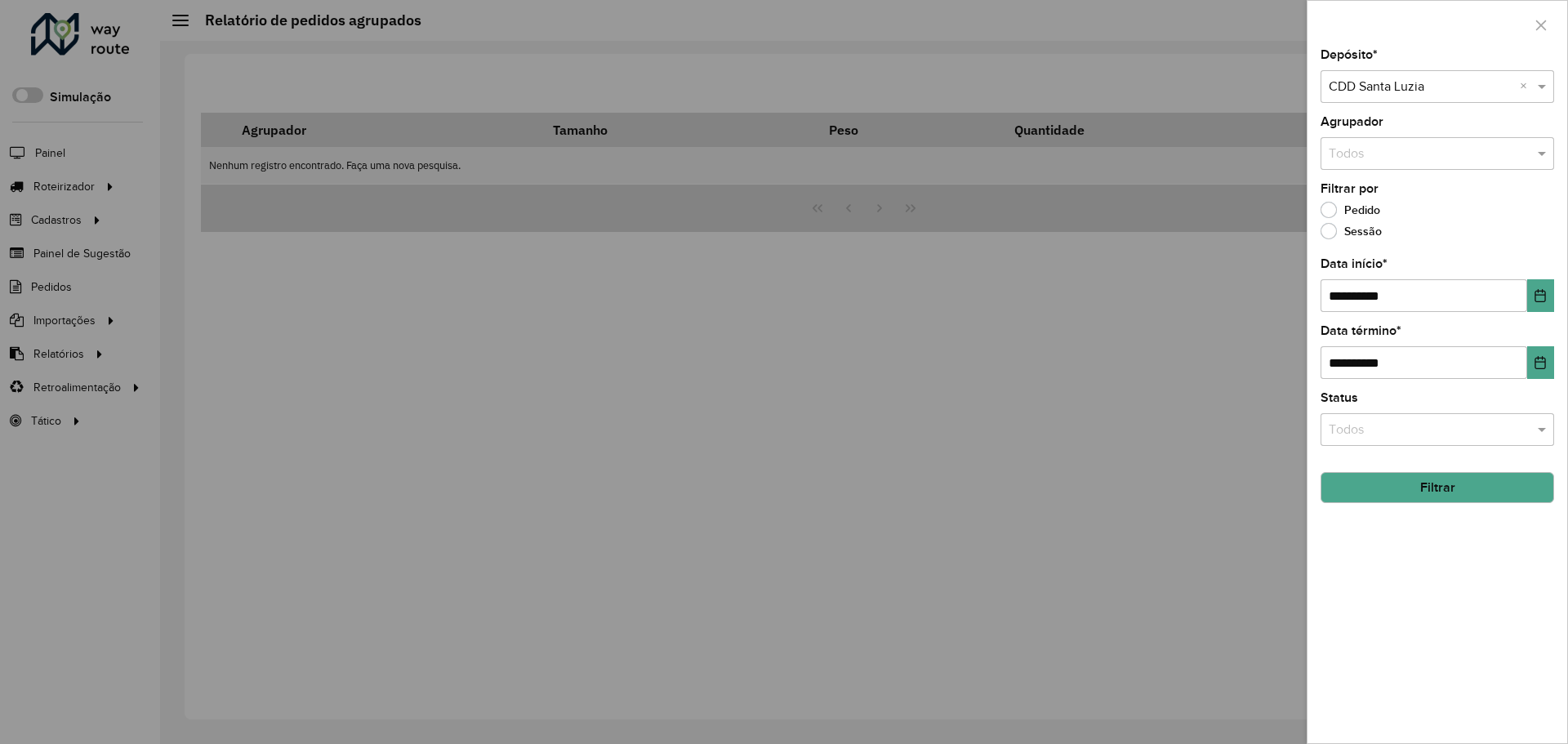
click at [1463, 431] on input "text" at bounding box center [1422, 430] width 185 height 19
click at [1434, 402] on div "Status Todos" at bounding box center [1438, 419] width 234 height 54
click at [1445, 493] on button "Filtrar" at bounding box center [1438, 488] width 234 height 31
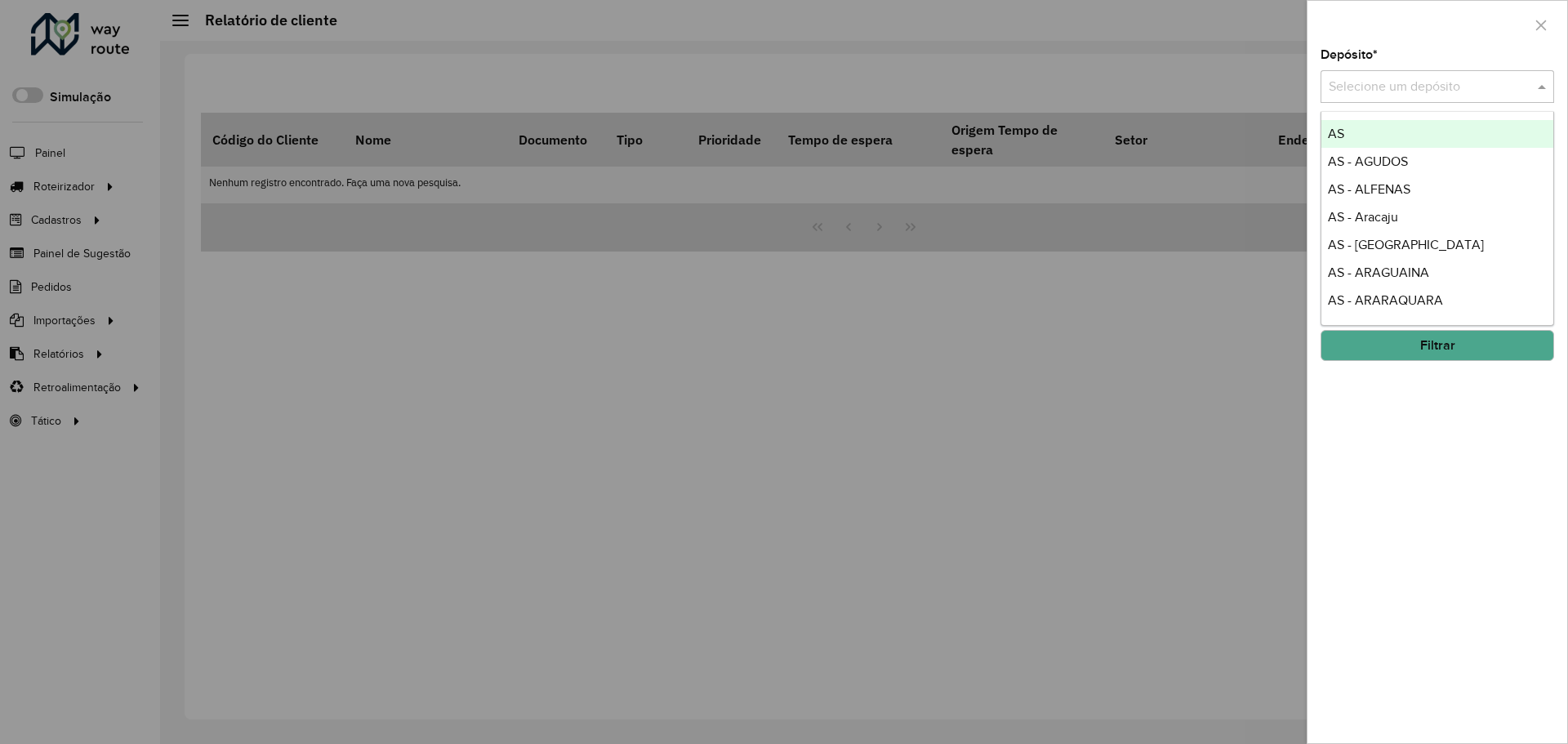
click at [1416, 80] on input "text" at bounding box center [1422, 87] width 185 height 19
type input "*********"
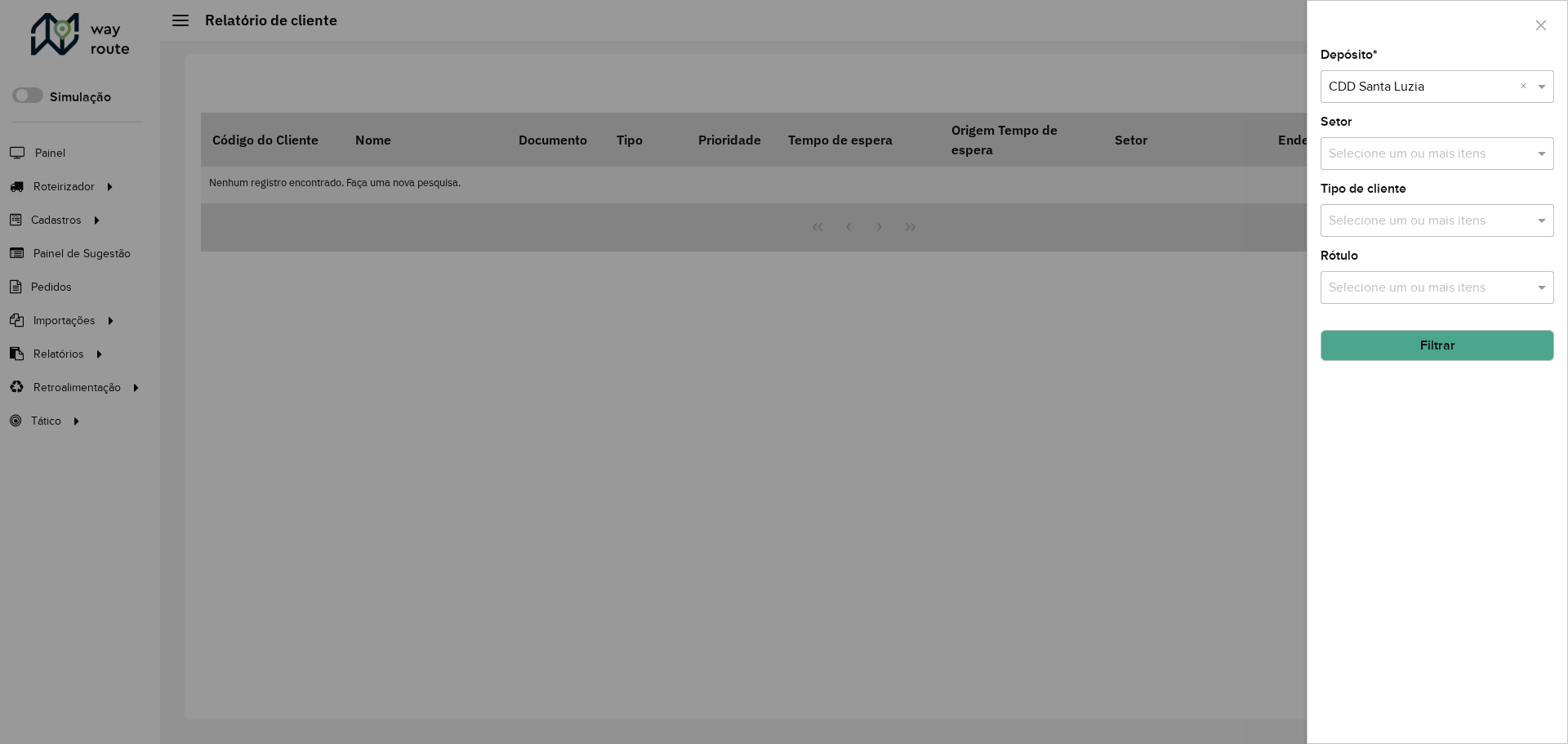
click at [1470, 340] on button "Filtrar" at bounding box center [1438, 345] width 234 height 31
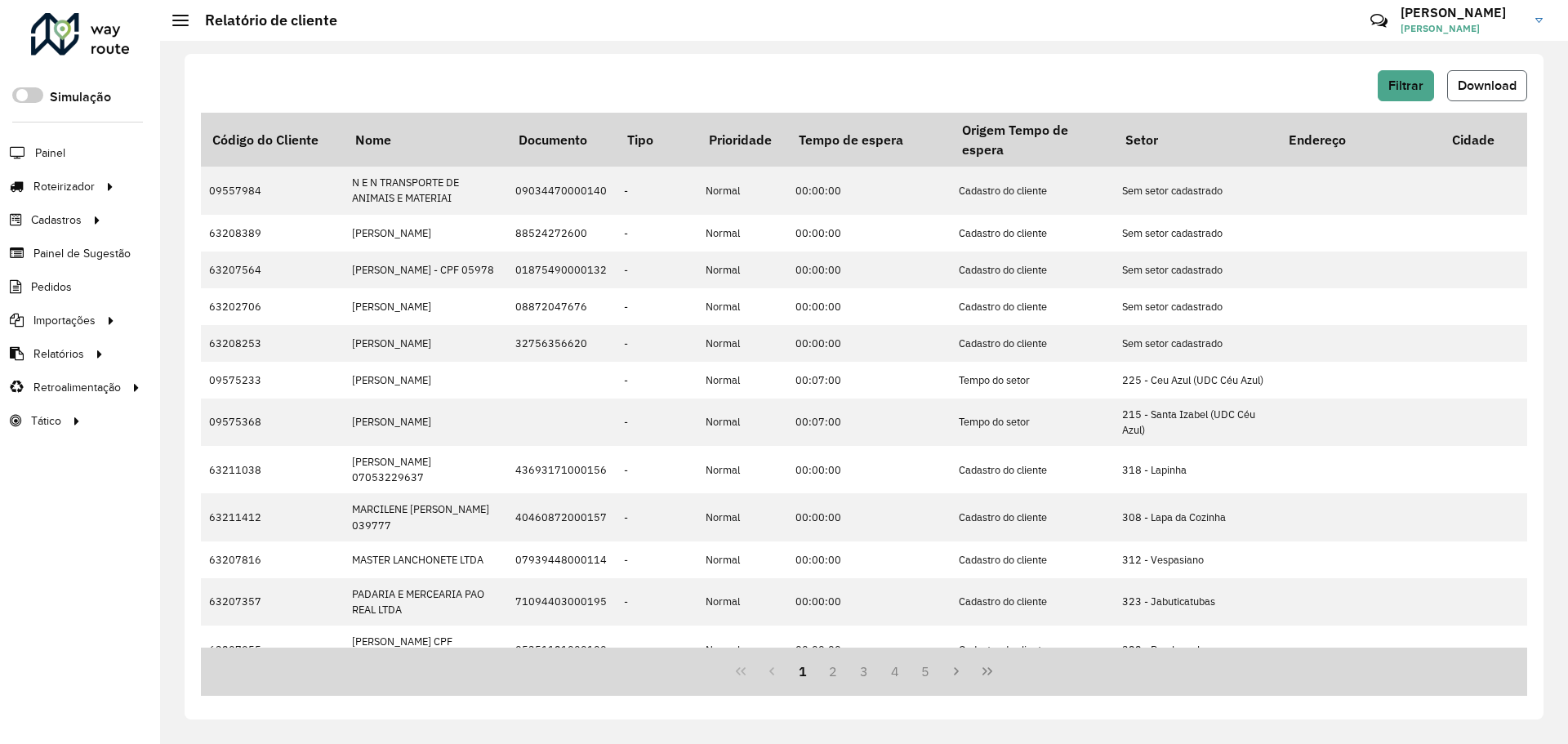
click at [1486, 78] on span "Download" at bounding box center [1487, 85] width 59 height 14
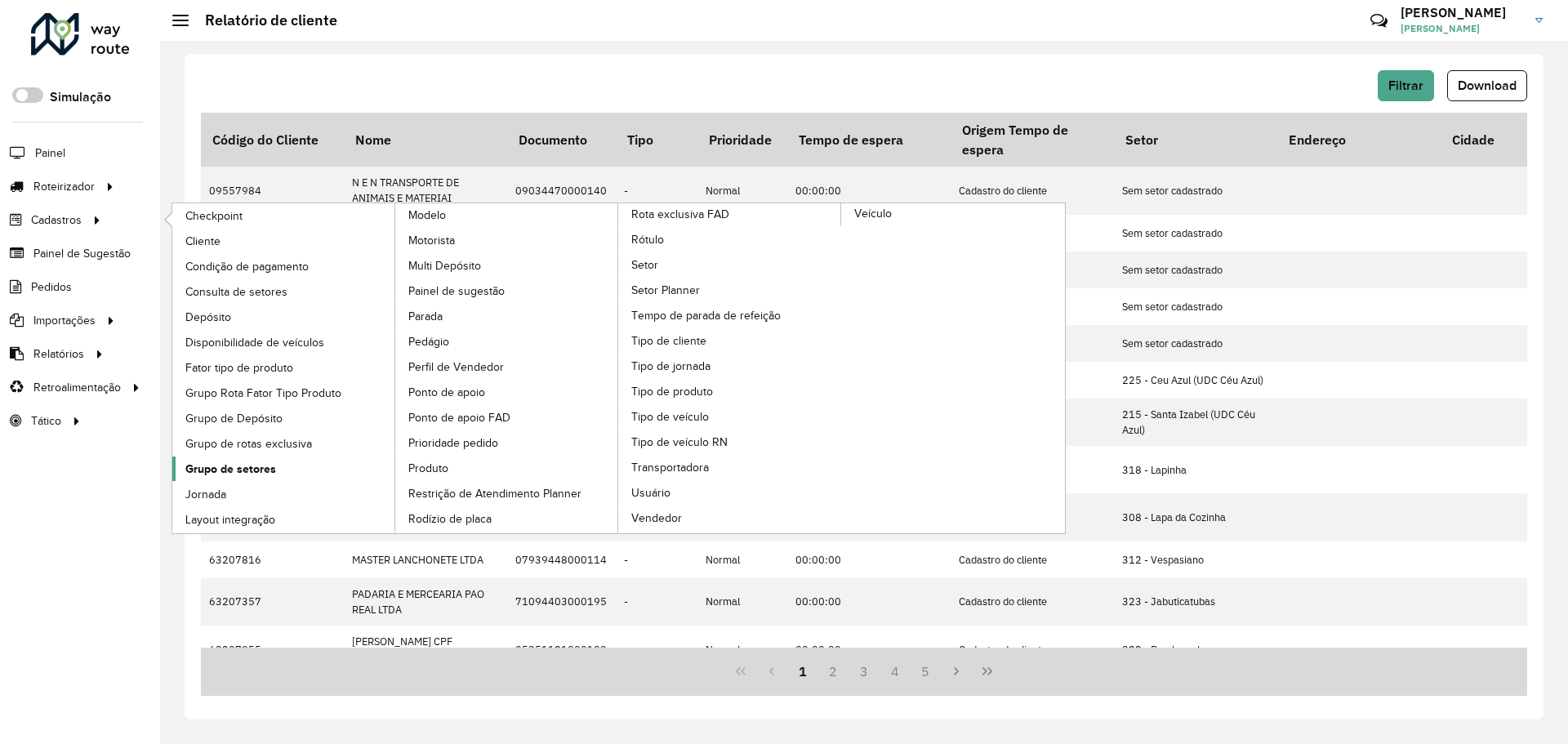
click at [264, 462] on span "Grupo de setores" at bounding box center [231, 469] width 91 height 17
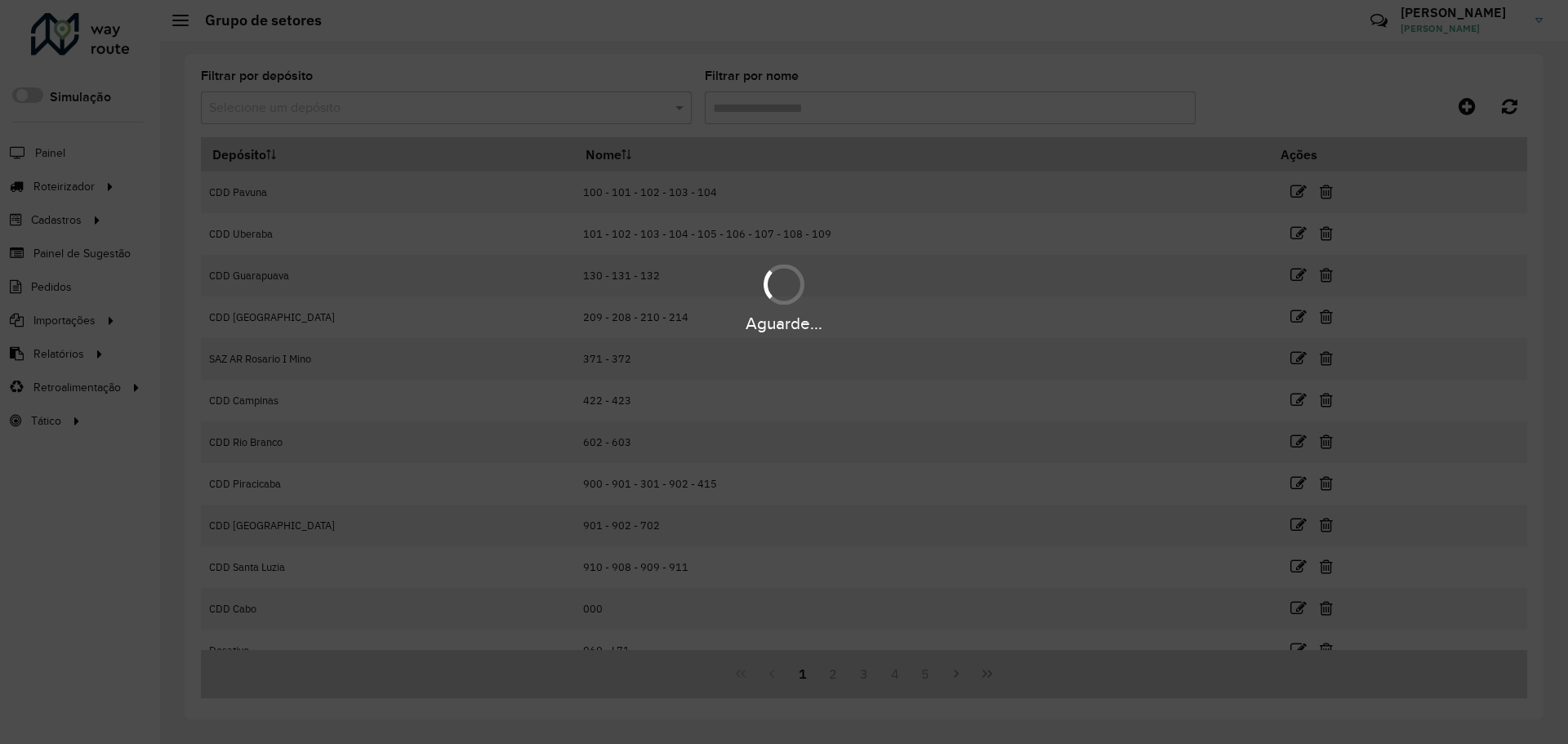
click at [451, 103] on div "Aguarde..." at bounding box center [784, 372] width 1568 height 744
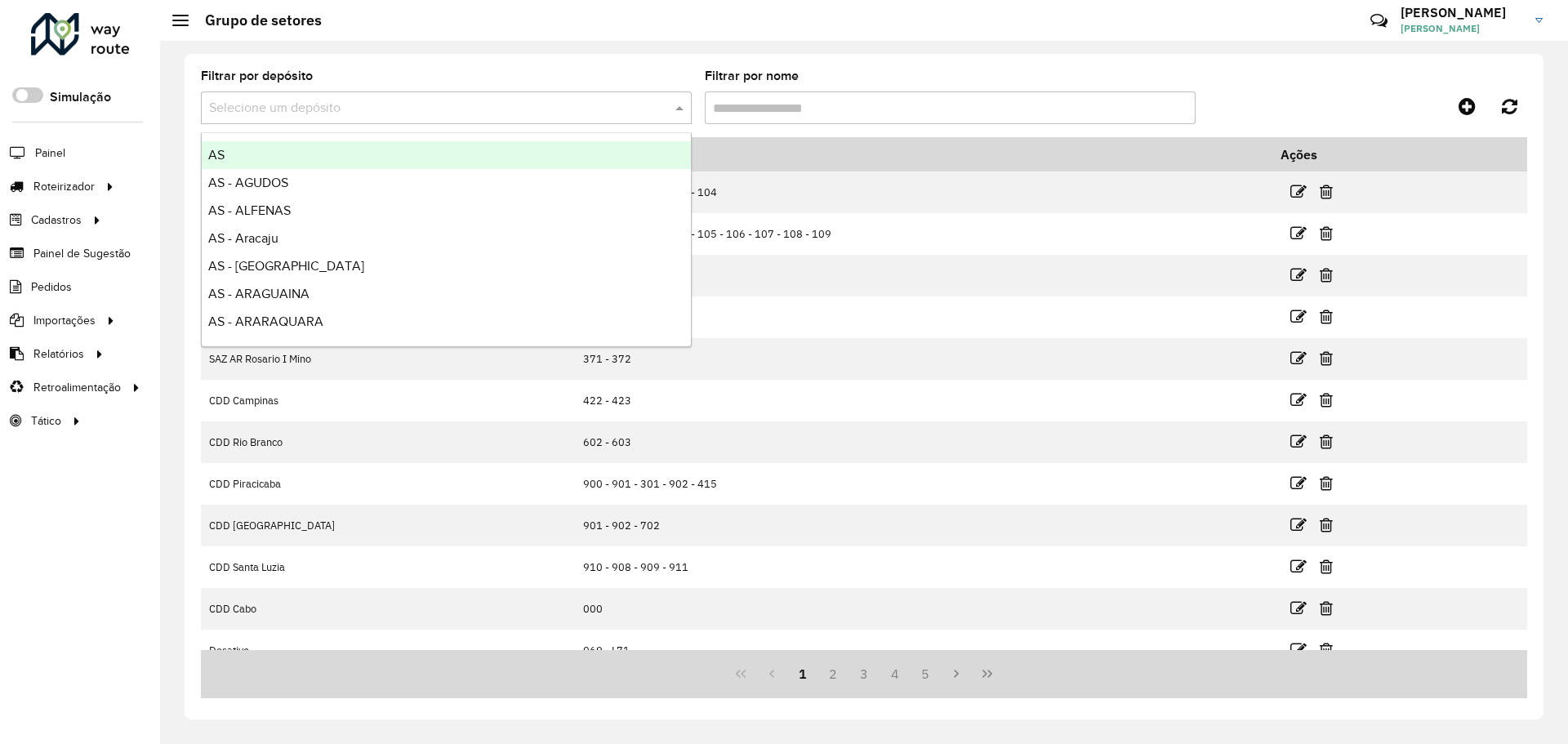
click at [451, 103] on input "text" at bounding box center [430, 108] width 442 height 19
type input "*******"
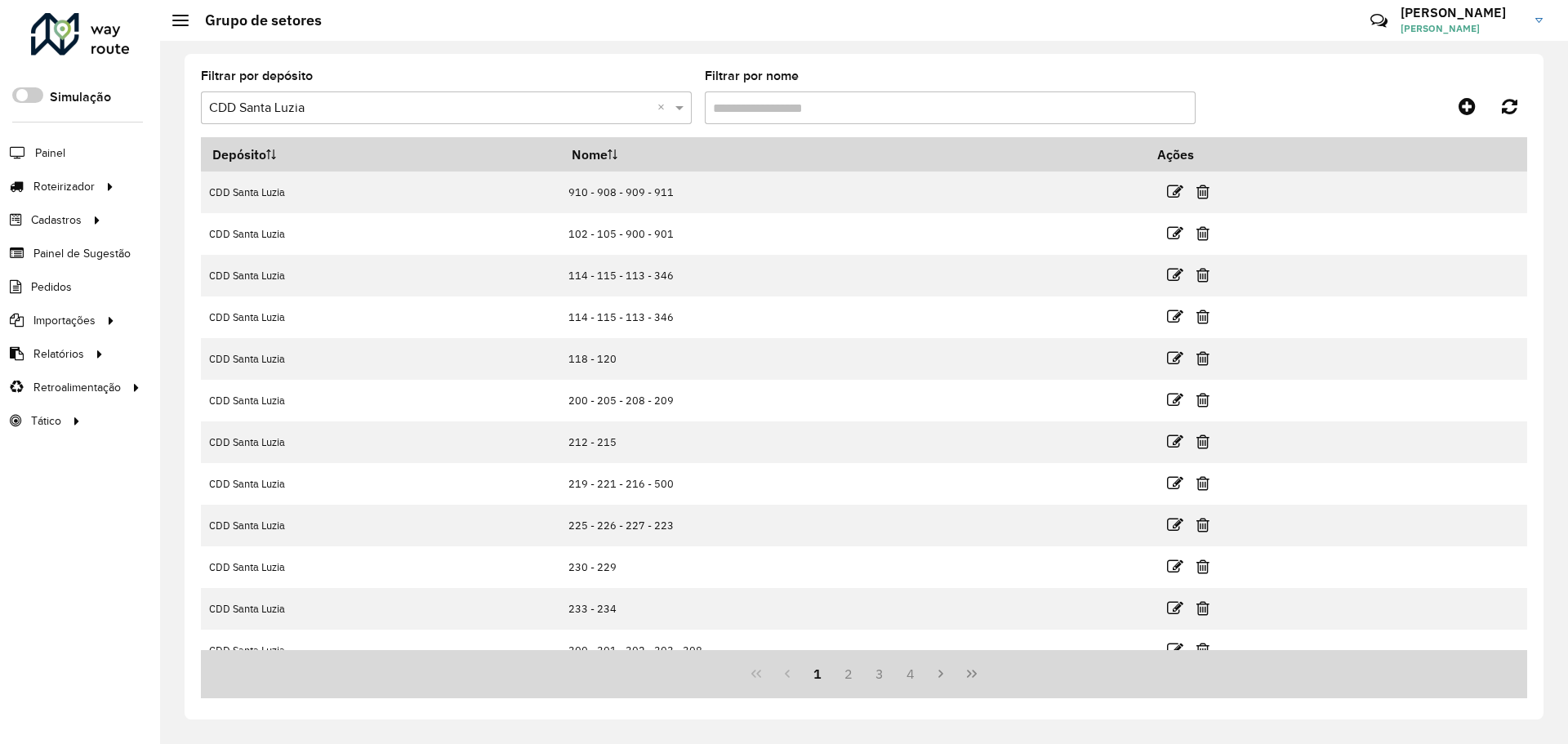
click at [781, 98] on input "Filtrar por nome" at bounding box center [950, 108] width 491 height 33
paste input "**********"
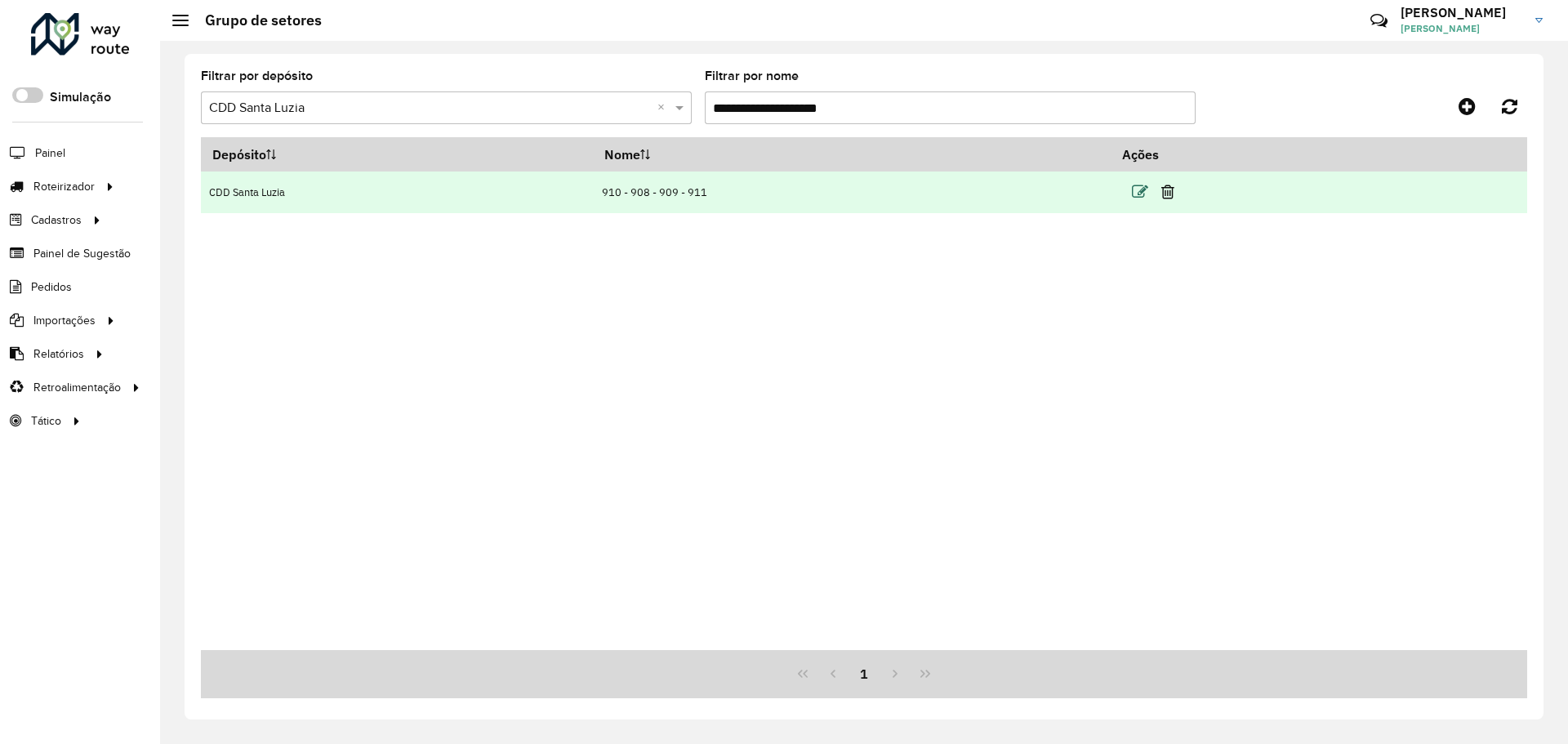
type input "**********"
click at [1133, 193] on icon at bounding box center [1139, 192] width 16 height 16
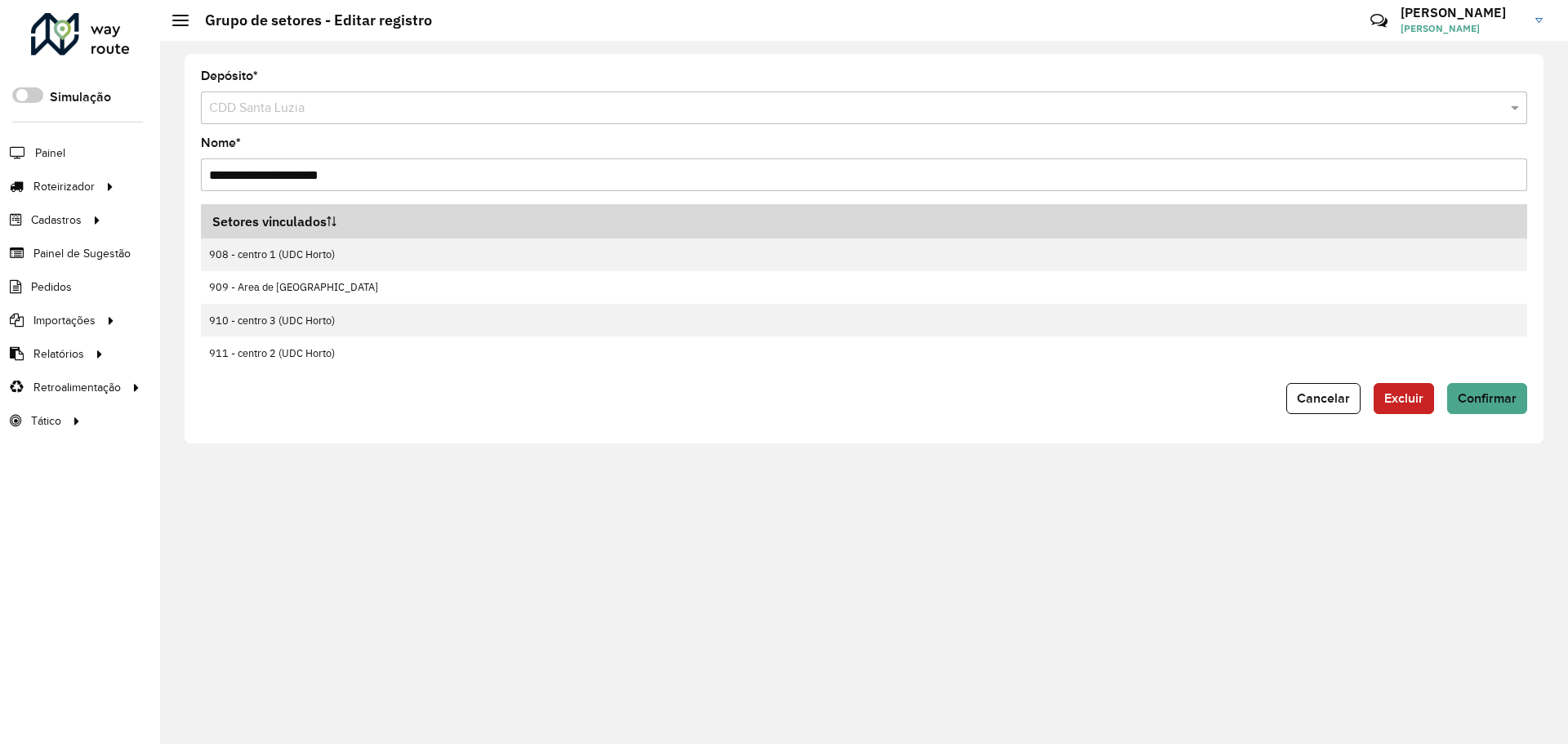
click at [215, 178] on input "**********" at bounding box center [864, 174] width 1327 height 33
type input "**********"
click at [1487, 397] on span "Confirmar" at bounding box center [1487, 398] width 59 height 14
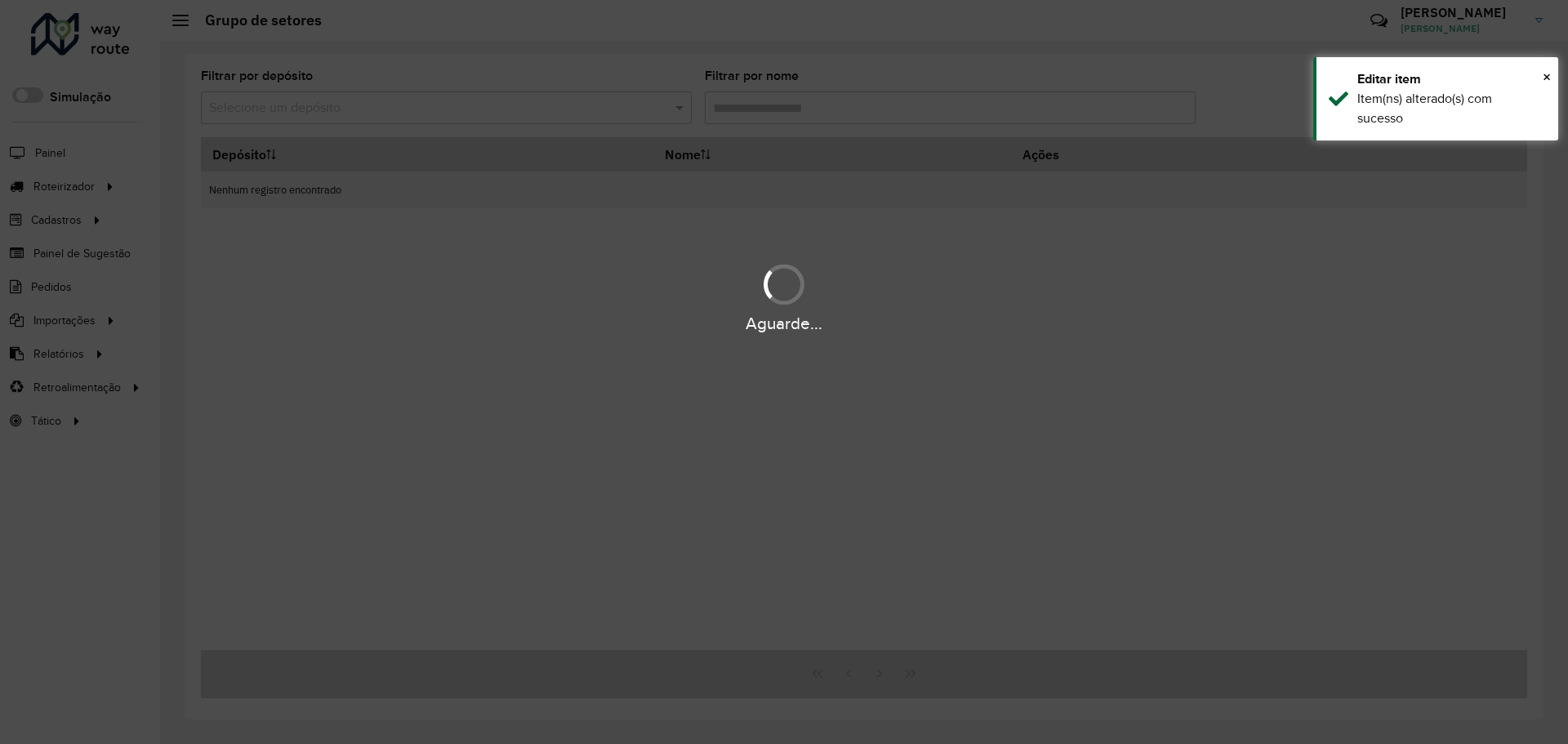
type input "**********"
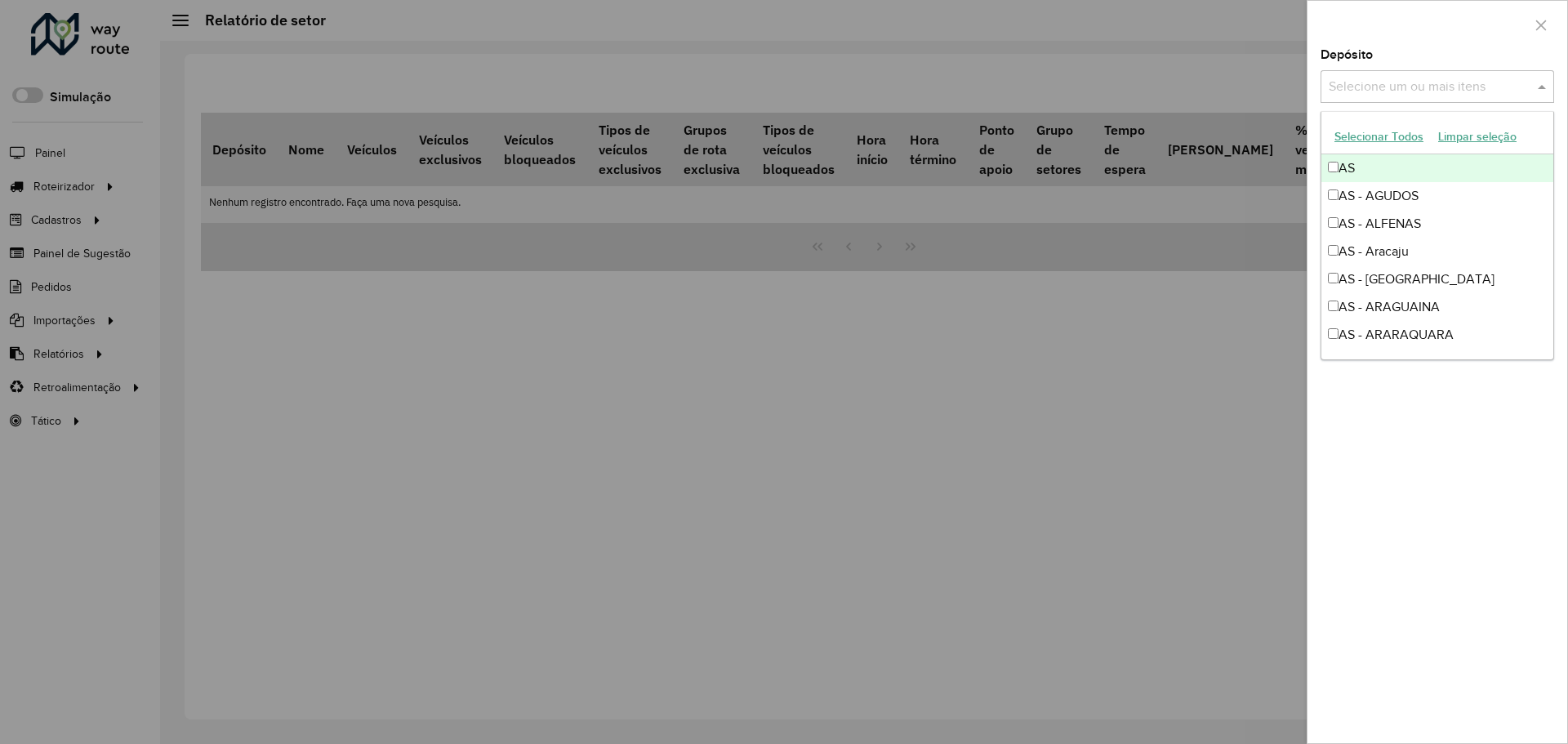
click at [1416, 80] on input "text" at bounding box center [1429, 87] width 209 height 19
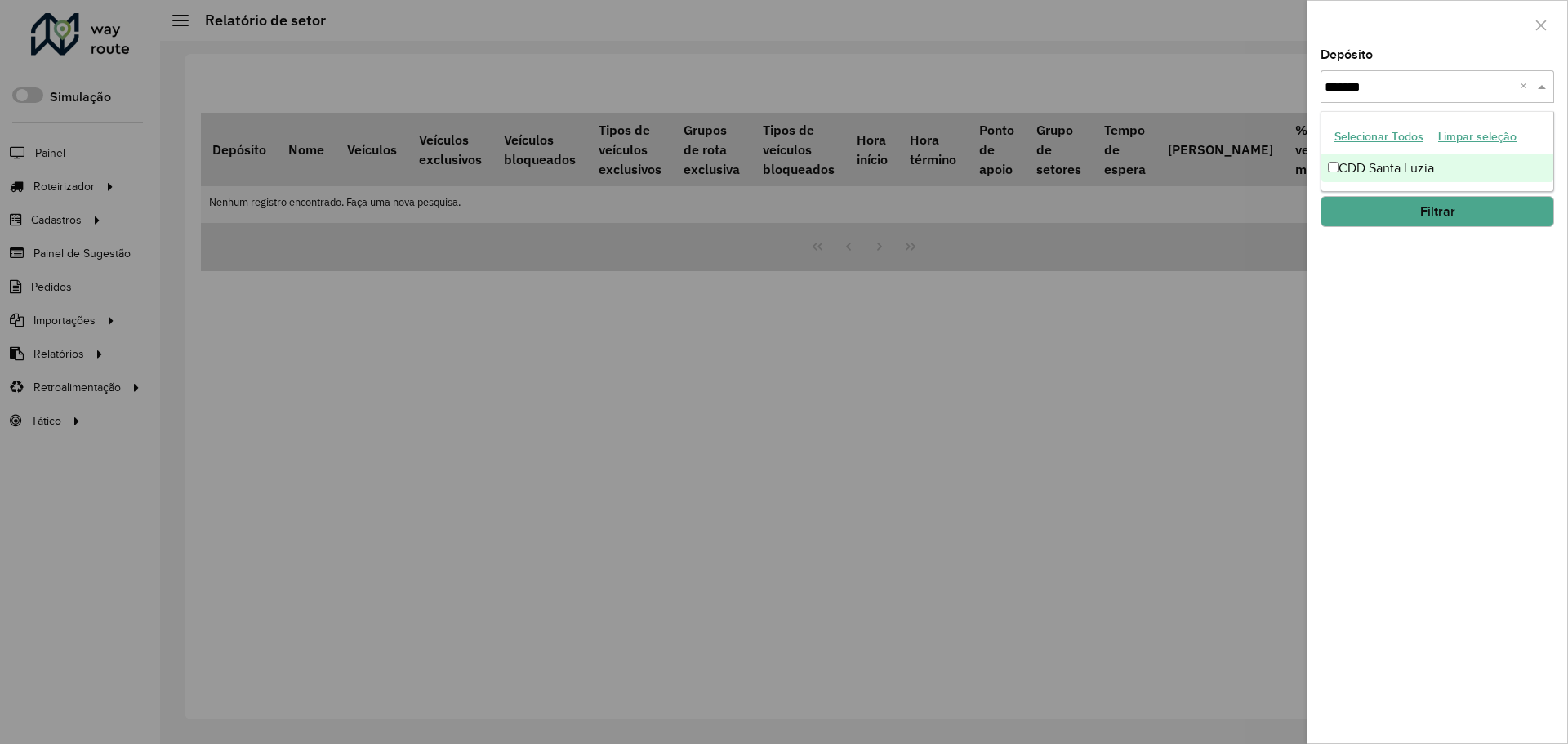
type input "********"
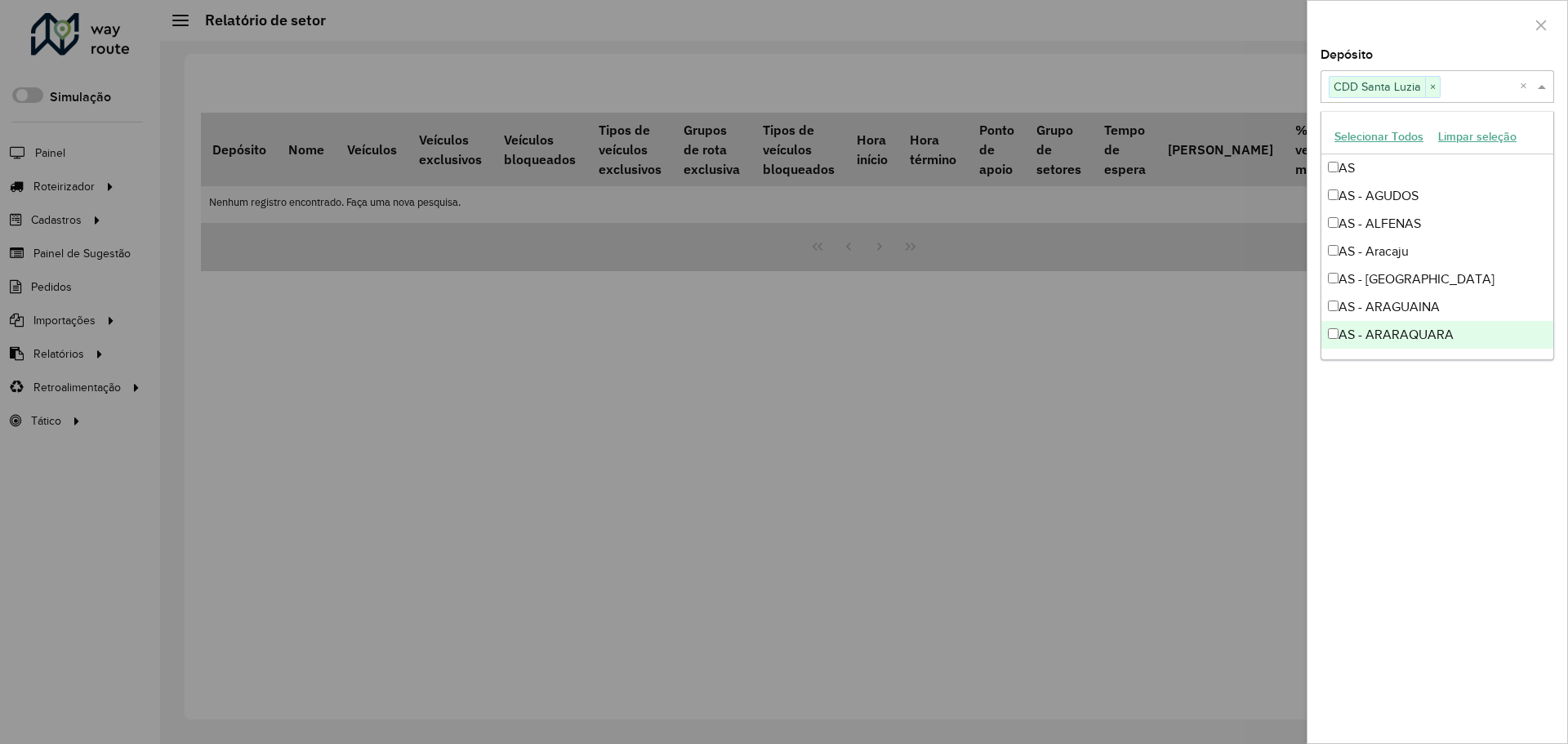
click at [1406, 426] on div "Depósito Selecione um ou mais itens CDD Santa Luzia × × Grupo de Depósito Selec…" at bounding box center [1437, 396] width 260 height 694
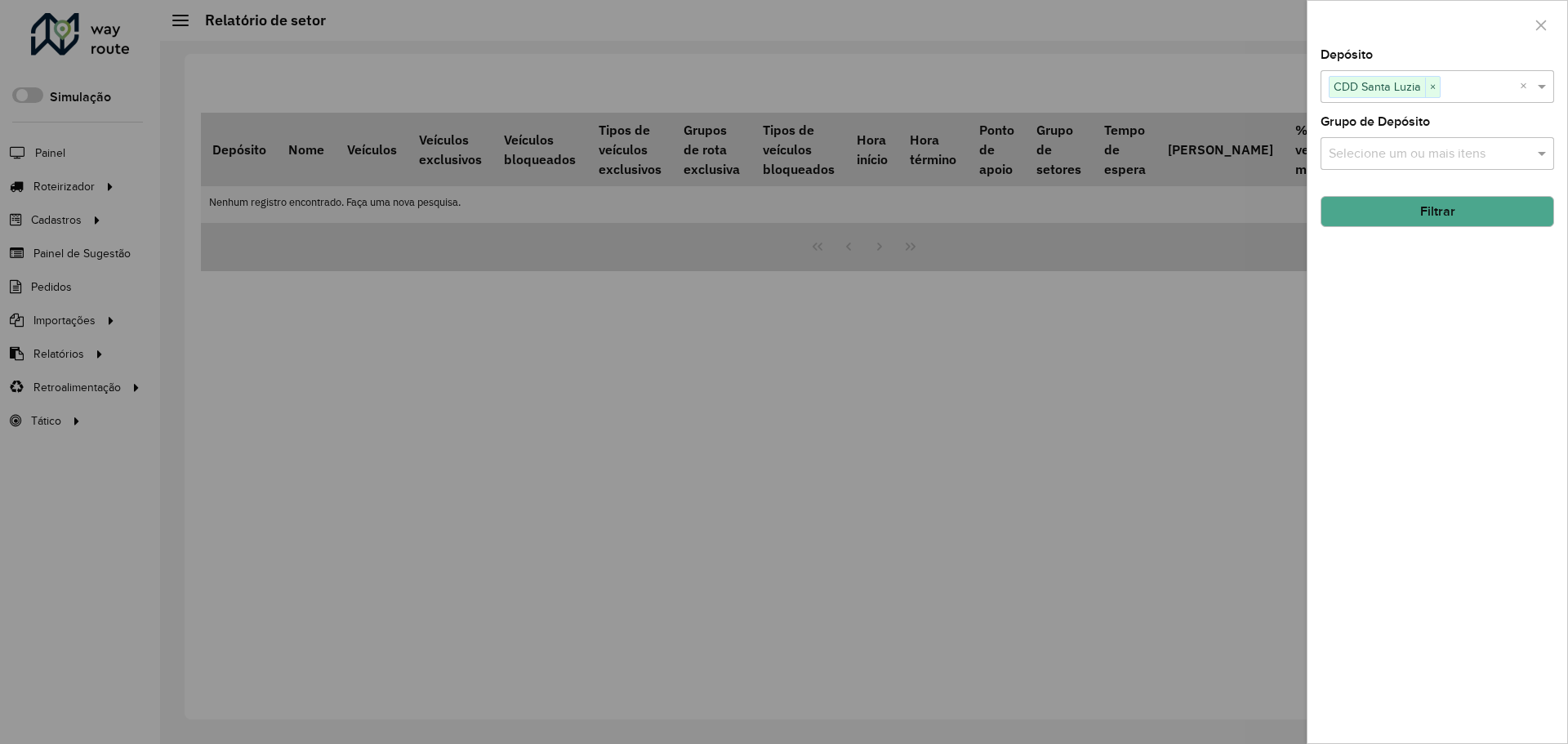
click at [1446, 223] on button "Filtrar" at bounding box center [1438, 211] width 234 height 31
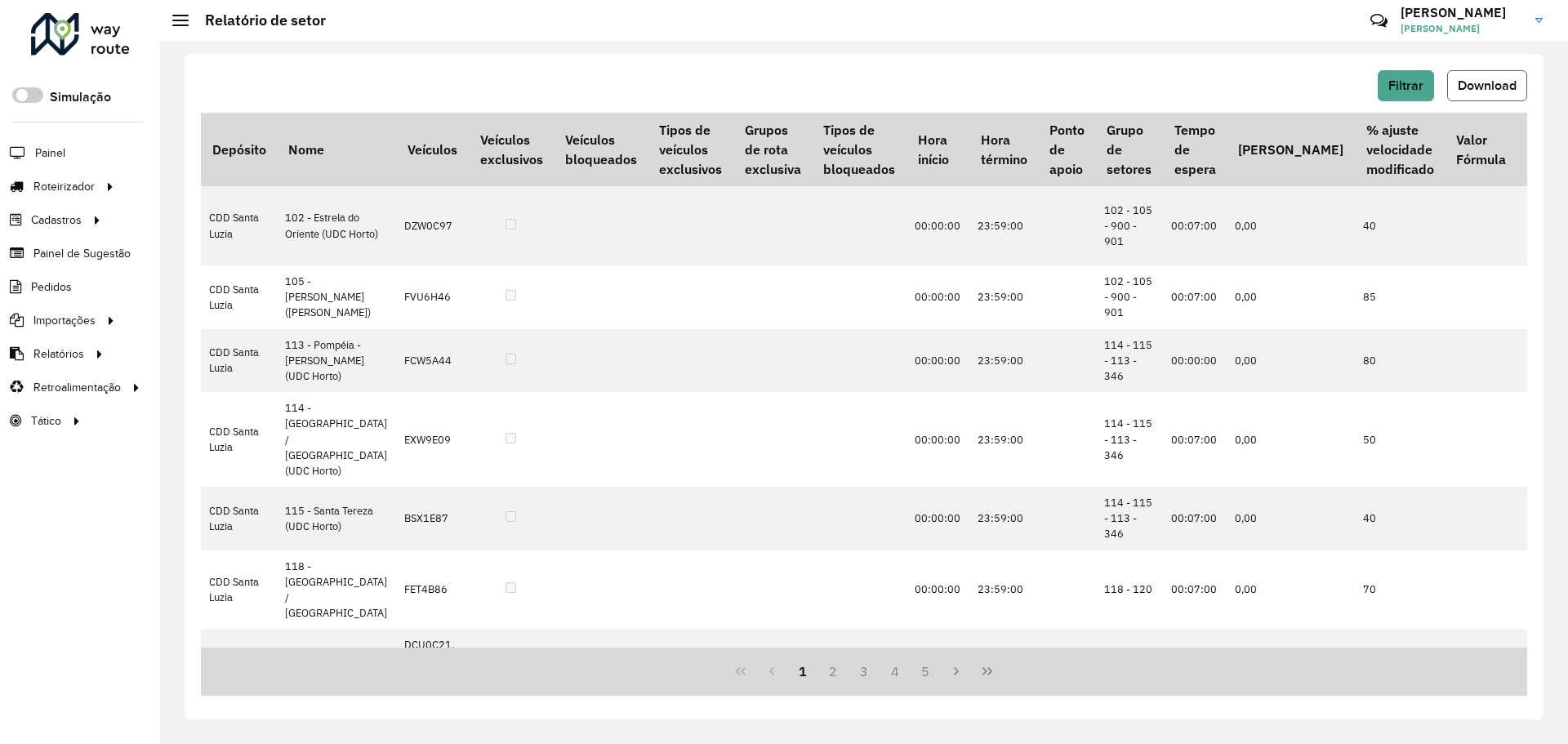
click at [1467, 78] on span "Download" at bounding box center [1487, 85] width 59 height 14
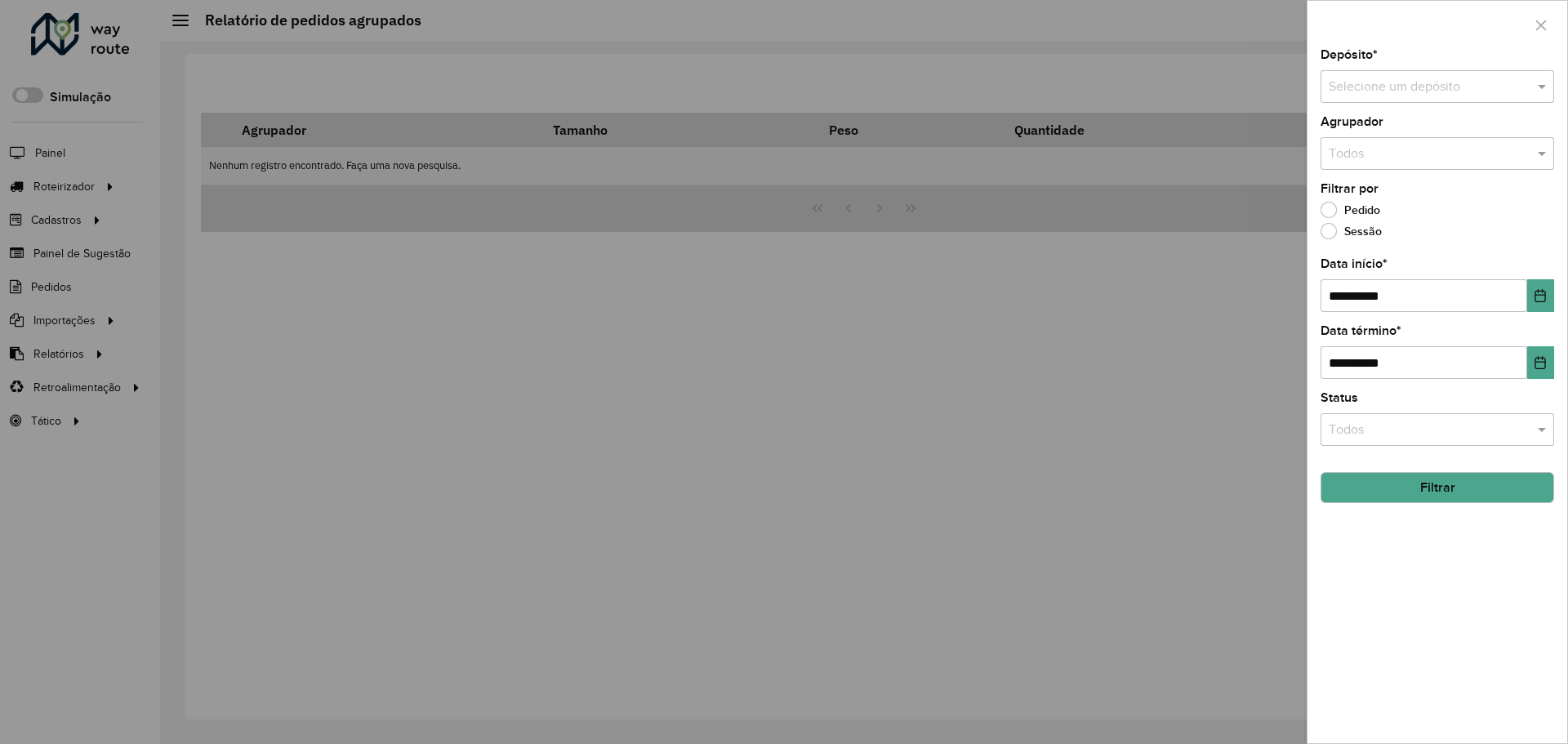
click at [1396, 81] on input "text" at bounding box center [1422, 87] width 185 height 19
type input "*********"
click at [1531, 305] on button "Choose Date" at bounding box center [1541, 295] width 27 height 33
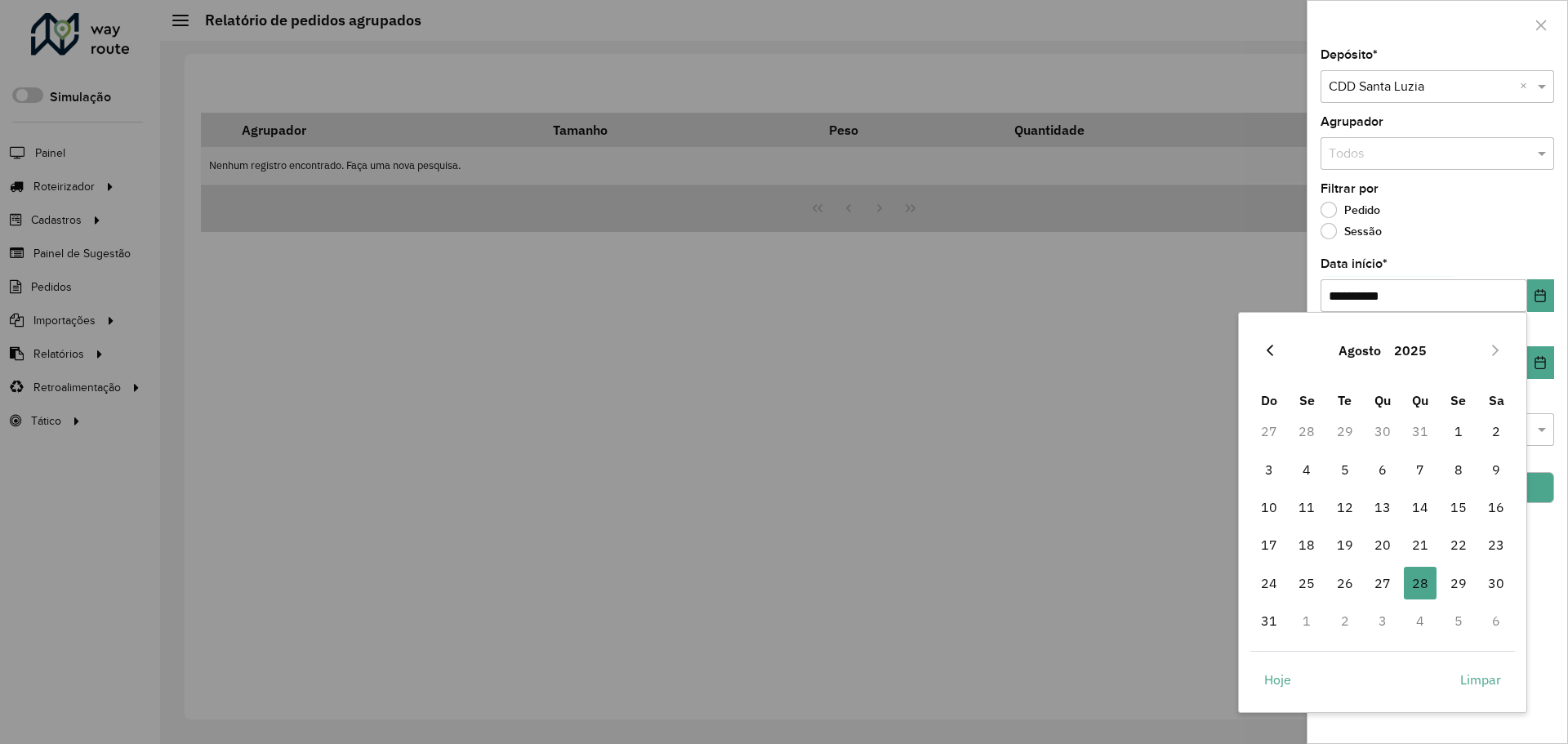
click at [1274, 351] on icon "Previous Month" at bounding box center [1270, 351] width 13 height 13
click at [1349, 430] on span "1" at bounding box center [1345, 431] width 33 height 33
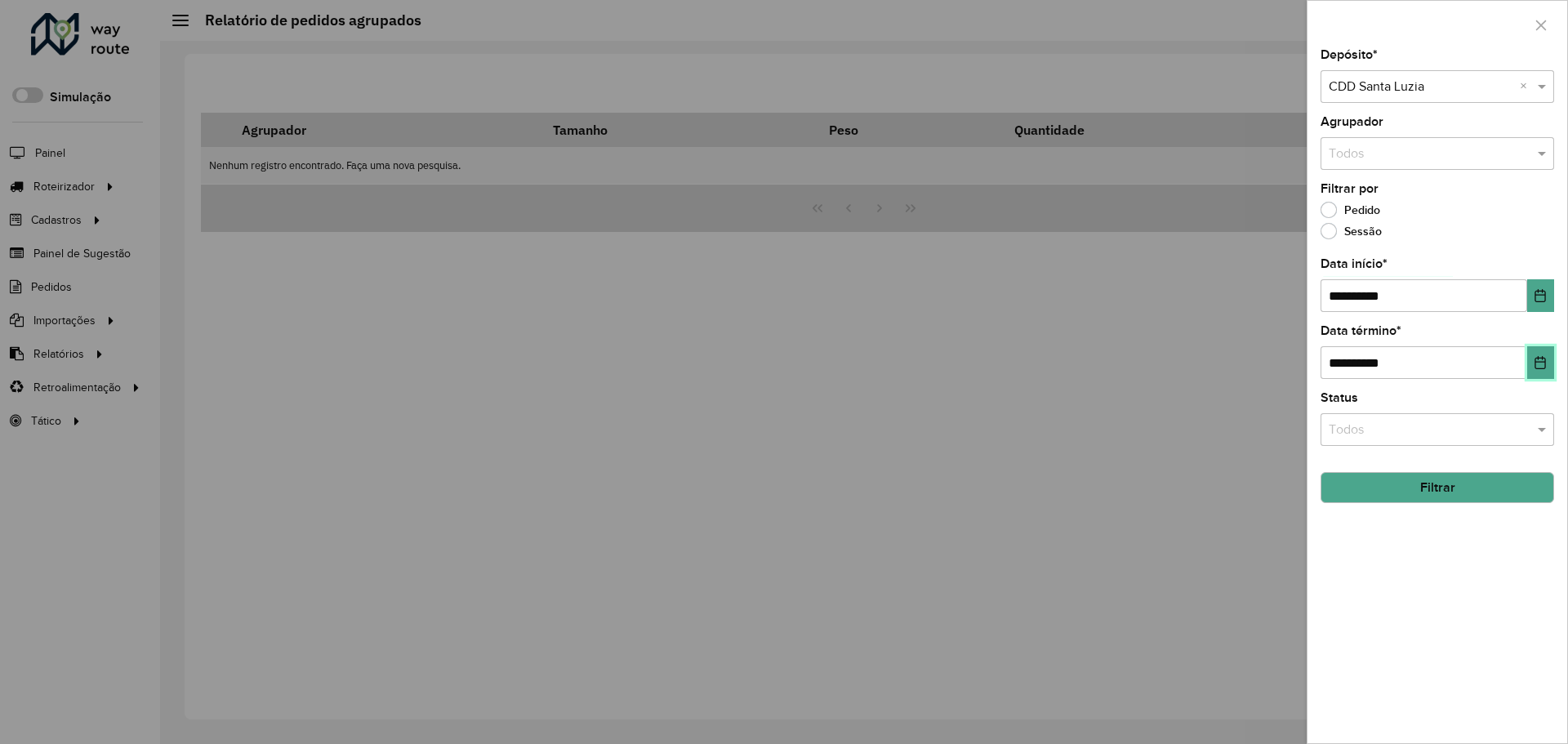
click at [1546, 364] on icon "Choose Date" at bounding box center [1540, 363] width 11 height 13
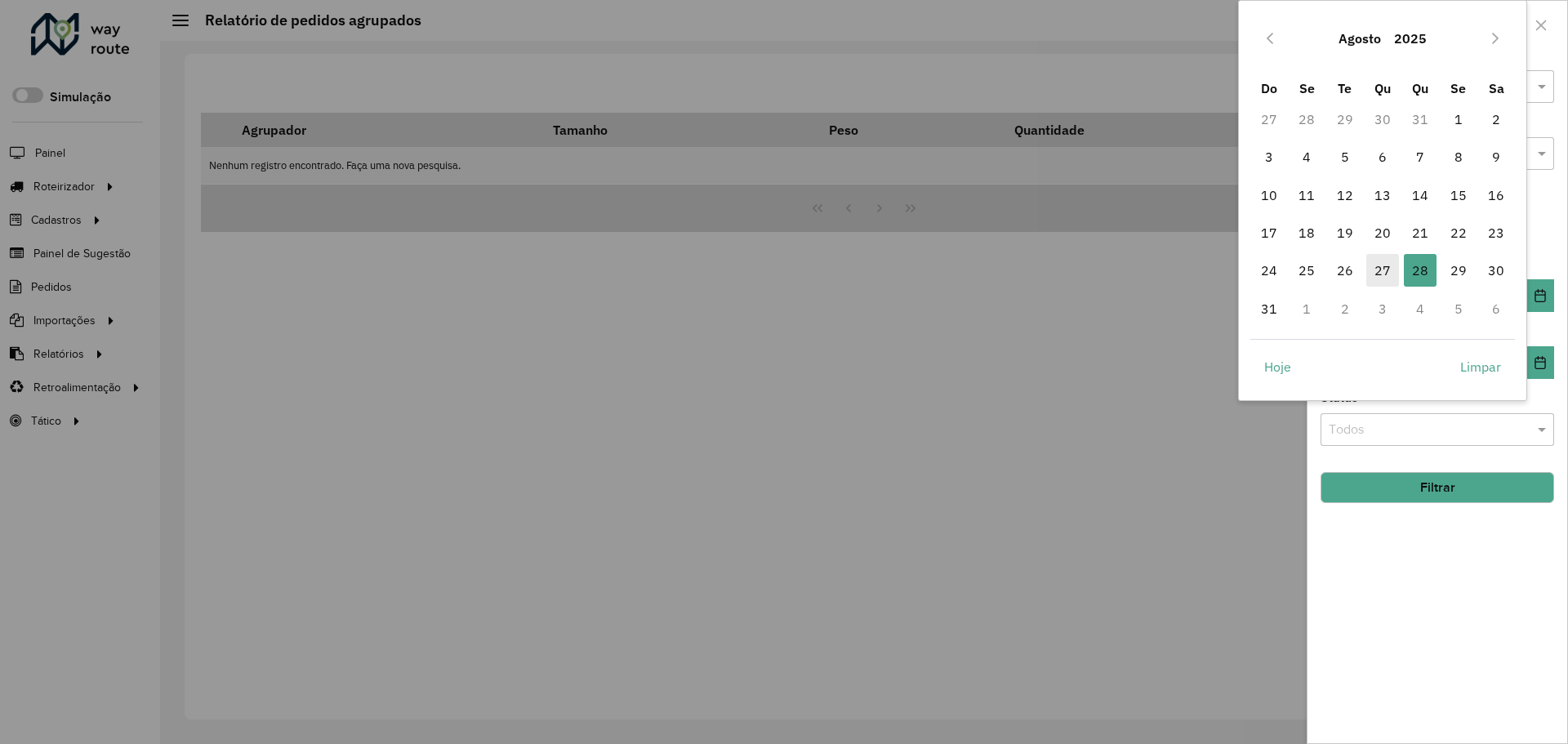
click at [1383, 285] on span "27" at bounding box center [1382, 270] width 33 height 33
type input "**********"
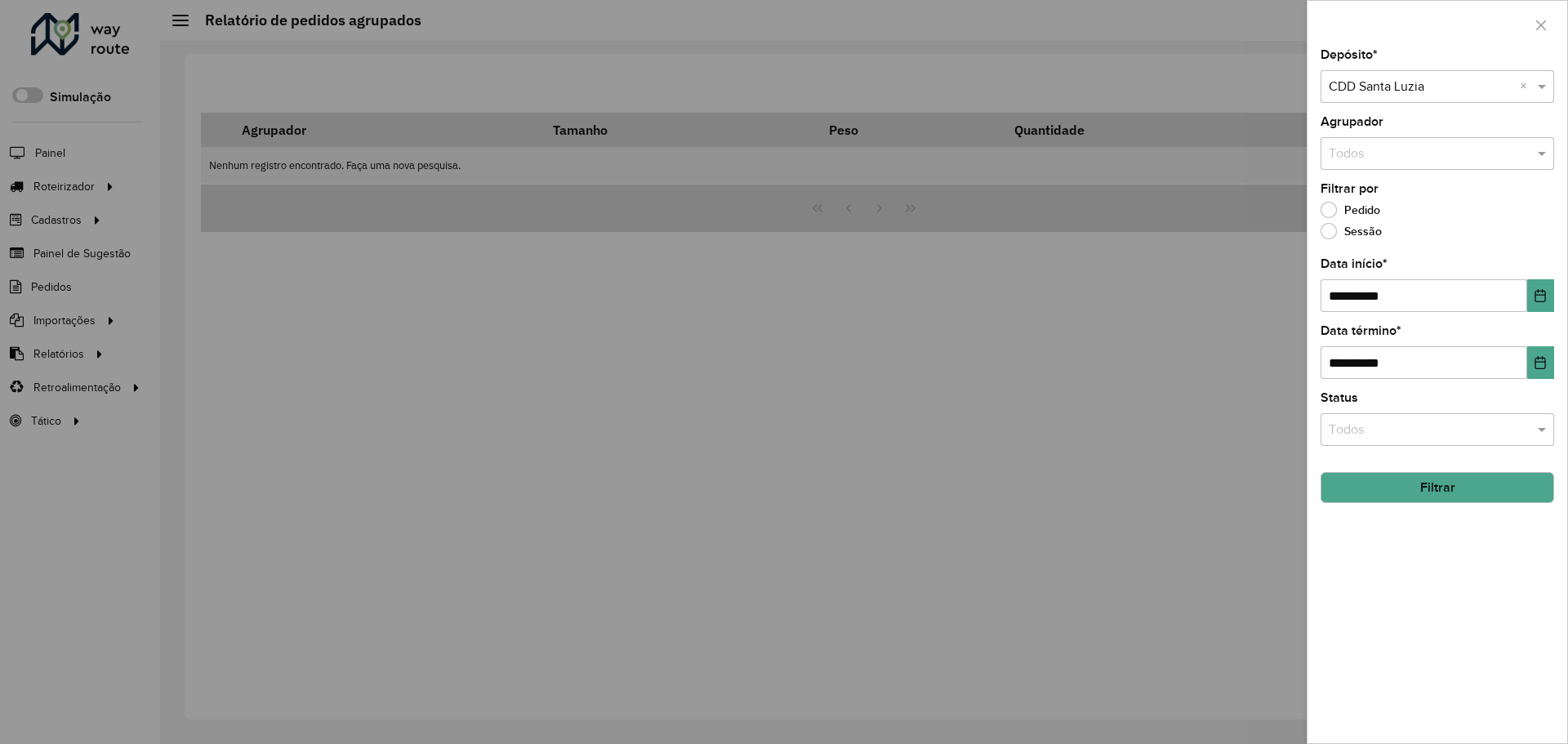
click at [1463, 675] on div "**********" at bounding box center [1437, 396] width 260 height 694
click at [1544, 279] on button "Choose Date" at bounding box center [1541, 295] width 27 height 33
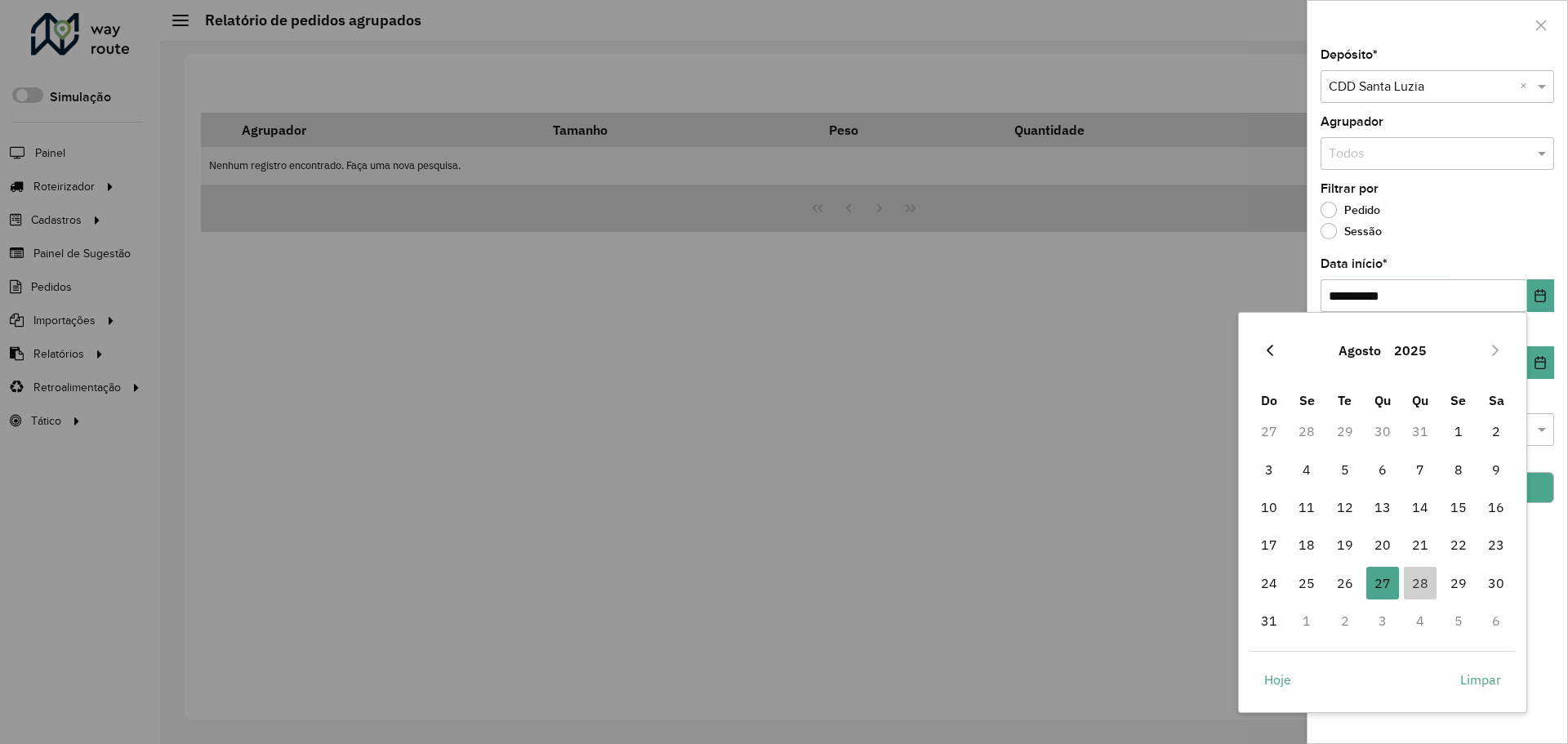
click at [1275, 358] on button "Previous Month" at bounding box center [1270, 350] width 26 height 26
click at [1345, 434] on span "1" at bounding box center [1345, 431] width 33 height 33
type input "**********"
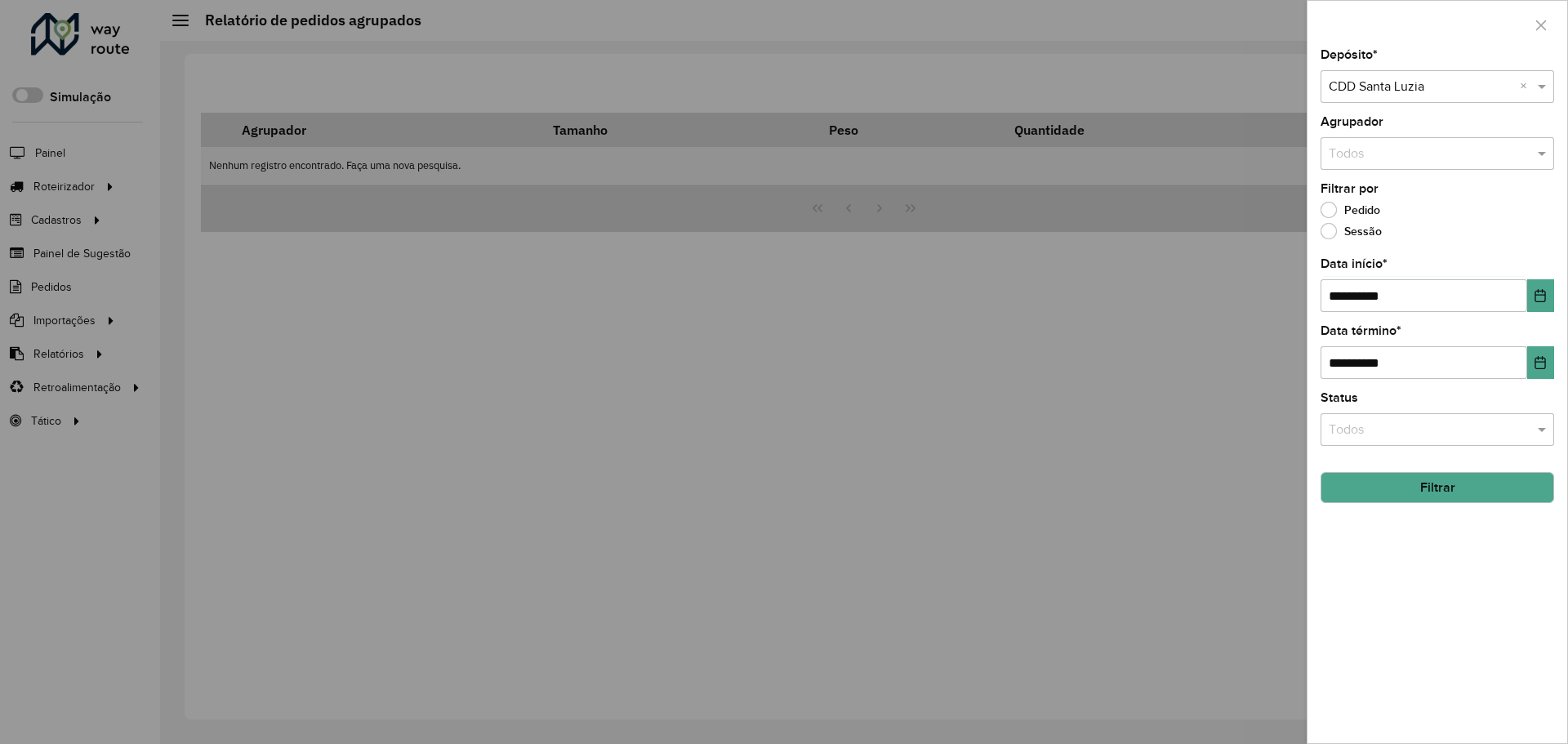
click at [1471, 489] on button "Filtrar" at bounding box center [1438, 488] width 234 height 31
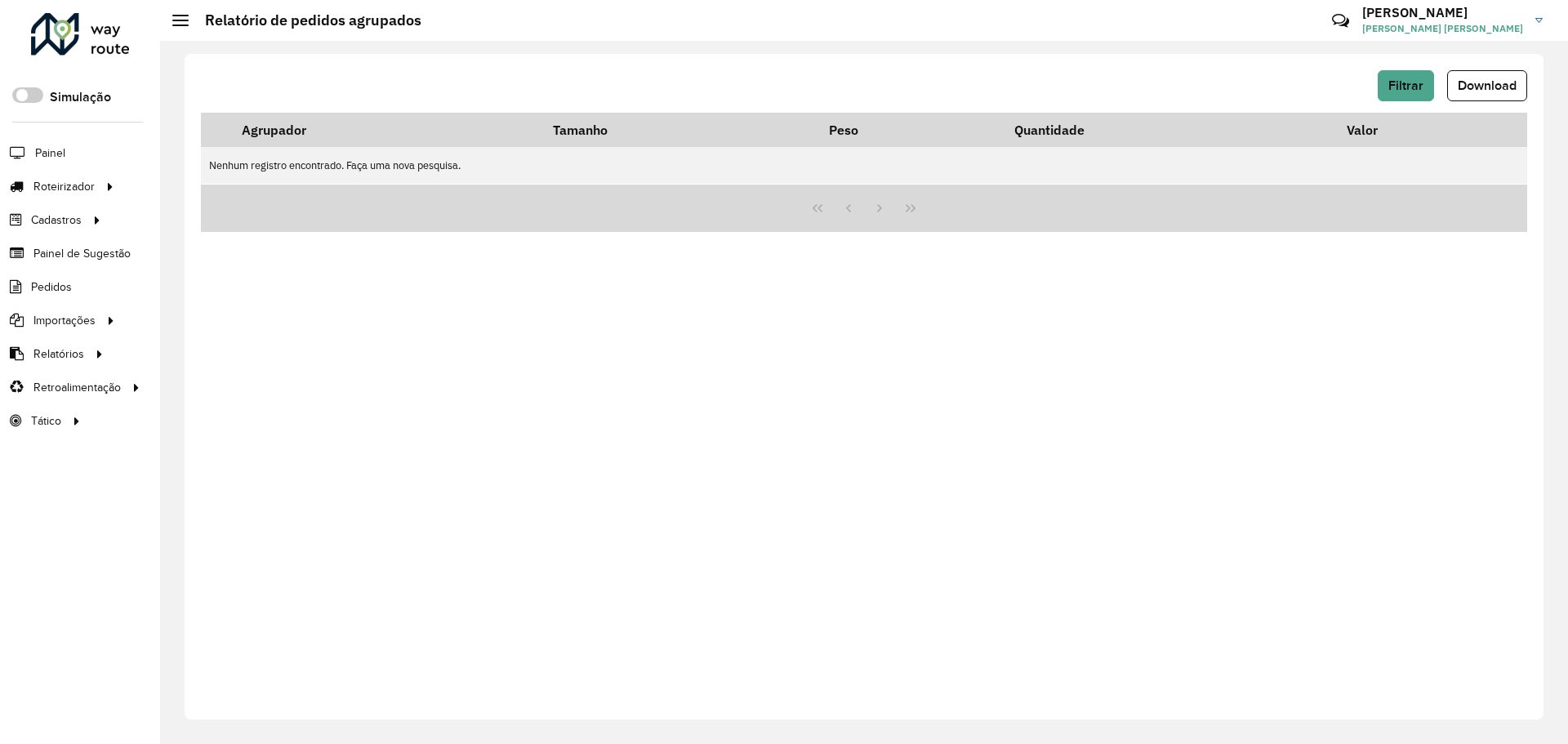
click at [1416, 102] on div "Filtrar Download" at bounding box center [864, 92] width 1327 height 43
click at [1415, 100] on button "Filtrar" at bounding box center [1406, 86] width 56 height 31
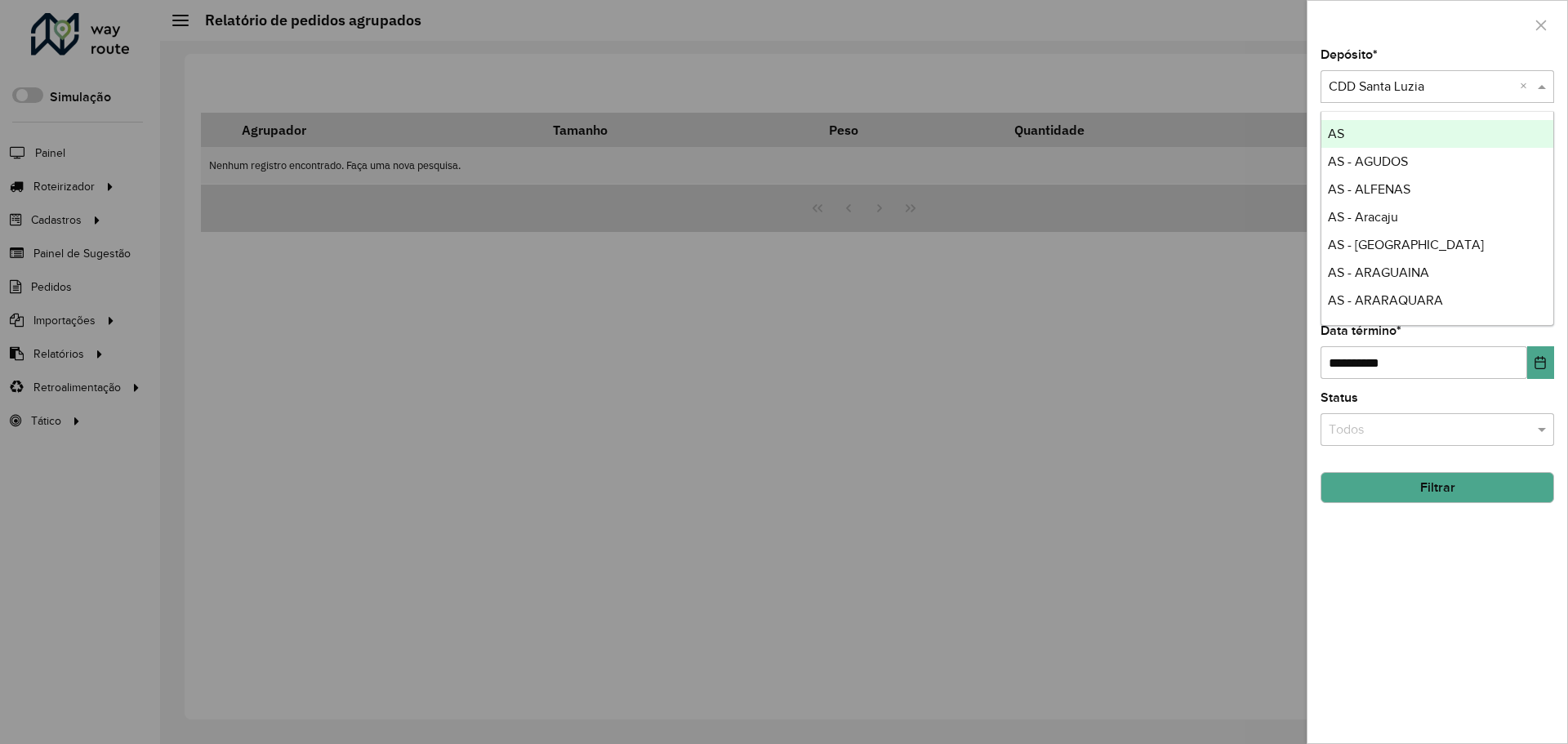
click at [1407, 93] on input "text" at bounding box center [1422, 87] width 185 height 19
click at [1465, 55] on div "Depósito * Selecione um depósito × CDD Santa Luzia ×" at bounding box center [1438, 76] width 234 height 54
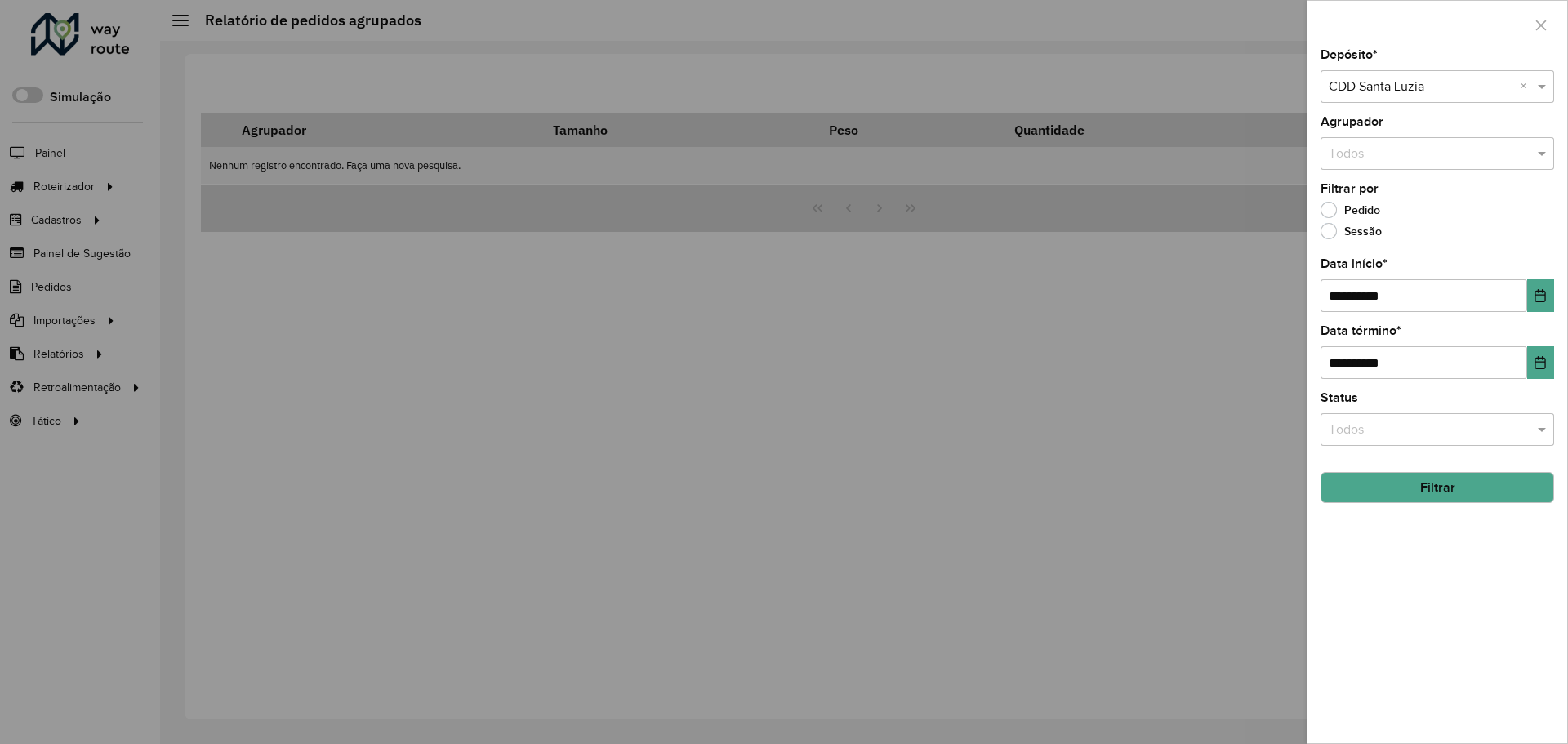
click at [1439, 488] on button "Filtrar" at bounding box center [1438, 488] width 234 height 31
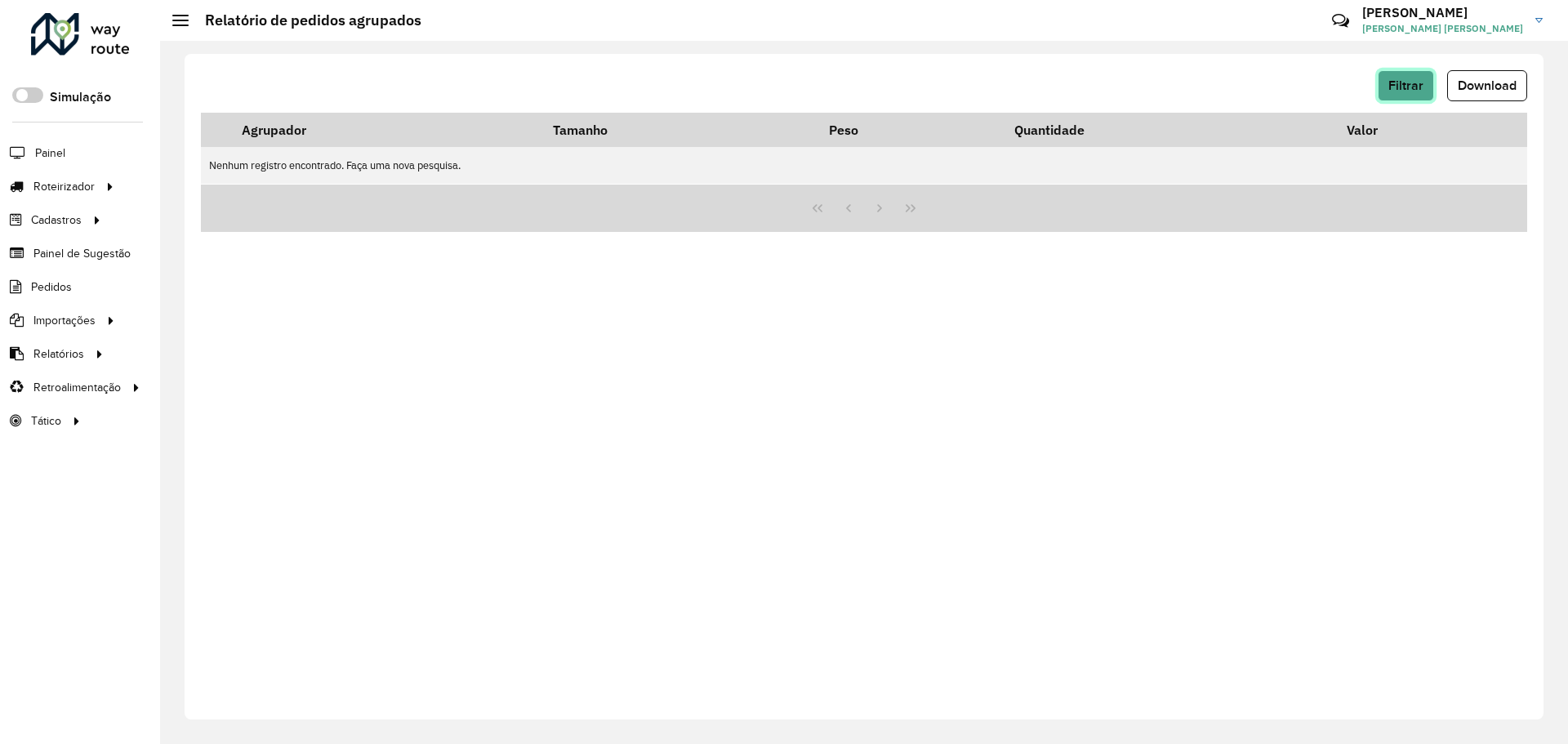
click at [1411, 82] on span "Filtrar" at bounding box center [1406, 85] width 35 height 14
click at [1510, 82] on span "Download" at bounding box center [1487, 85] width 59 height 14
click at [1417, 86] on span "Filtrar" at bounding box center [1406, 85] width 35 height 14
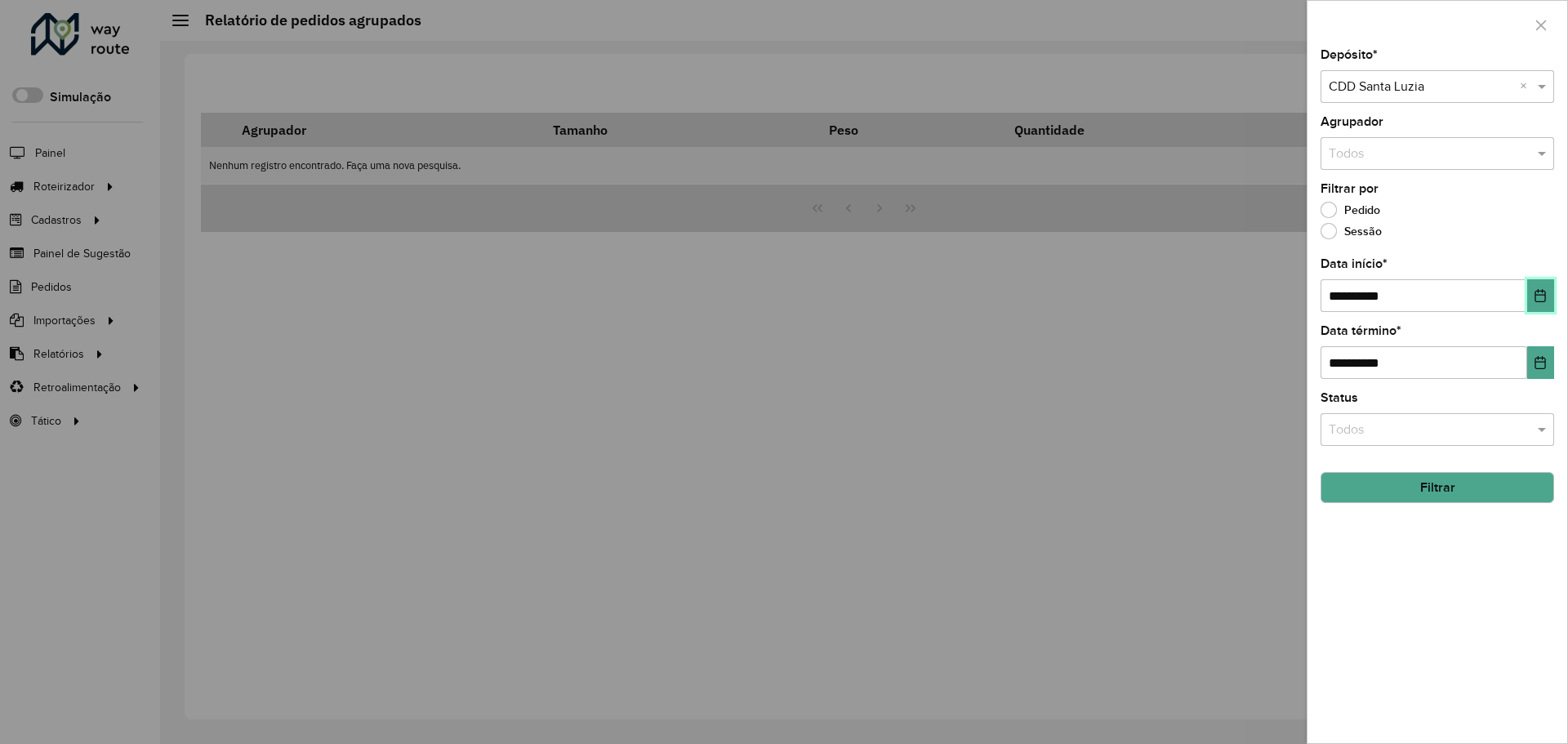
click at [1549, 294] on button "Choose Date" at bounding box center [1541, 295] width 27 height 33
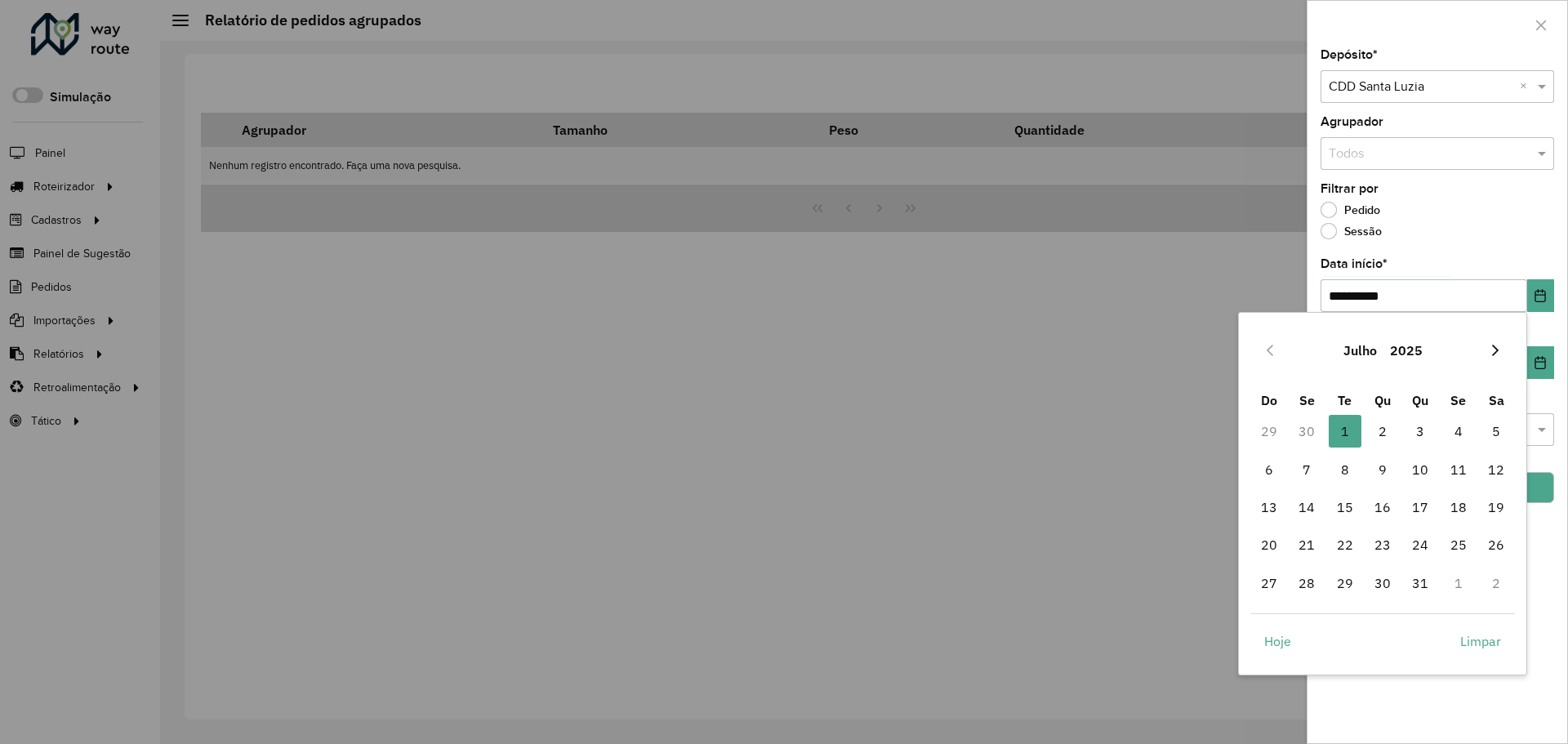
click at [1498, 346] on icon "Next Month" at bounding box center [1496, 351] width 13 height 13
click at [1449, 431] on span "1" at bounding box center [1459, 431] width 33 height 33
type input "**********"
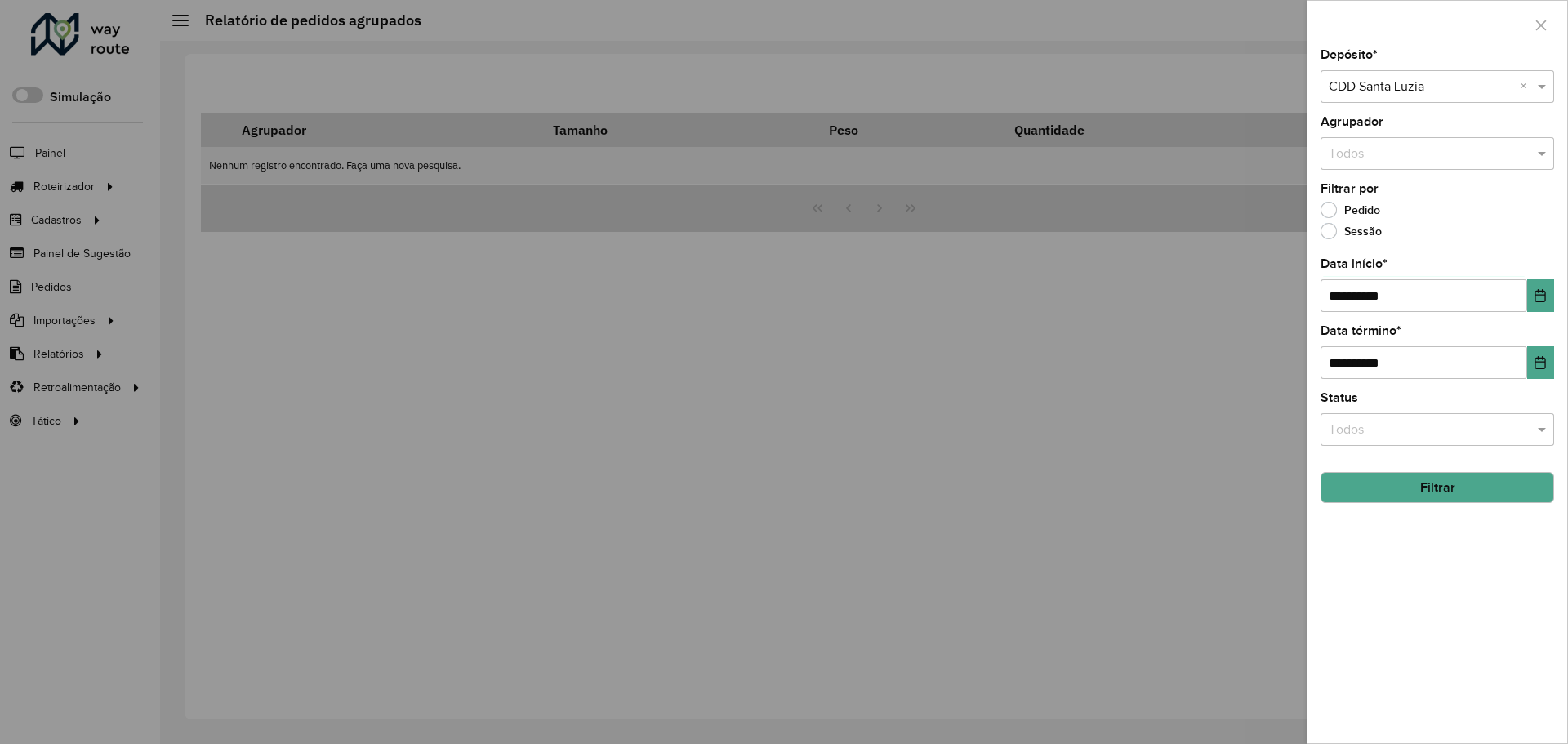
click at [1507, 481] on button "Filtrar" at bounding box center [1438, 488] width 234 height 31
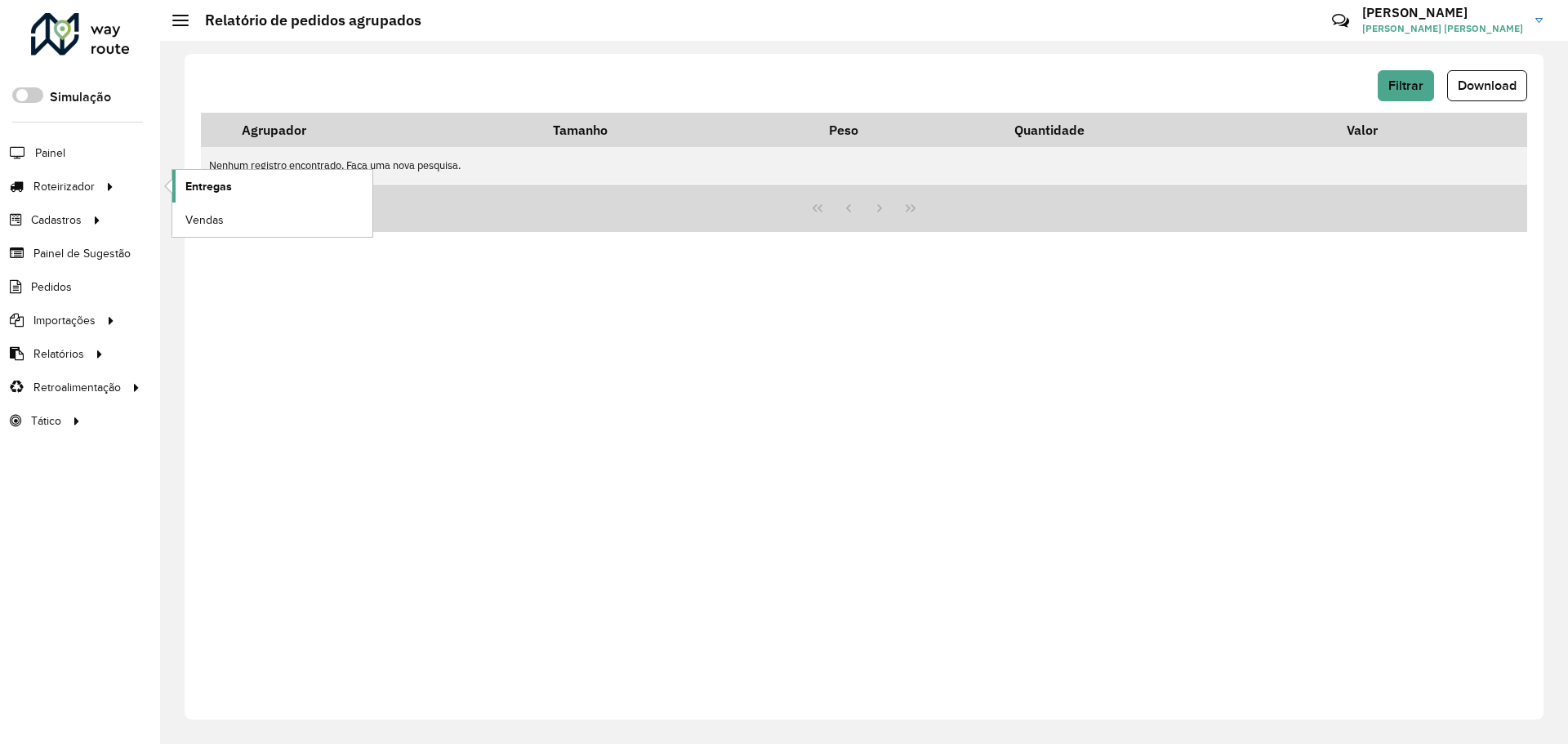
click at [196, 189] on span "Entregas" at bounding box center [209, 187] width 46 height 17
click at [1383, 93] on button "Filtrar" at bounding box center [1406, 86] width 56 height 31
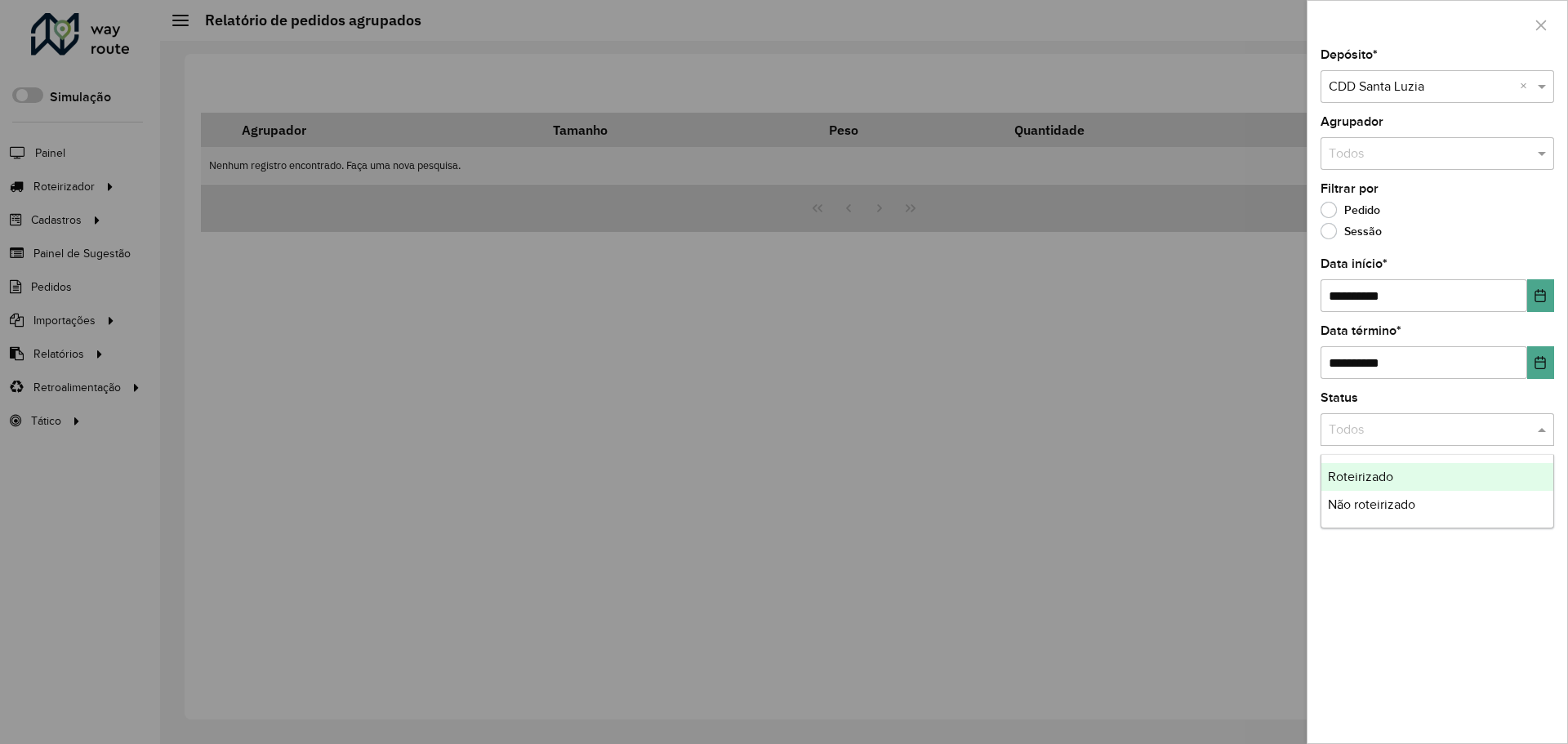
click at [1475, 437] on input "text" at bounding box center [1422, 430] width 185 height 19
click at [1450, 415] on div "Todos" at bounding box center [1438, 430] width 234 height 33
click at [1430, 173] on div "**********" at bounding box center [1437, 396] width 260 height 694
click at [1417, 155] on input "text" at bounding box center [1422, 154] width 185 height 19
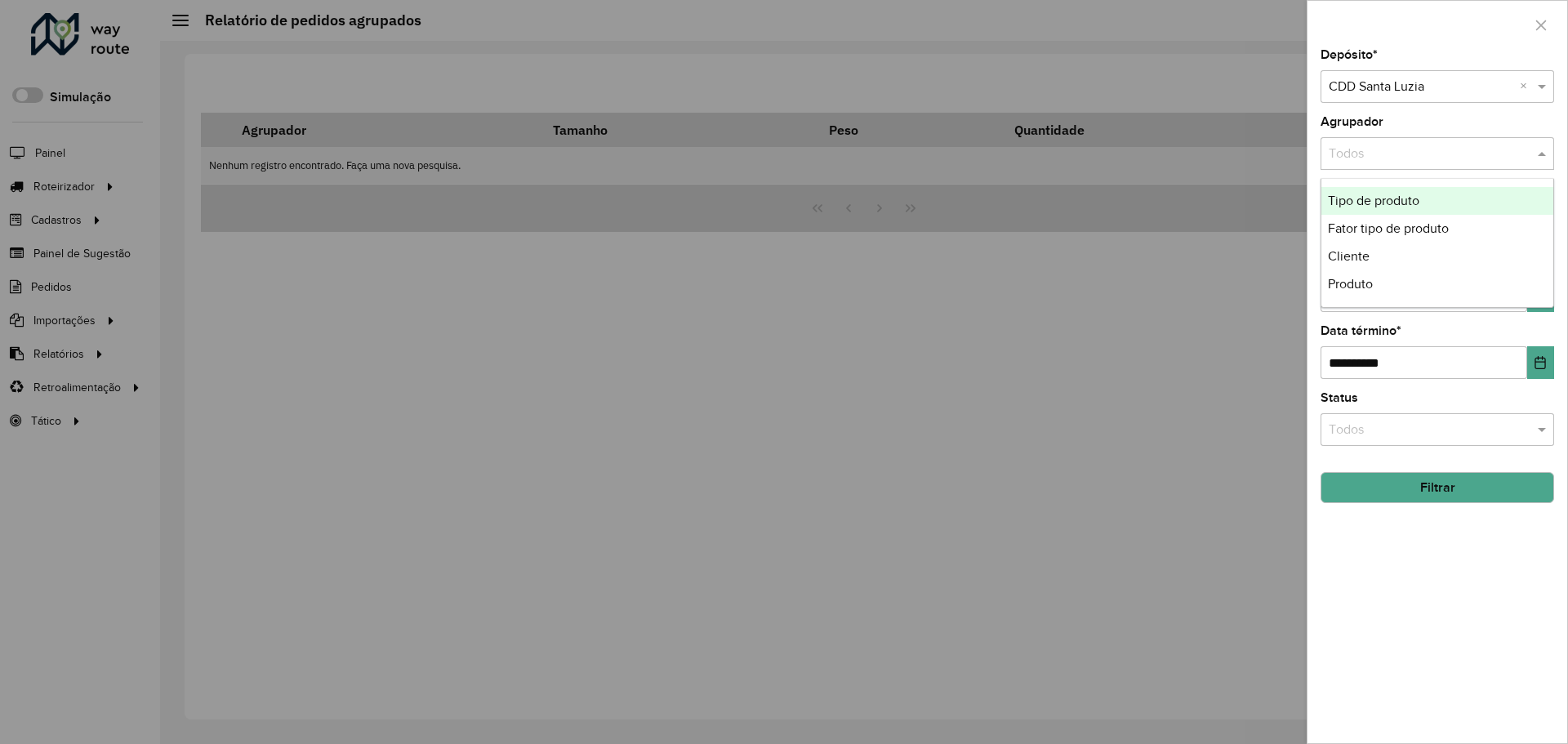
click at [1463, 140] on div "Todos" at bounding box center [1438, 153] width 234 height 33
click at [1491, 129] on div "Agrupador Todos" at bounding box center [1438, 143] width 234 height 54
click at [1426, 490] on button "Filtrar" at bounding box center [1438, 488] width 234 height 31
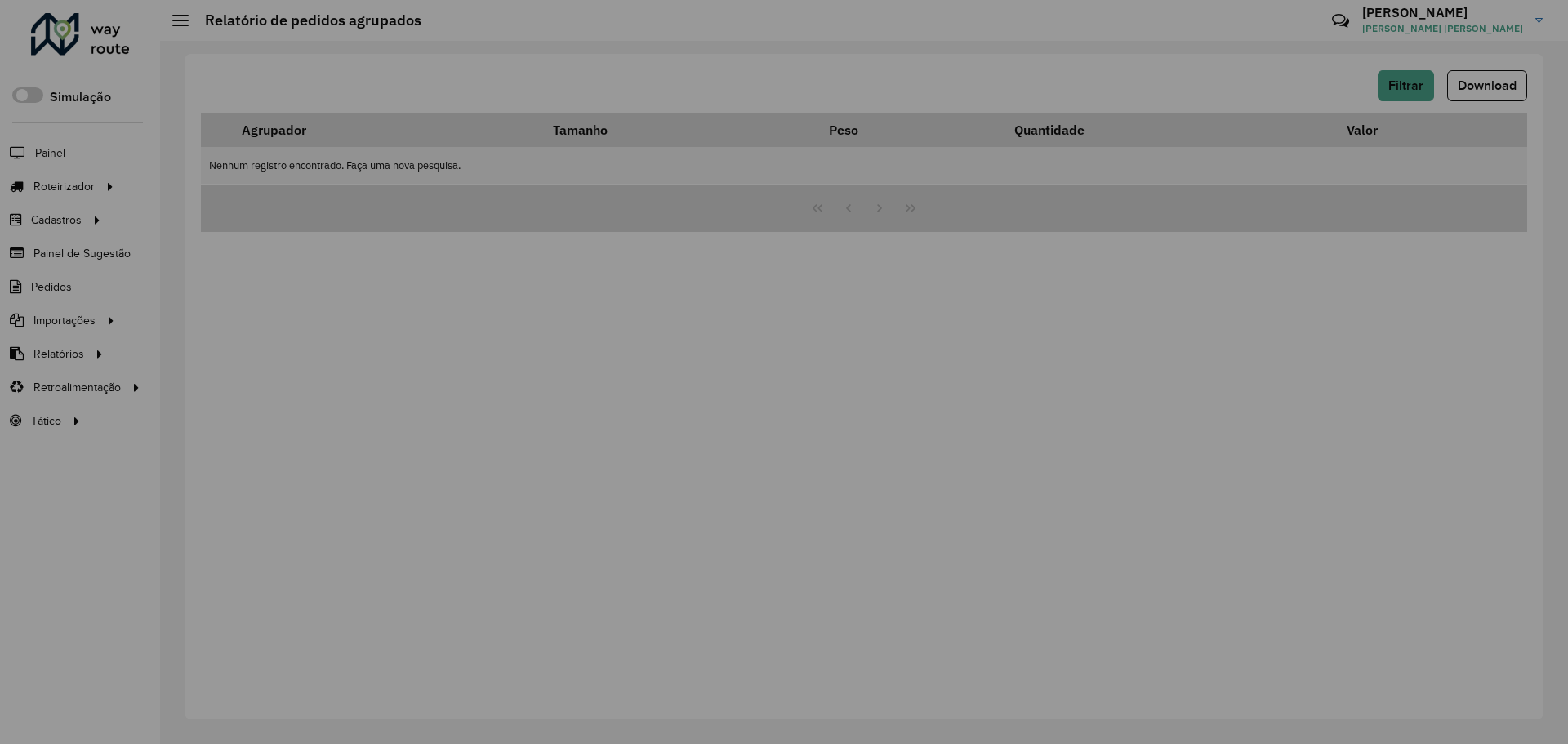
click at [0, 0] on div "Aguarde..." at bounding box center [0, 0] width 0 height 0
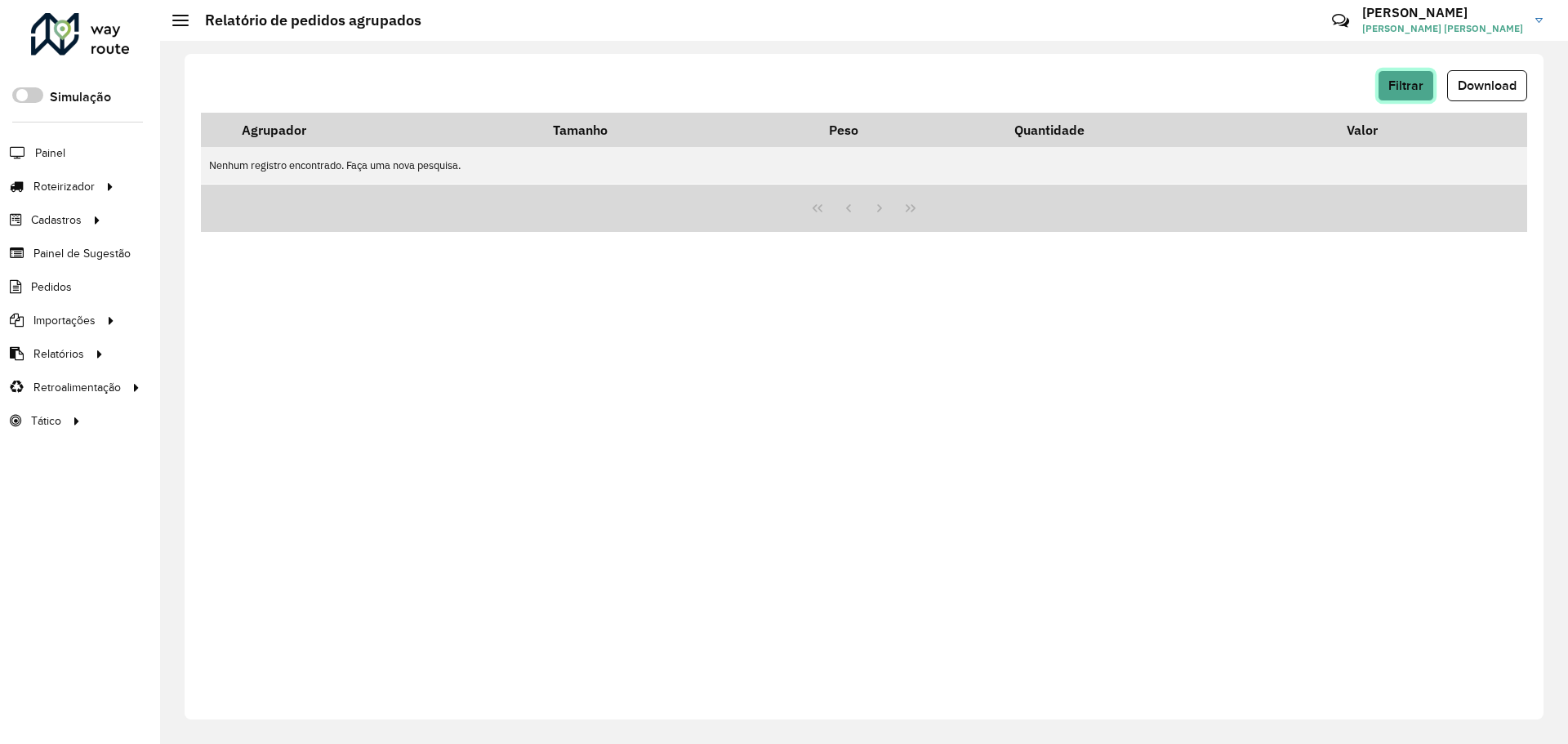
click at [1414, 79] on span "Filtrar" at bounding box center [1406, 85] width 35 height 14
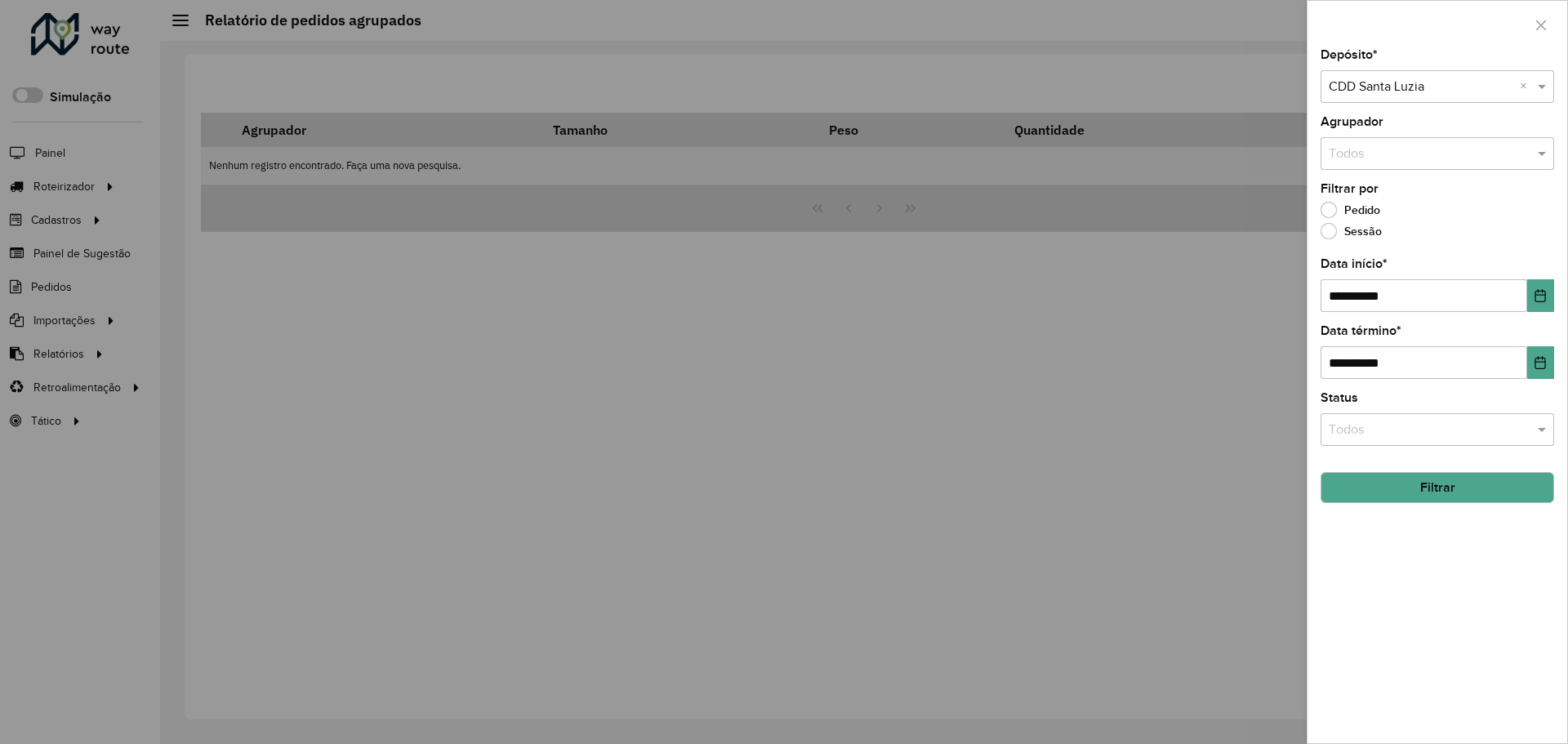
click at [1437, 496] on button "Filtrar" at bounding box center [1438, 488] width 234 height 31
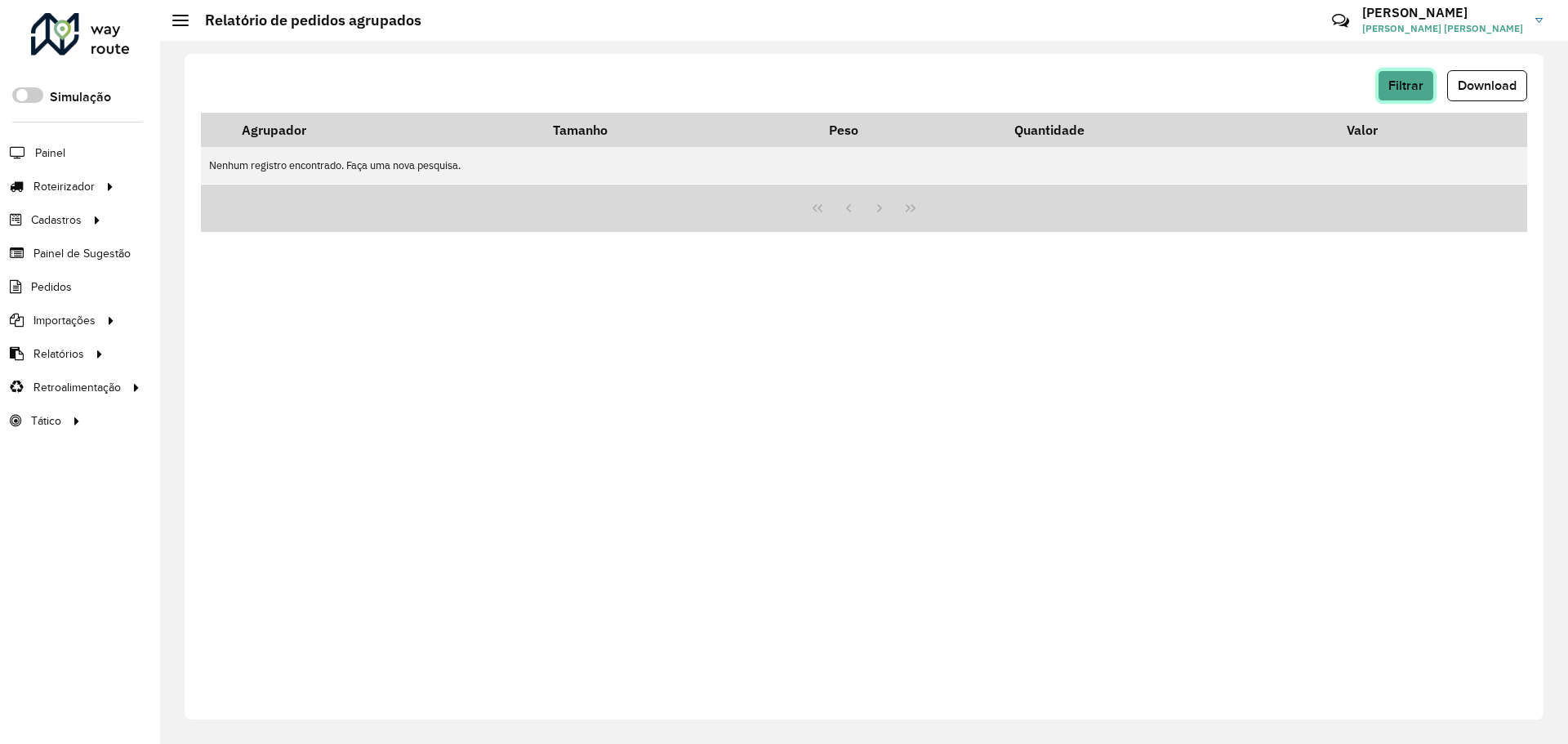
click at [1413, 93] on button "Filtrar" at bounding box center [1406, 86] width 56 height 31
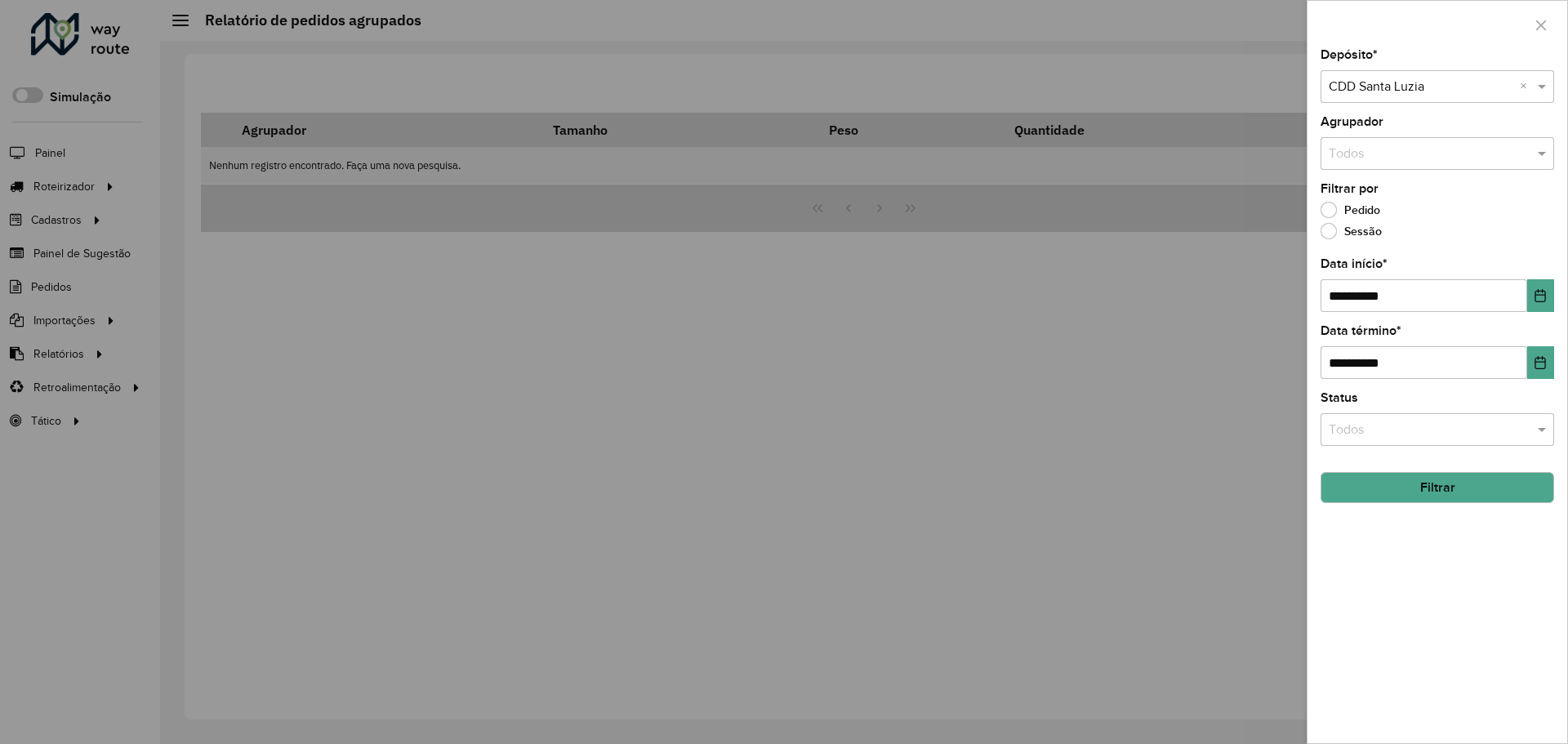
click at [1487, 484] on button "Filtrar" at bounding box center [1438, 488] width 234 height 31
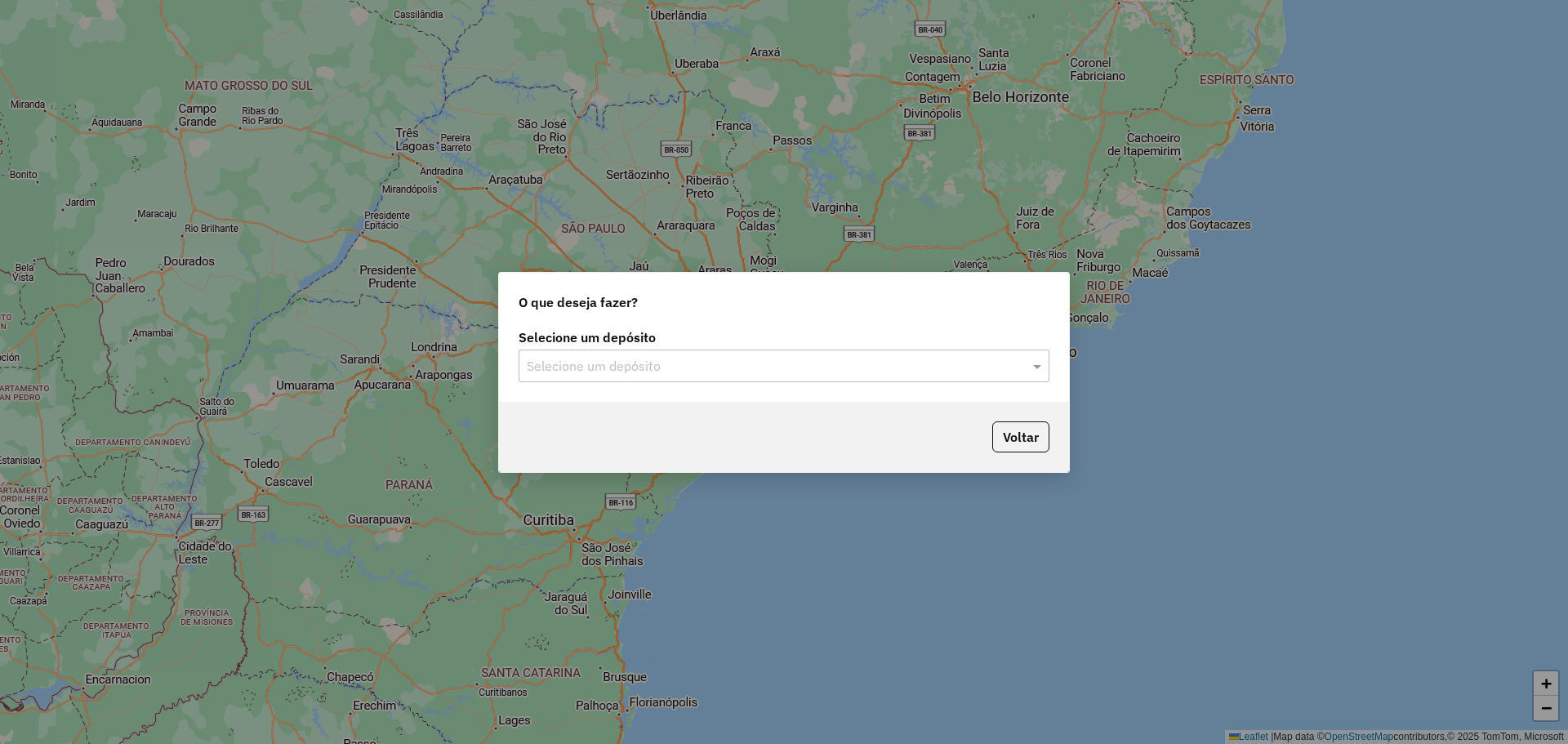
click at [664, 363] on input "text" at bounding box center [768, 367] width 482 height 19
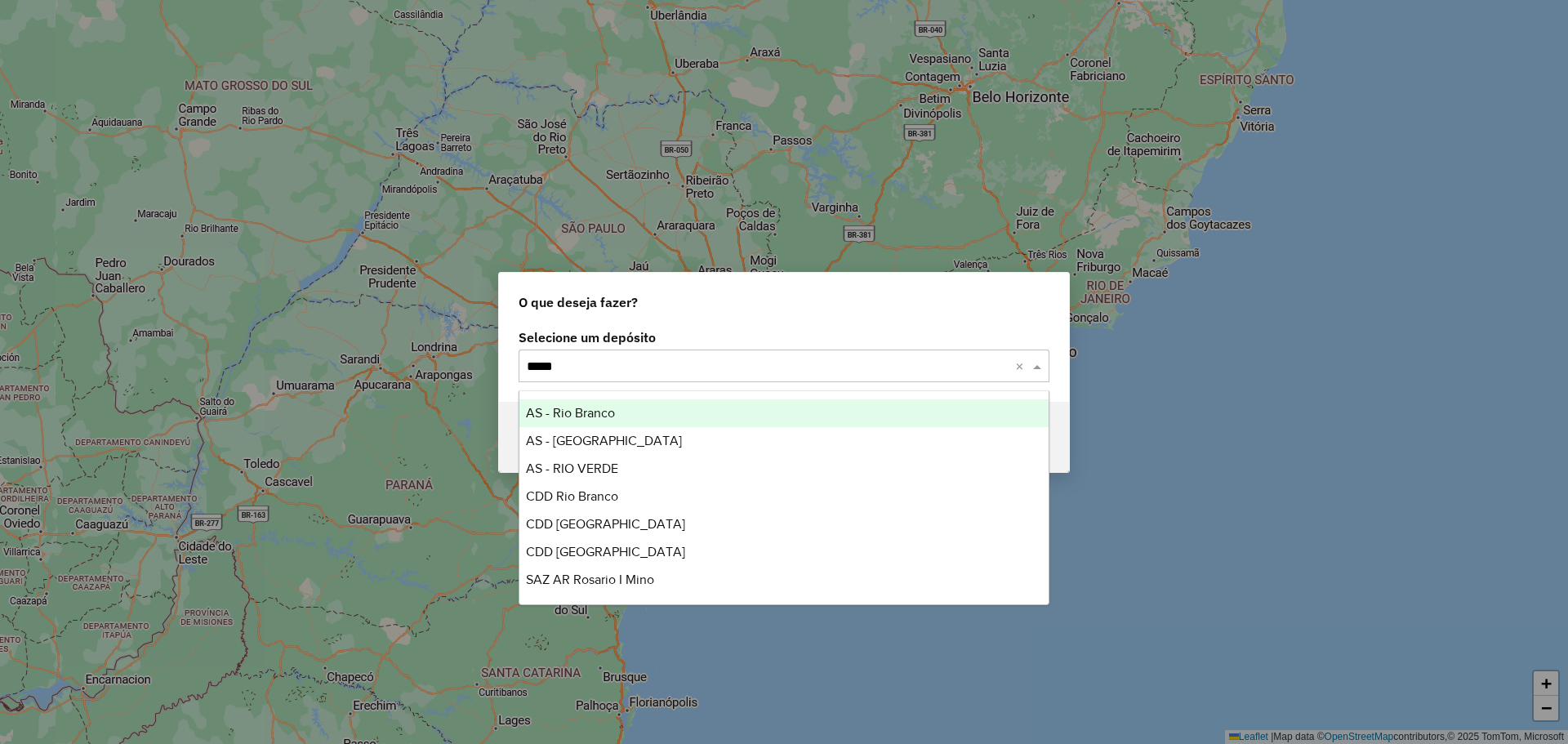
type input "******"
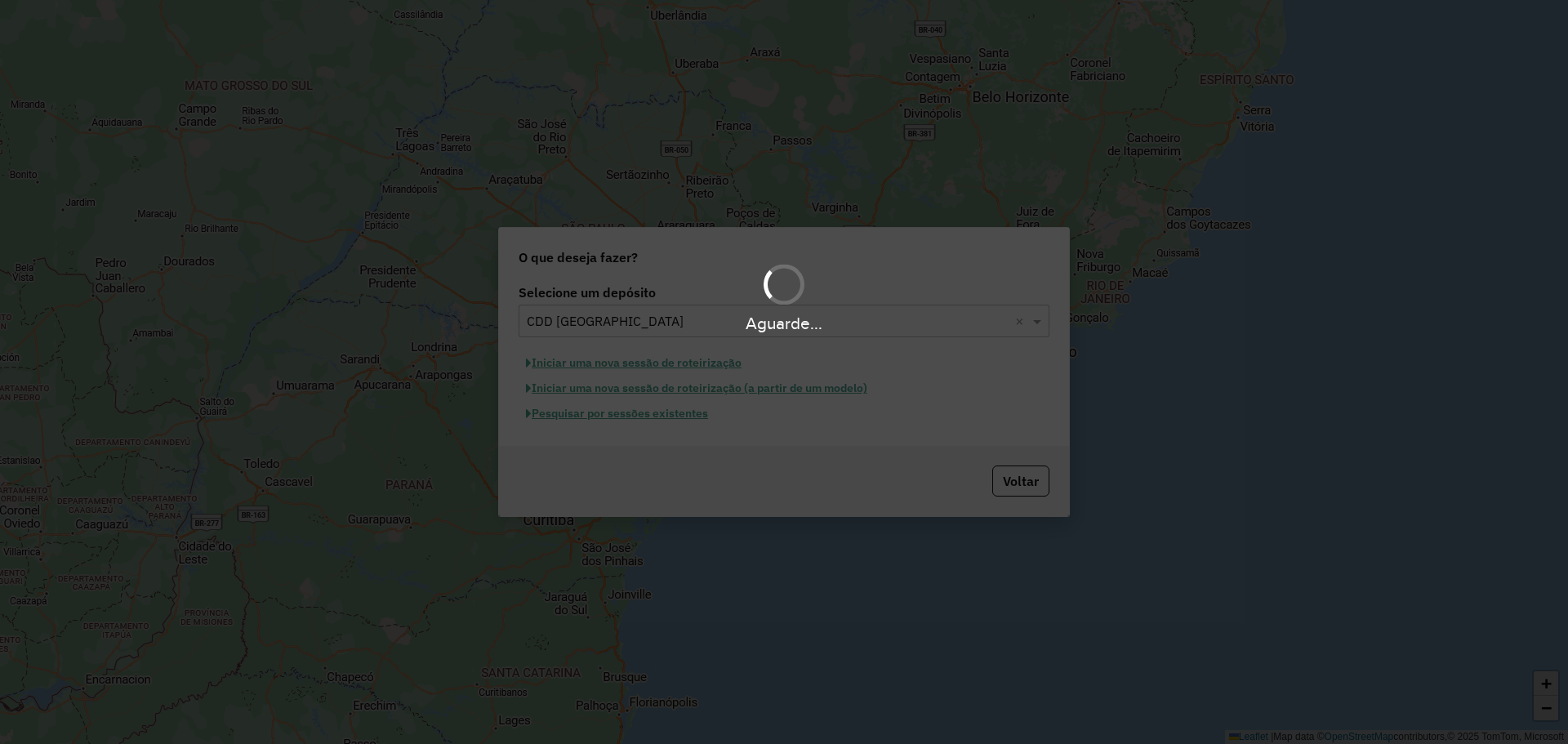
click at [661, 419] on div "Aguarde..." at bounding box center [784, 372] width 1568 height 744
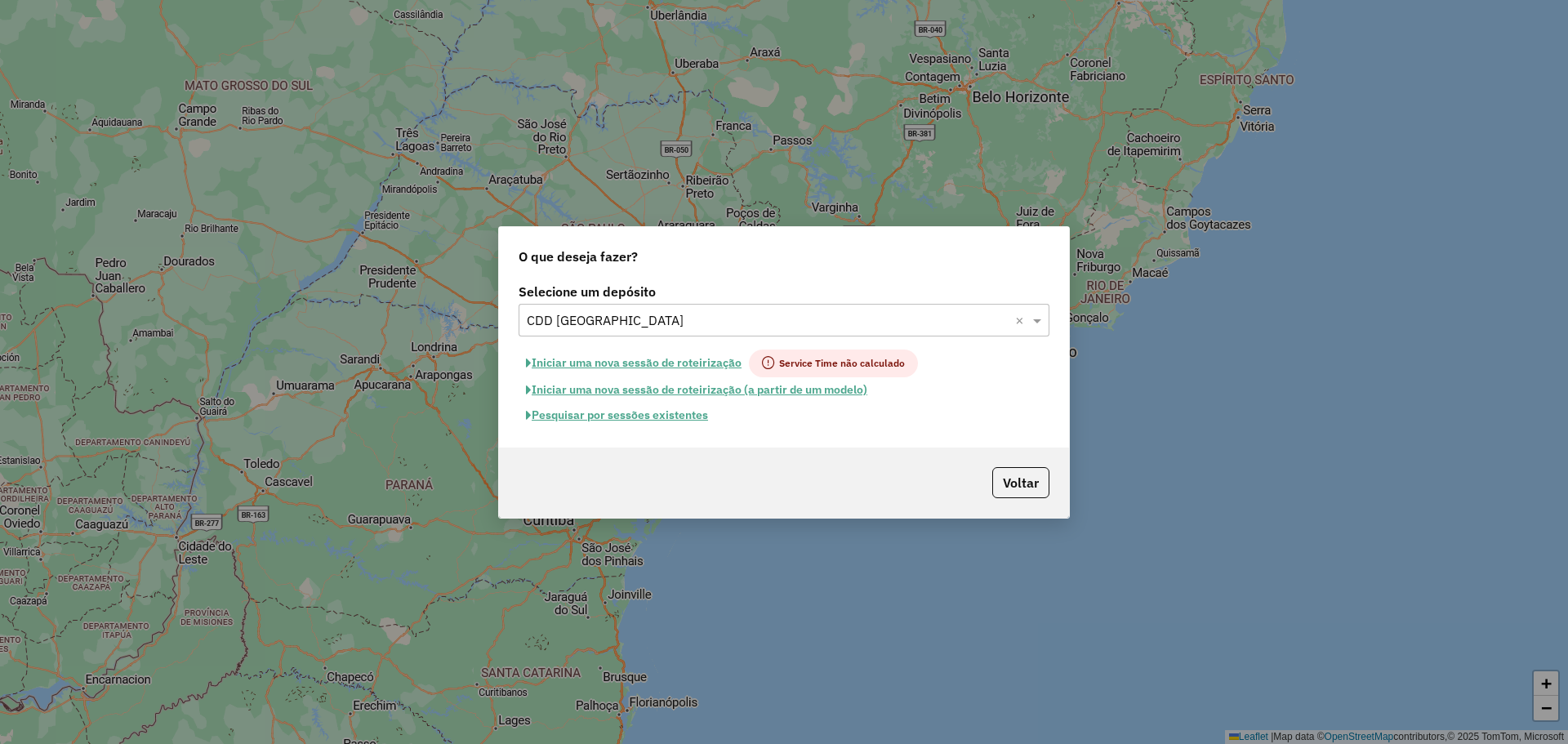
click at [647, 411] on button "Pesquisar por sessões existentes" at bounding box center [617, 415] width 197 height 25
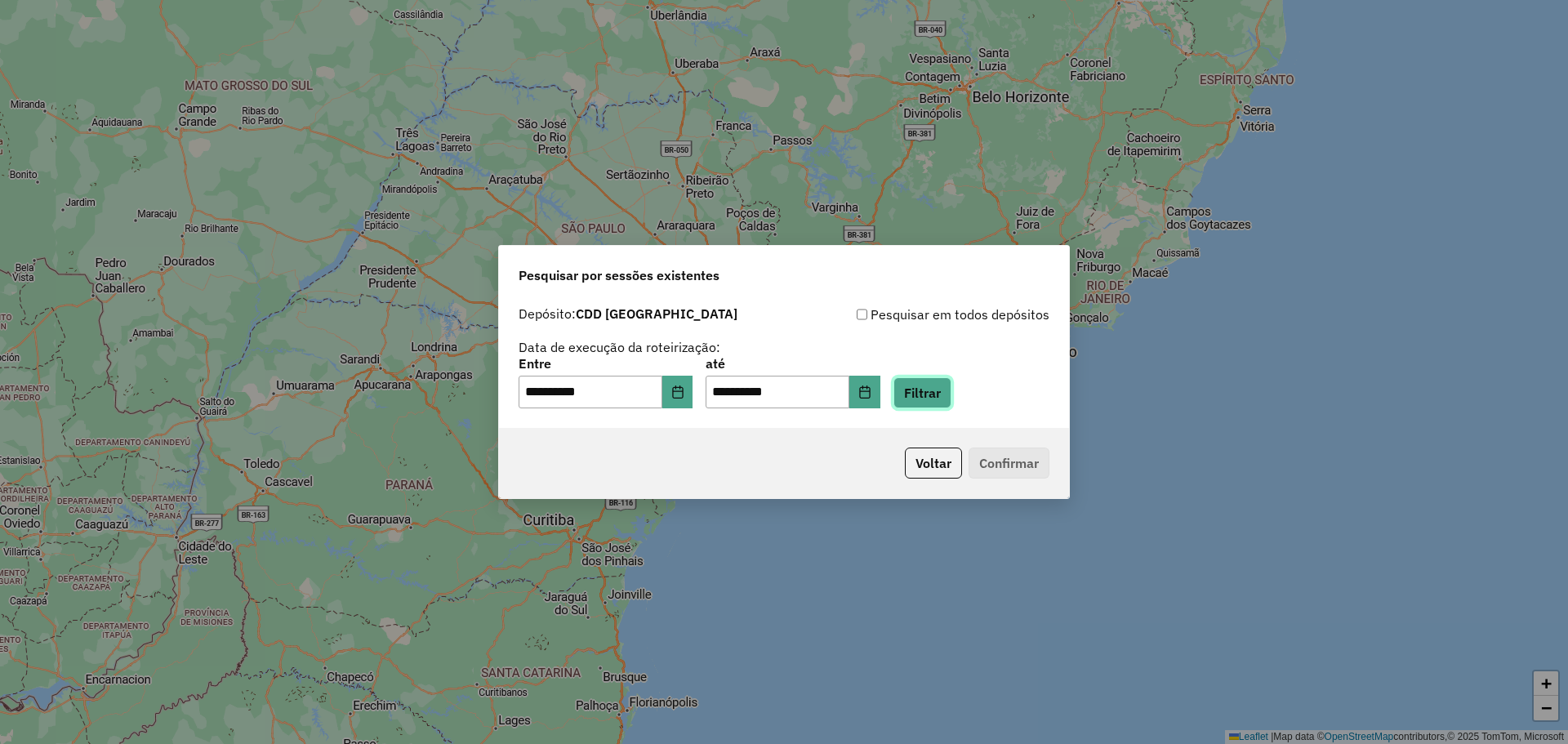
click at [930, 398] on button "Filtrar" at bounding box center [922, 393] width 58 height 31
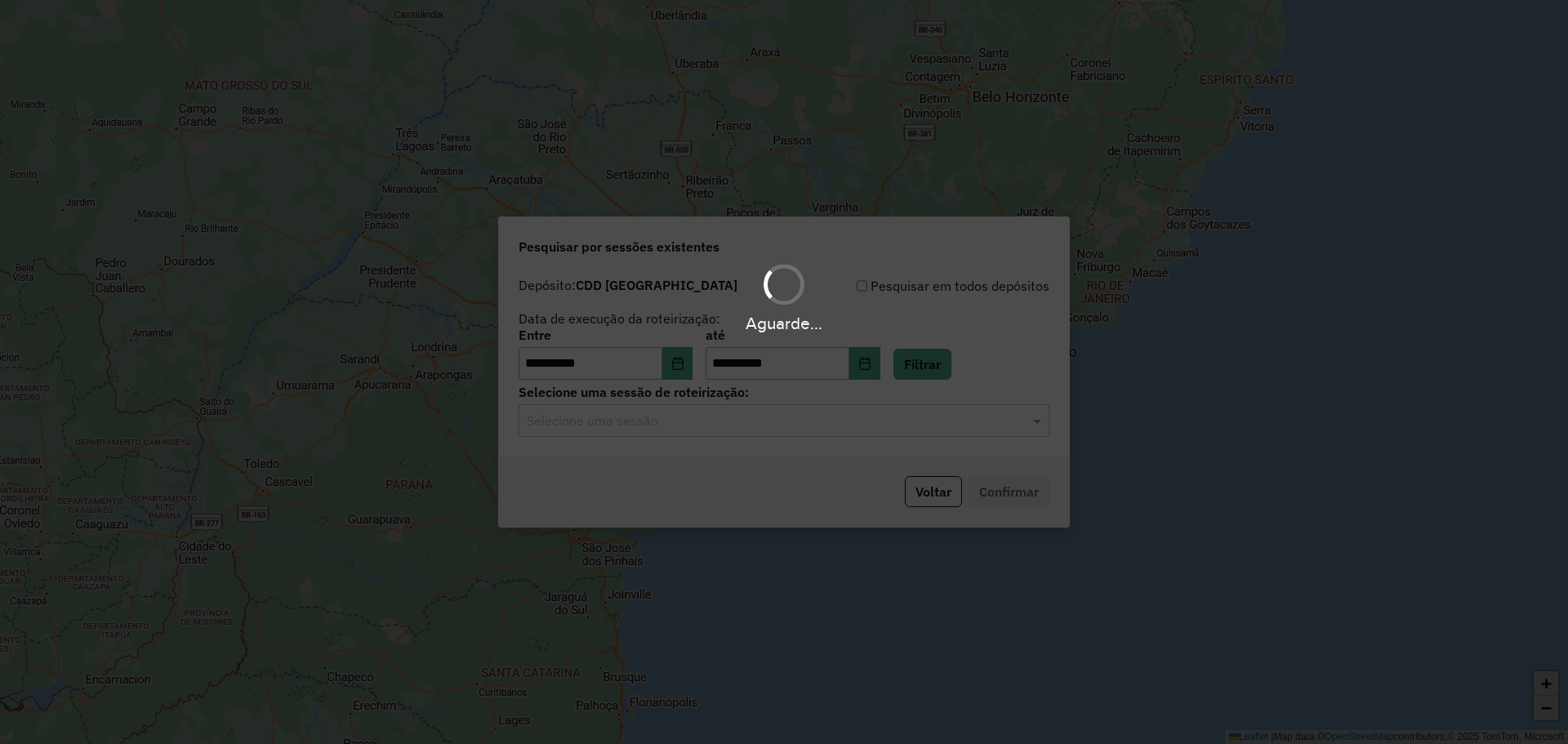
click at [638, 409] on div "Aguarde..." at bounding box center [784, 372] width 1568 height 744
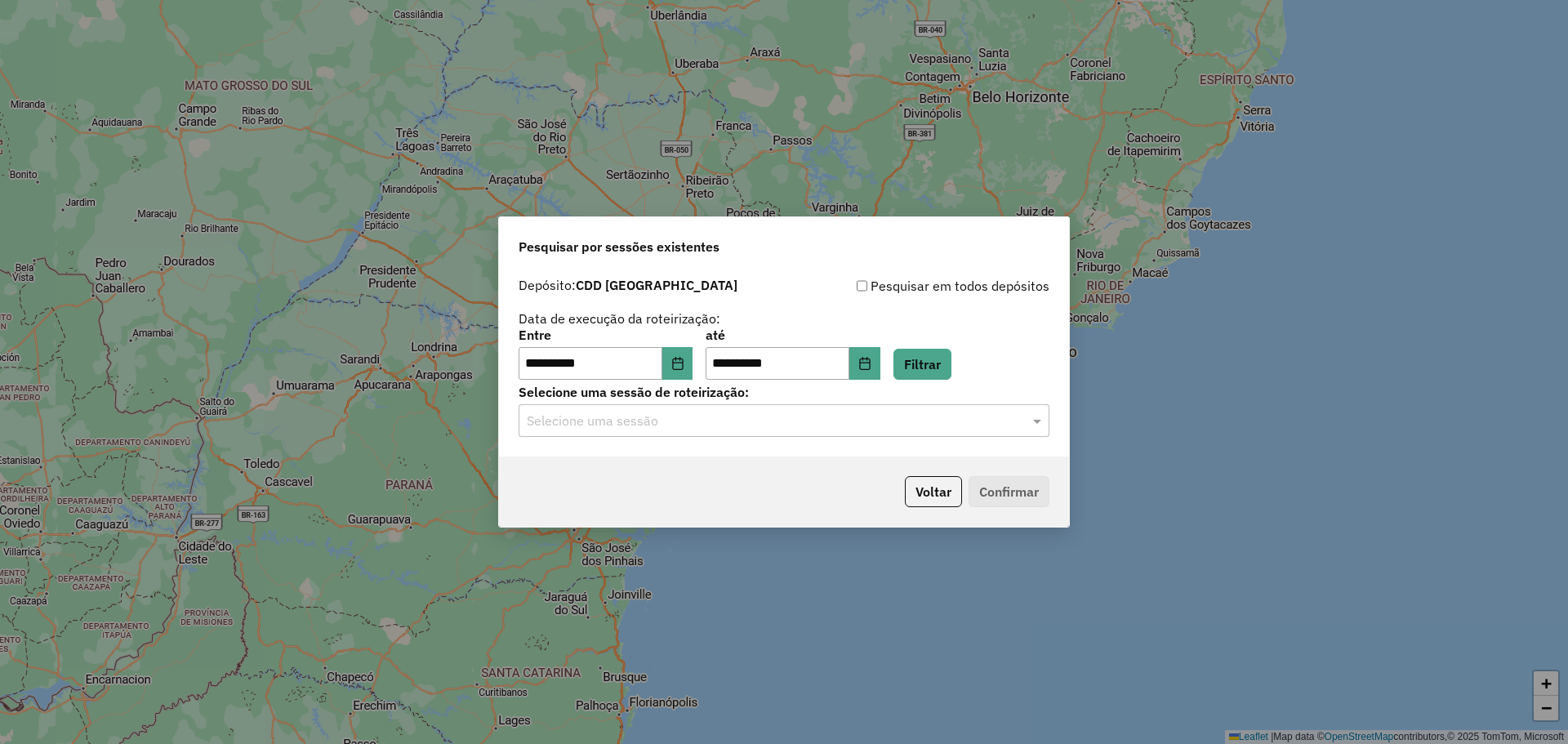
click at [651, 424] on input "text" at bounding box center [768, 421] width 482 height 19
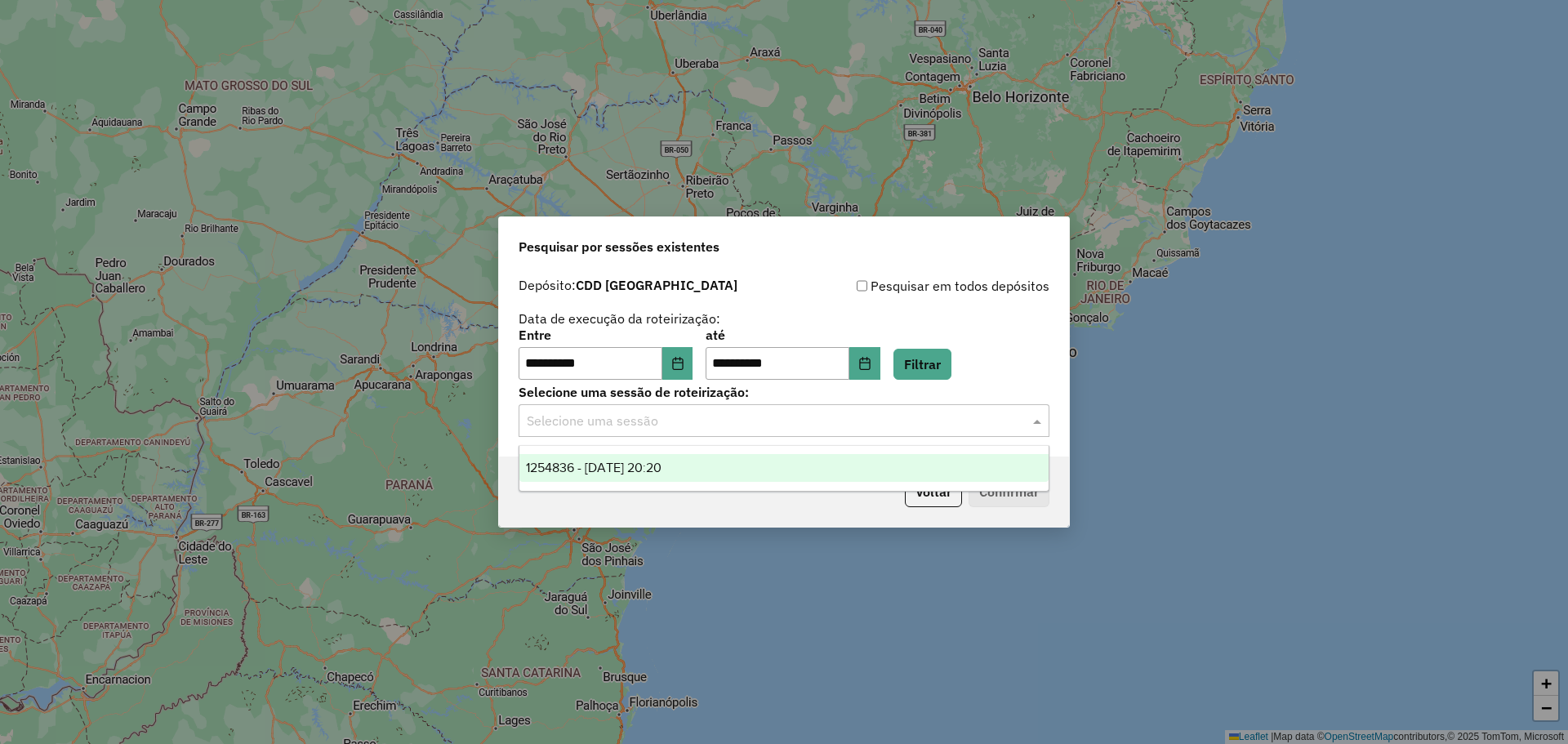
click at [662, 472] on span "1254836 - [DATE] 20:20" at bounding box center [594, 467] width 135 height 14
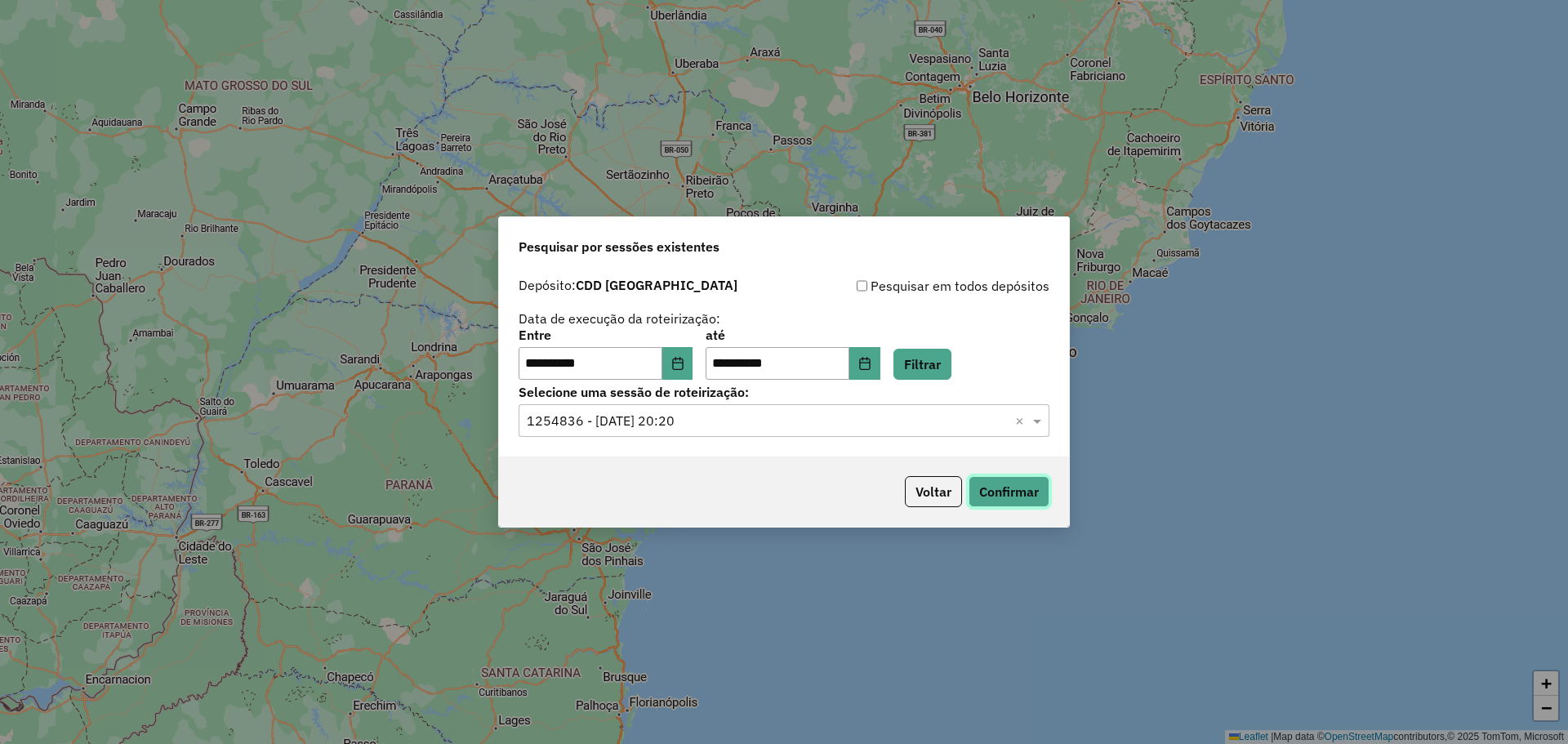
click at [1042, 497] on button "Confirmar" at bounding box center [1009, 491] width 81 height 31
click at [880, 372] on button "Choose Date" at bounding box center [864, 363] width 31 height 33
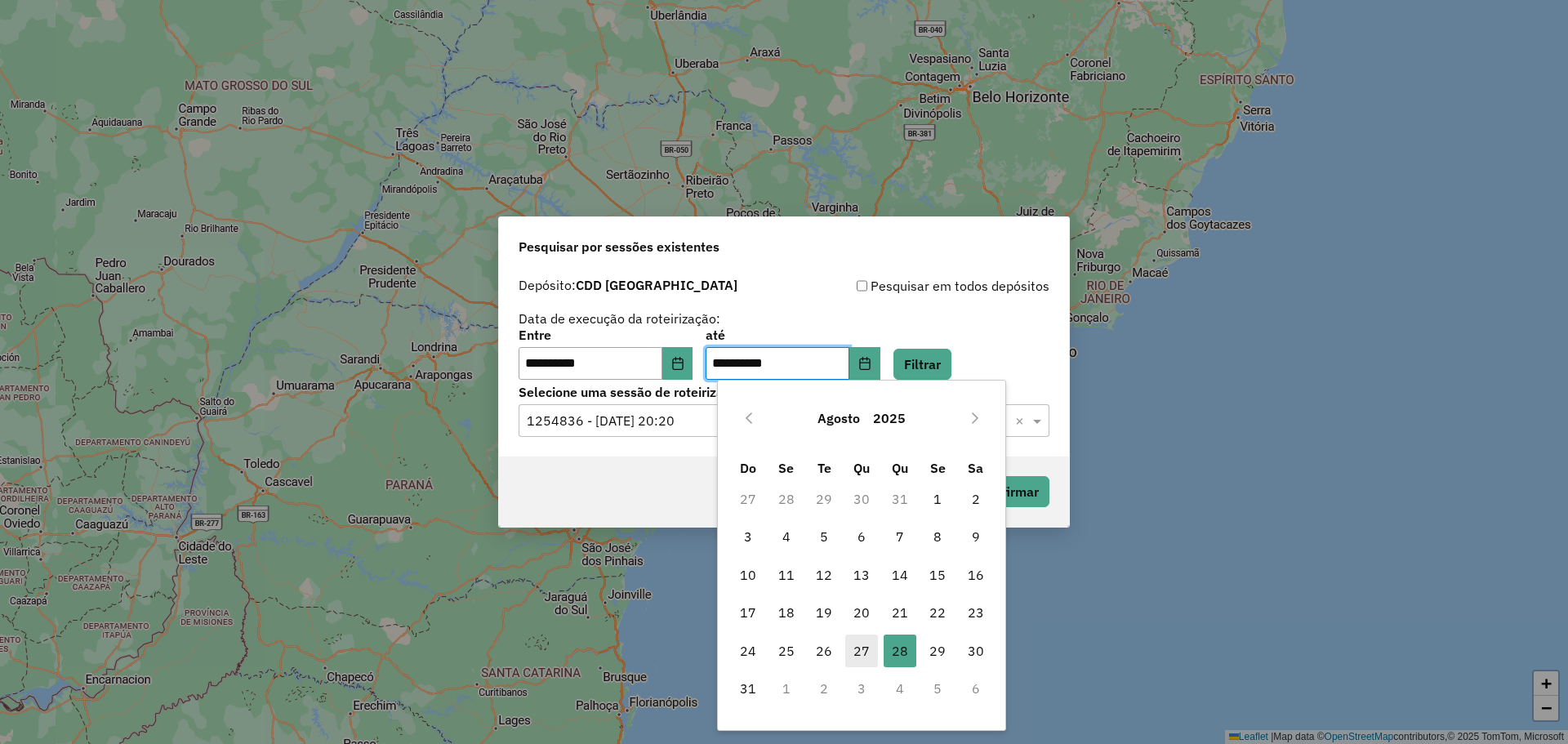
click at [857, 645] on span "27" at bounding box center [861, 651] width 33 height 33
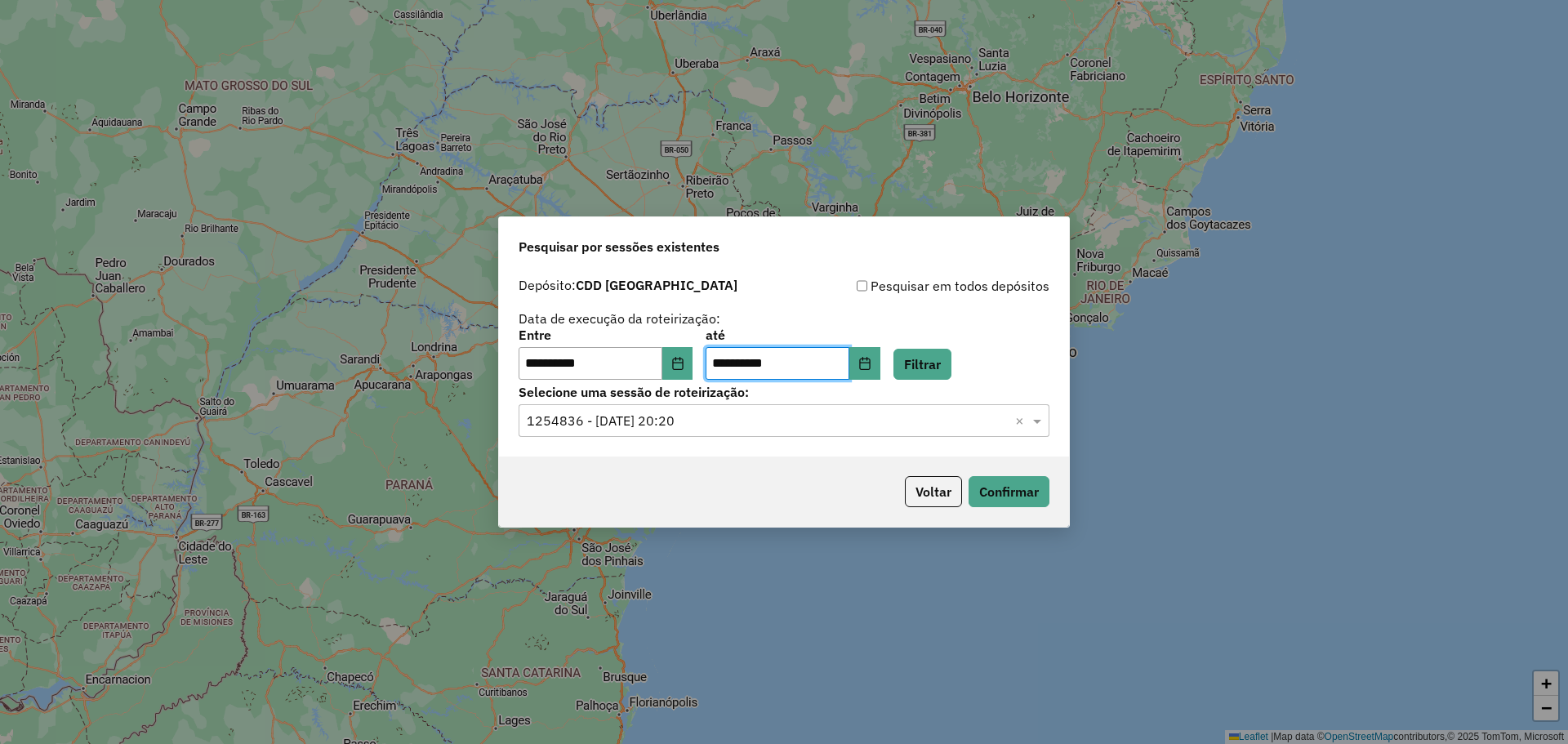
click at [939, 383] on label "Selecione uma sessão de roteirização:" at bounding box center [784, 392] width 531 height 19
click at [939, 377] on button "Filtrar" at bounding box center [922, 364] width 58 height 31
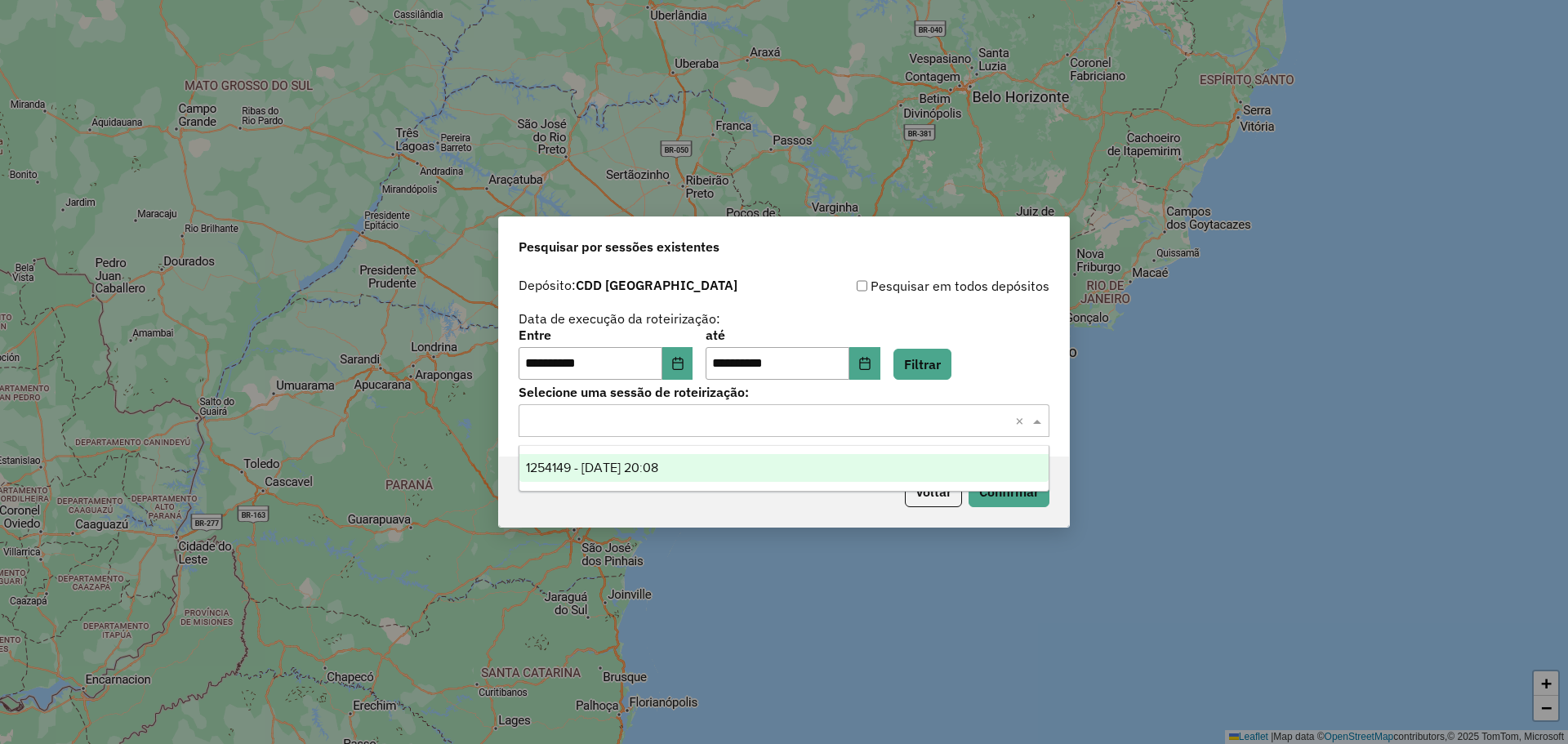
click at [756, 435] on div "Selecione uma sessão × ×" at bounding box center [784, 420] width 531 height 33
click at [717, 465] on div "1254149 - 27/08/2025 20:08" at bounding box center [784, 467] width 530 height 28
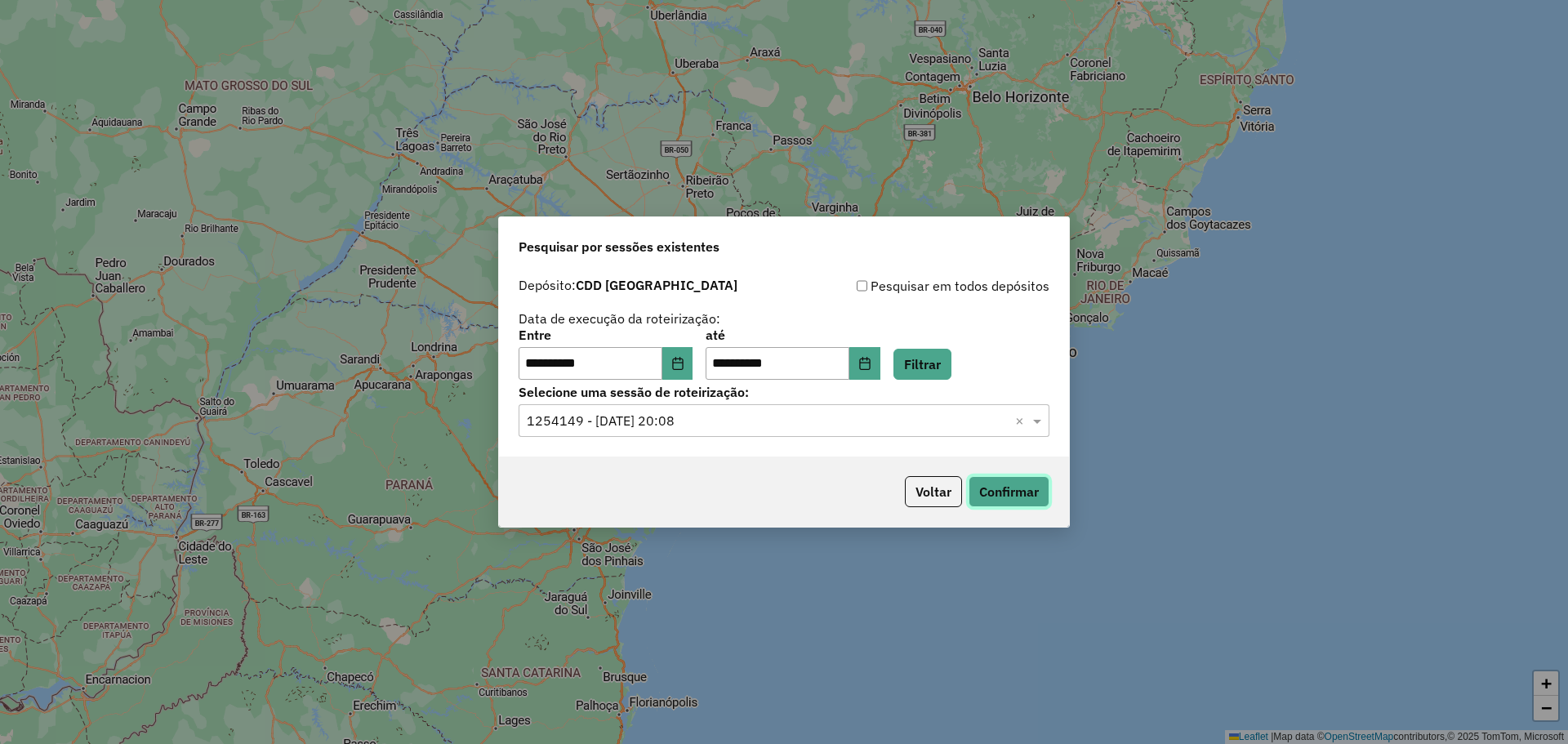
click at [1029, 497] on button "Confirmar" at bounding box center [1009, 491] width 81 height 31
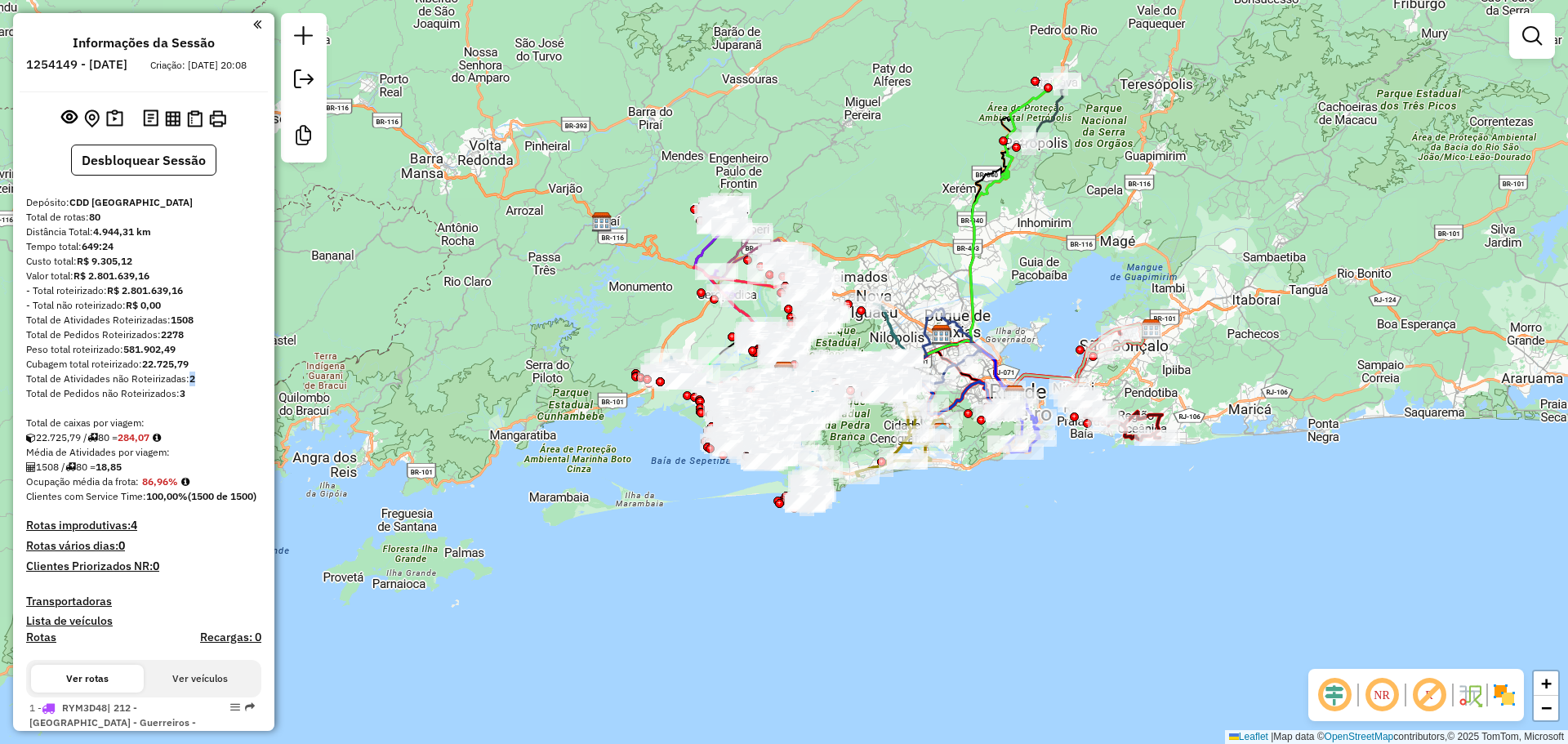
drag, startPoint x: 194, startPoint y: 390, endPoint x: 190, endPoint y: 400, distance: 10.8
click at [188, 387] on div "Total de Atividades não Roteirizadas: 2" at bounding box center [144, 378] width 235 height 14
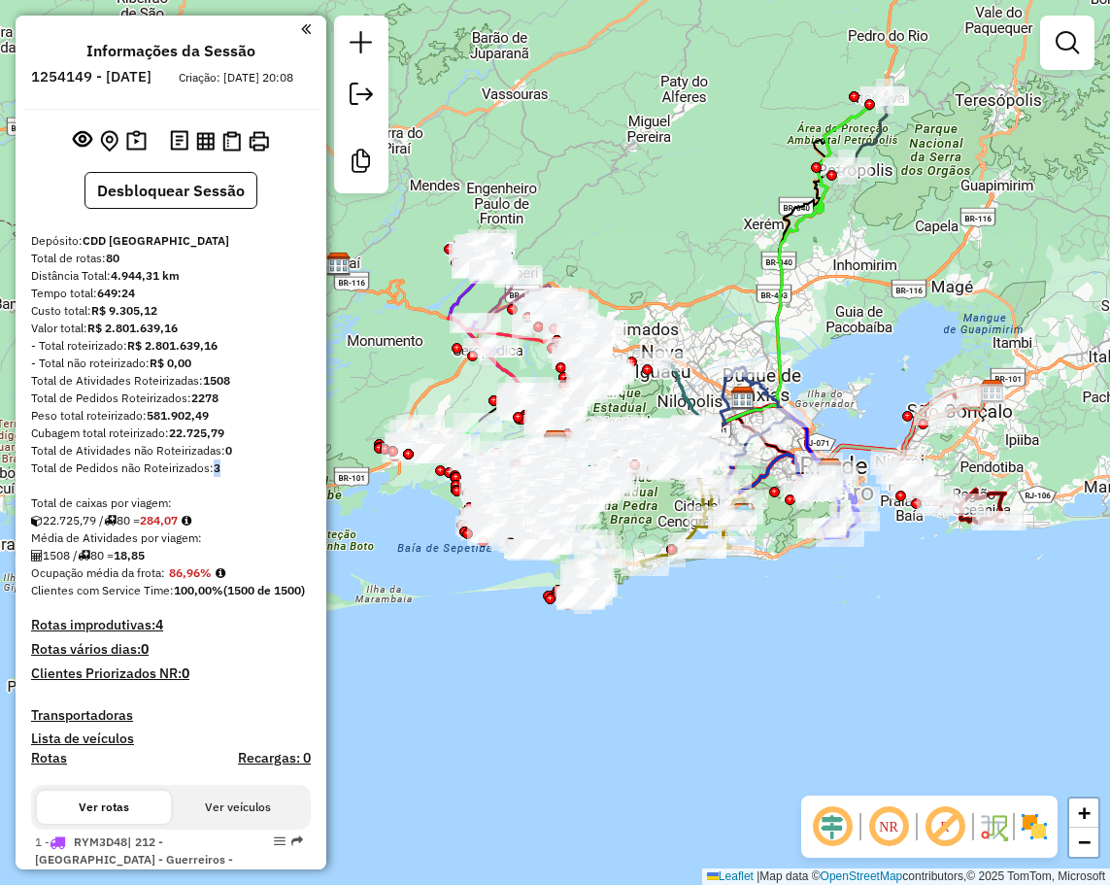
click at [215, 475] on strong "3" at bounding box center [217, 467] width 7 height 15
